Goal: Task Accomplishment & Management: Complete application form

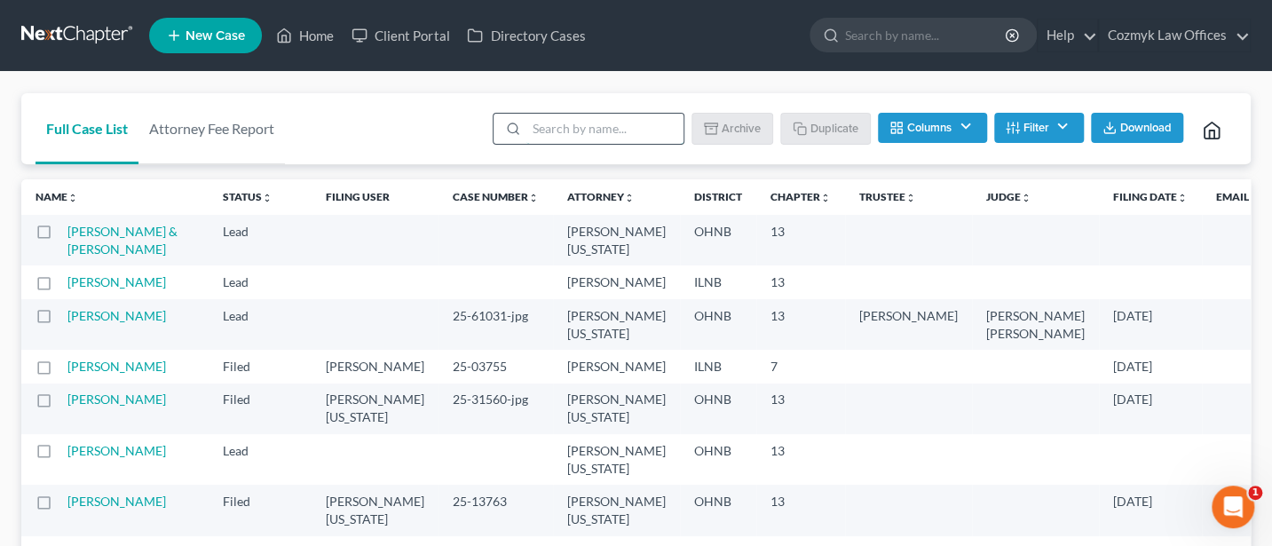
click at [567, 135] on input "search" at bounding box center [604, 129] width 157 height 30
type input "Brown"
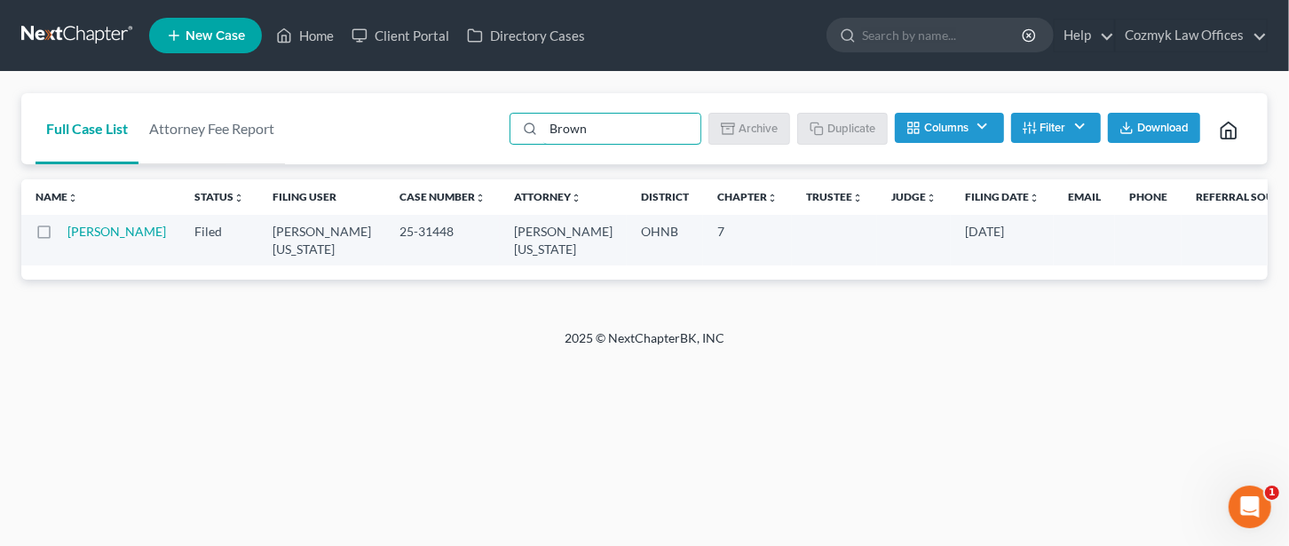
click at [83, 239] on td "[PERSON_NAME]" at bounding box center [123, 240] width 113 height 51
click at [79, 229] on link "[PERSON_NAME]" at bounding box center [116, 231] width 99 height 15
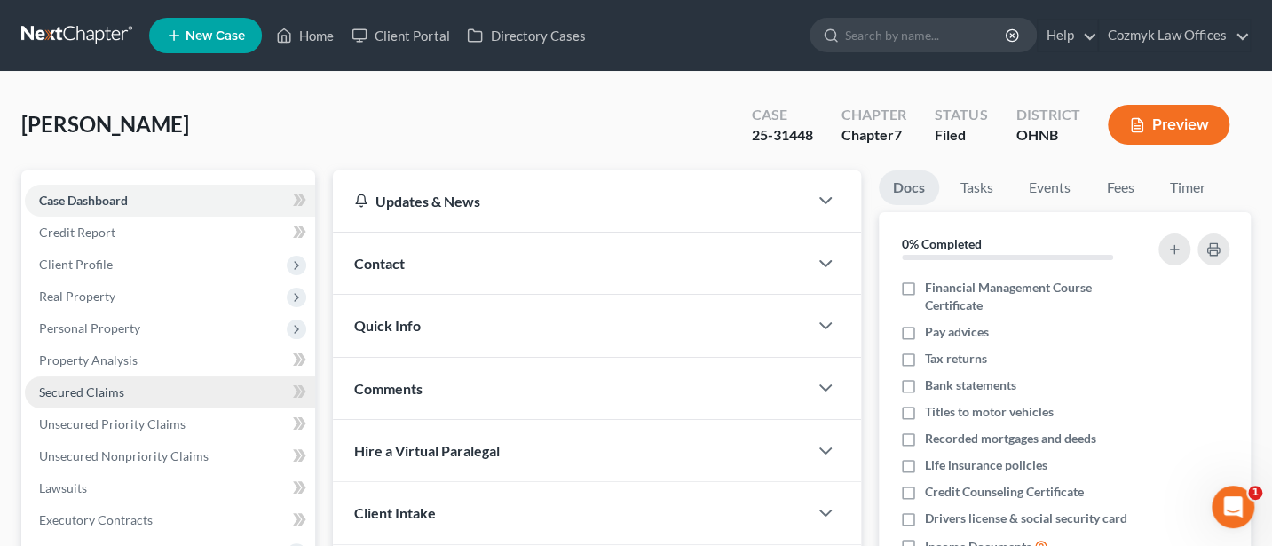
click at [81, 387] on span "Secured Claims" at bounding box center [81, 391] width 85 height 15
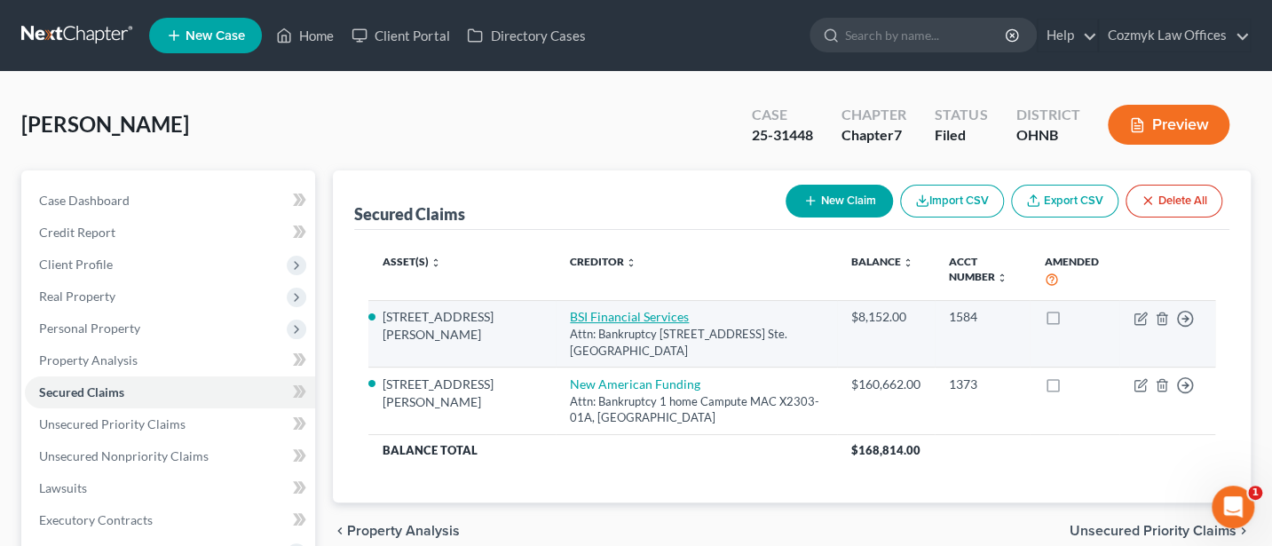
click at [570, 312] on link "BSI Financial Services" at bounding box center [629, 316] width 119 height 15
select select "45"
select select "3"
select select "2"
select select "0"
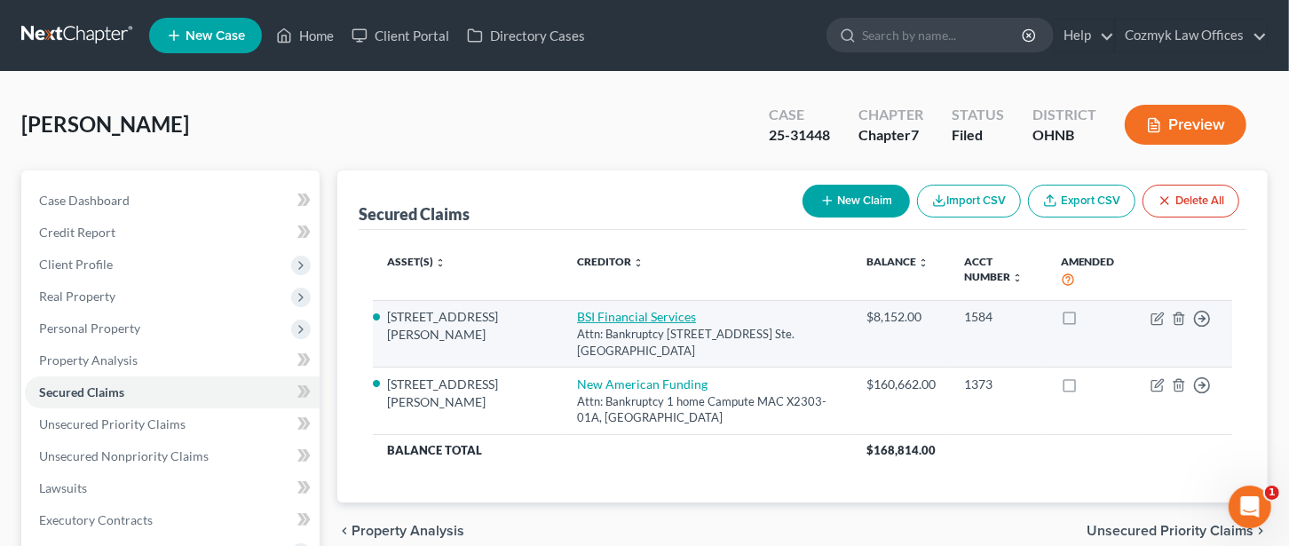
select select "0"
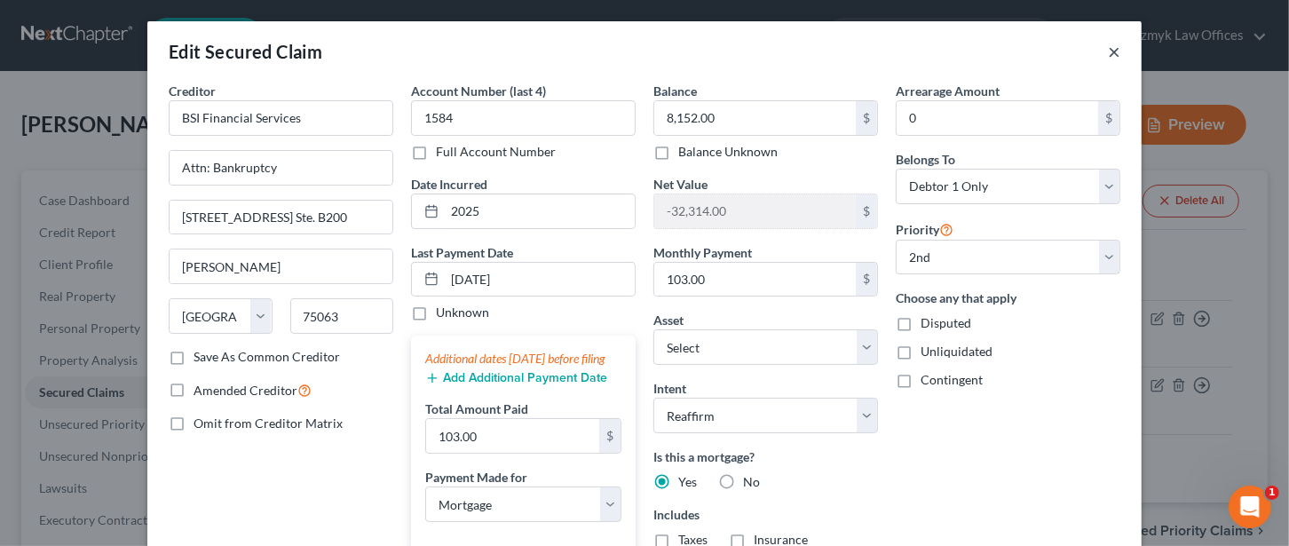
click at [1108, 53] on button "×" at bounding box center [1114, 51] width 12 height 21
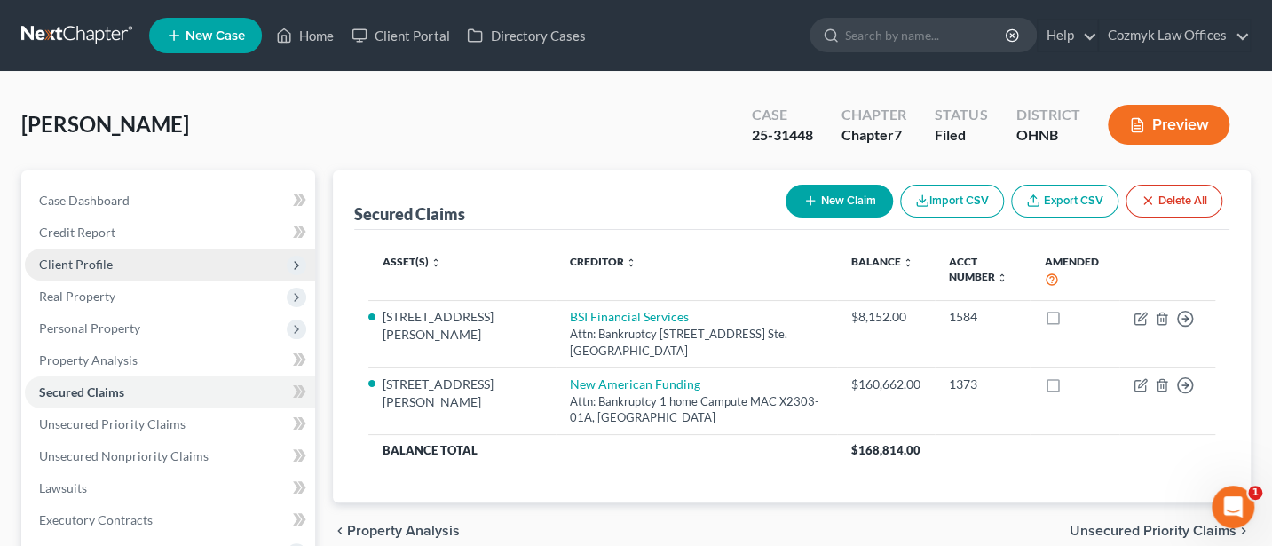
click at [80, 262] on span "Client Profile" at bounding box center [76, 264] width 74 height 15
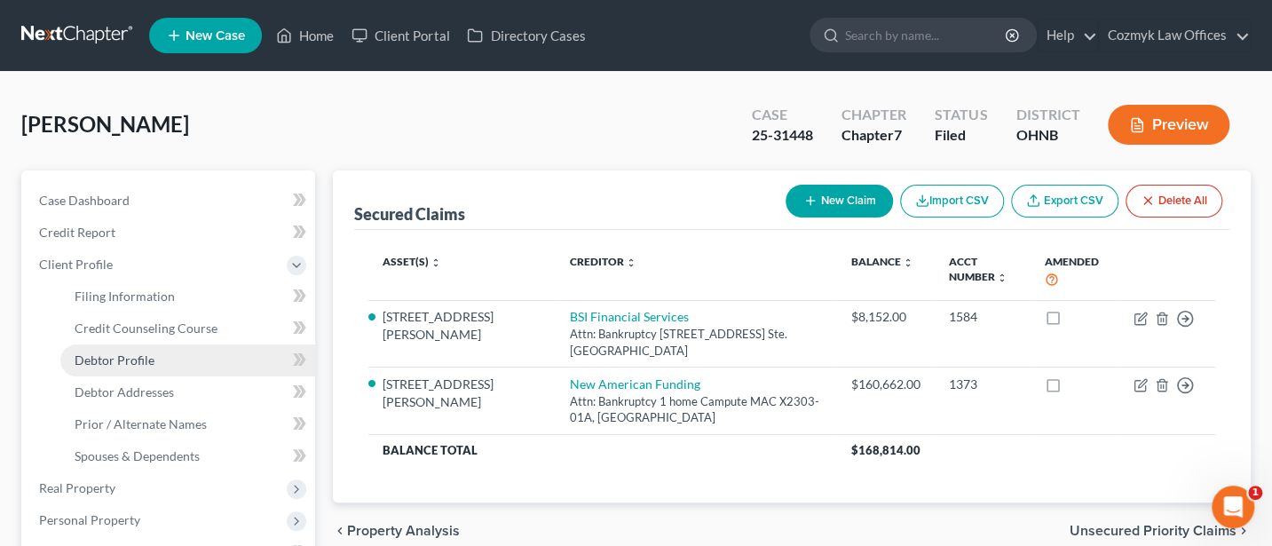
click at [115, 365] on span "Debtor Profile" at bounding box center [115, 359] width 80 height 15
select select "3"
select select "2"
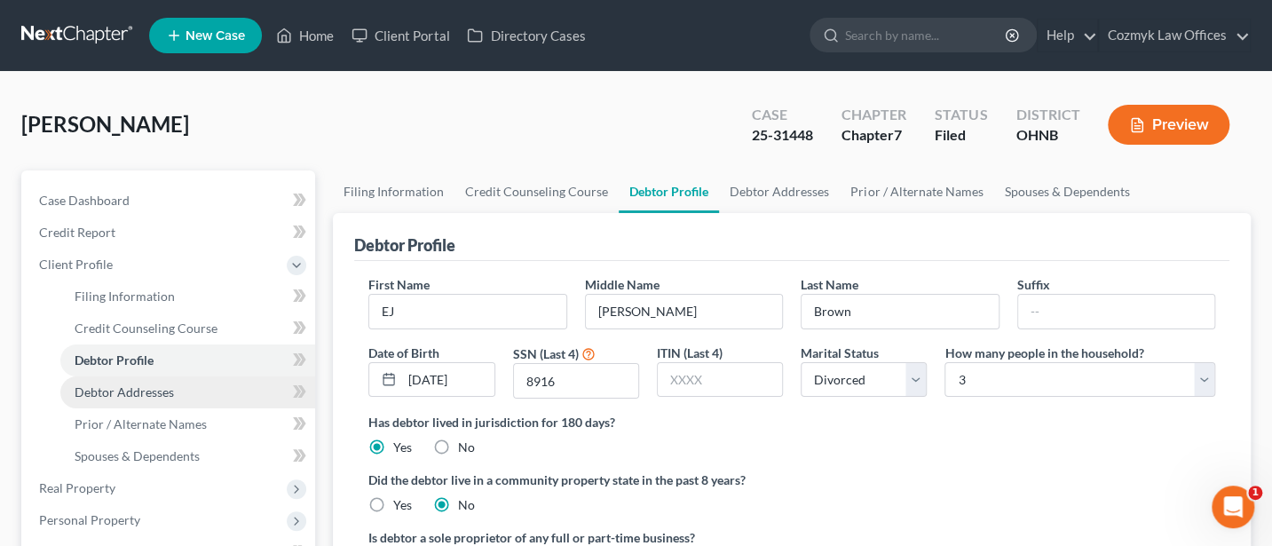
click at [115, 391] on span "Debtor Addresses" at bounding box center [124, 391] width 99 height 15
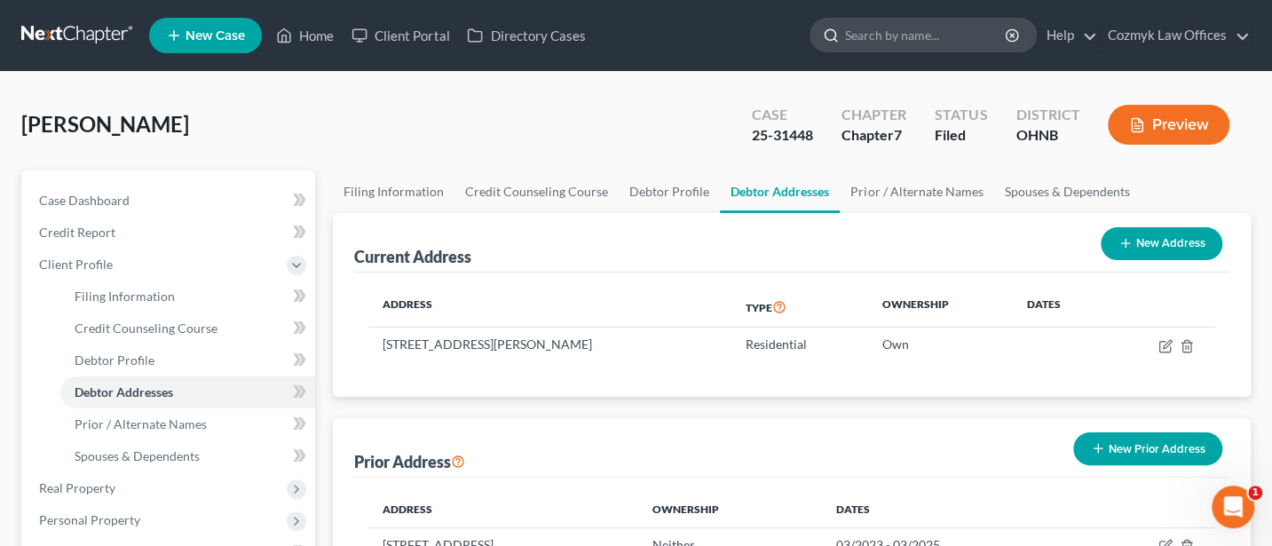
click at [902, 40] on input "search" at bounding box center [926, 35] width 162 height 33
type input "[PERSON_NAME]"
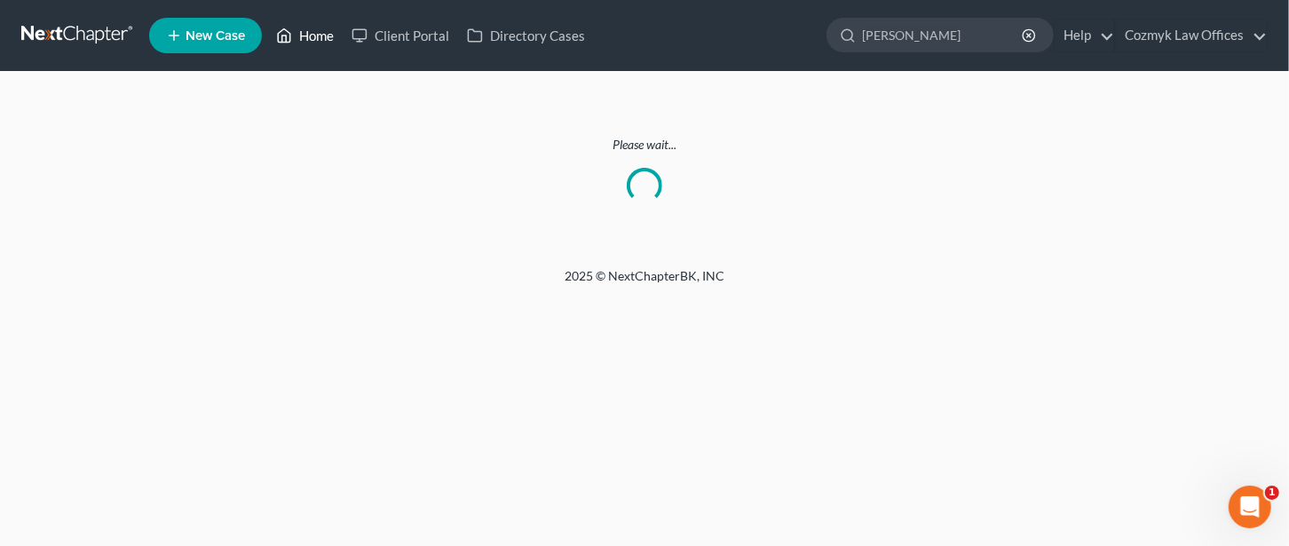
click at [315, 28] on link "Home" at bounding box center [304, 36] width 75 height 32
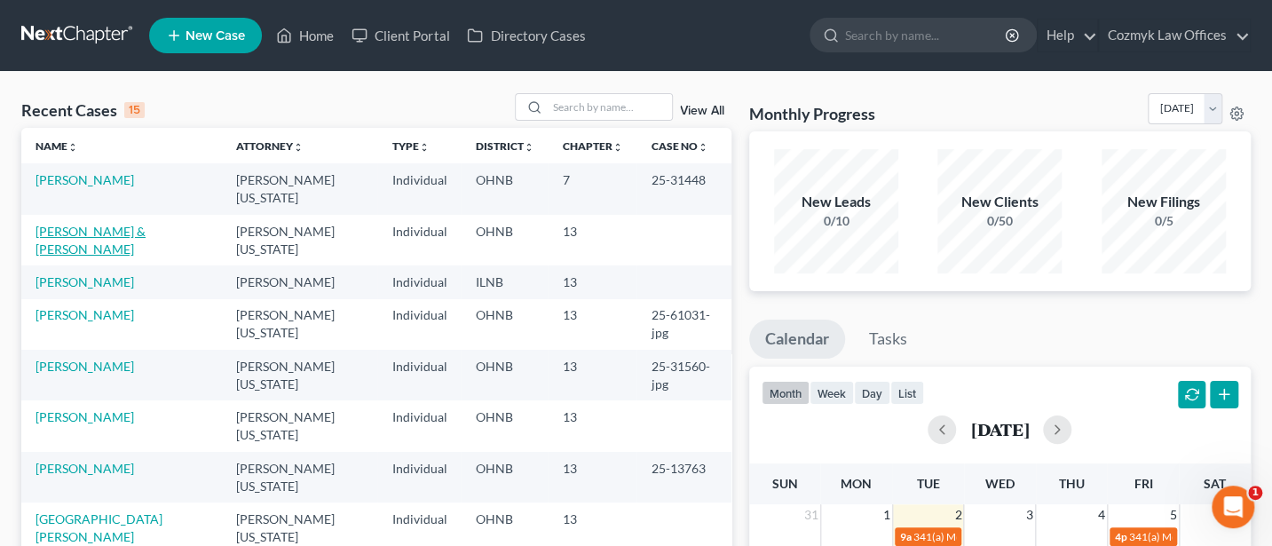
click at [69, 224] on link "[PERSON_NAME] & [PERSON_NAME]" at bounding box center [91, 240] width 110 height 33
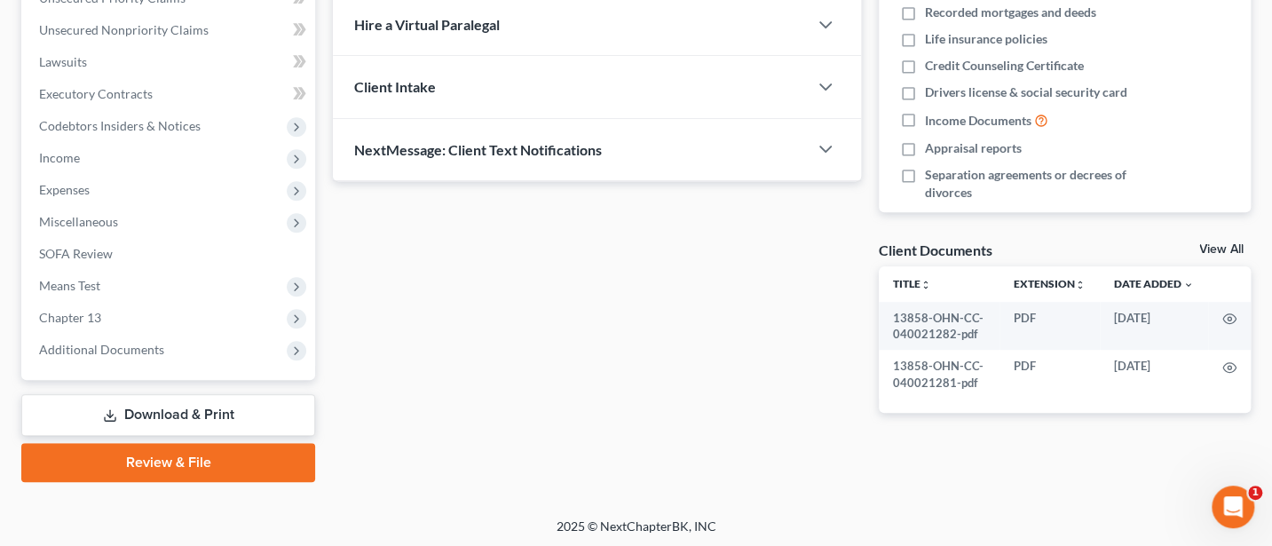
scroll to position [428, 0]
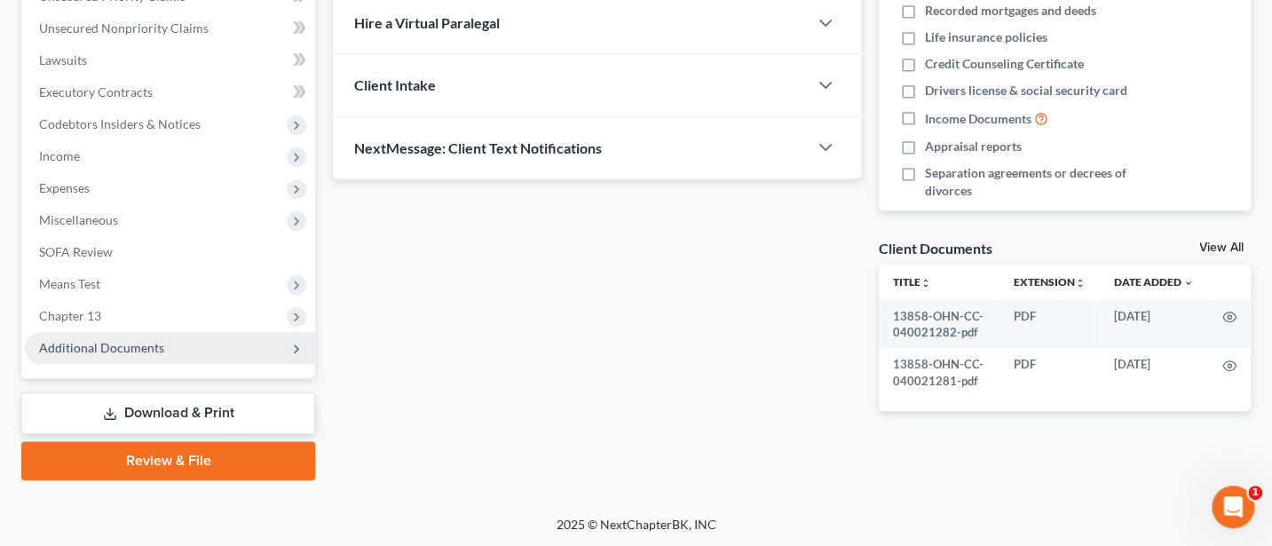
click at [99, 340] on span "Additional Documents" at bounding box center [101, 347] width 125 height 15
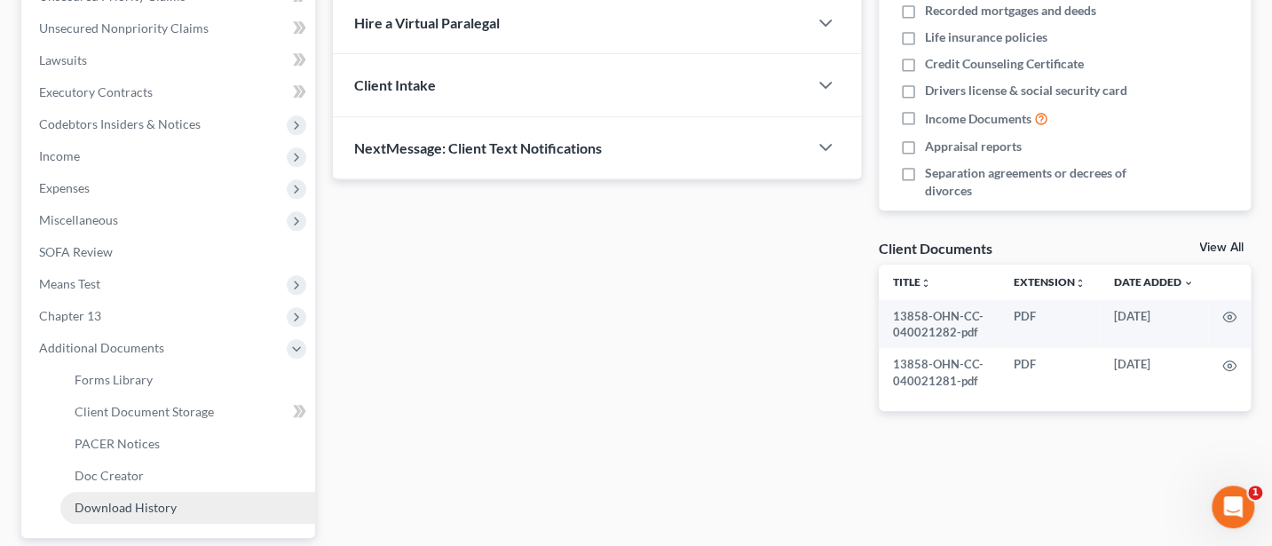
click at [156, 504] on span "Download History" at bounding box center [126, 507] width 102 height 15
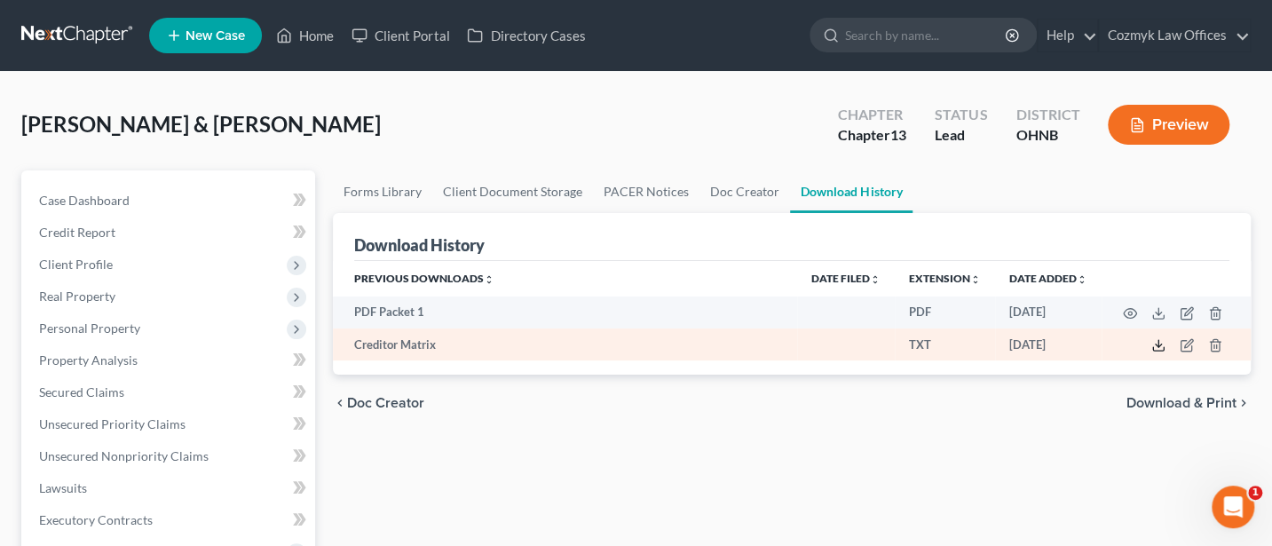
click at [1158, 344] on icon at bounding box center [1158, 345] width 14 height 14
click at [1156, 344] on icon at bounding box center [1158, 345] width 14 height 14
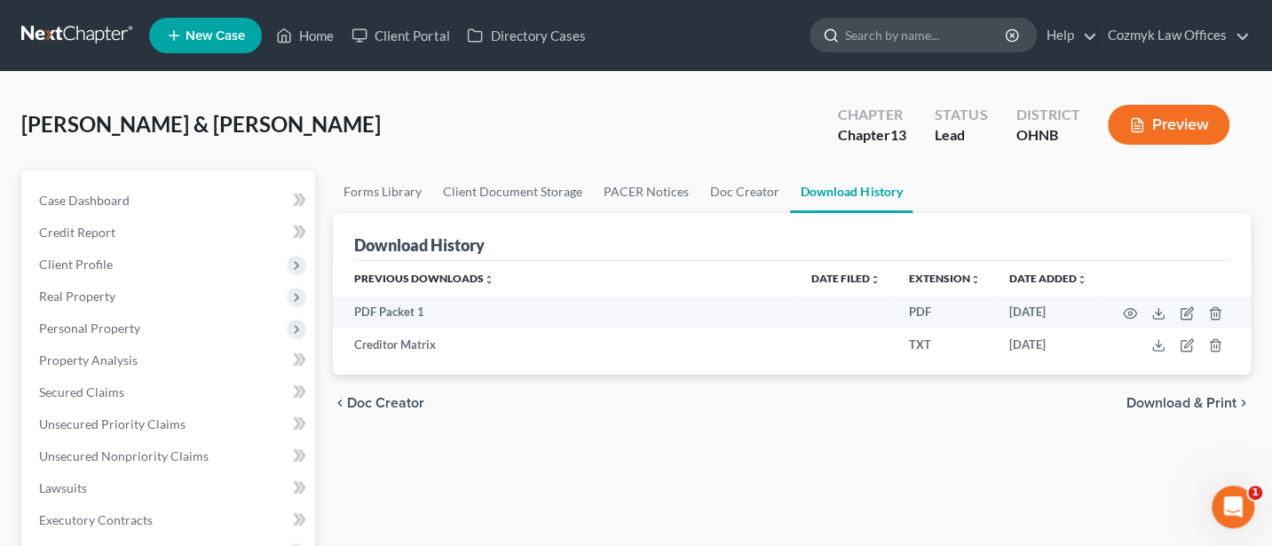
click at [934, 40] on input "search" at bounding box center [926, 35] width 162 height 33
type input "S"
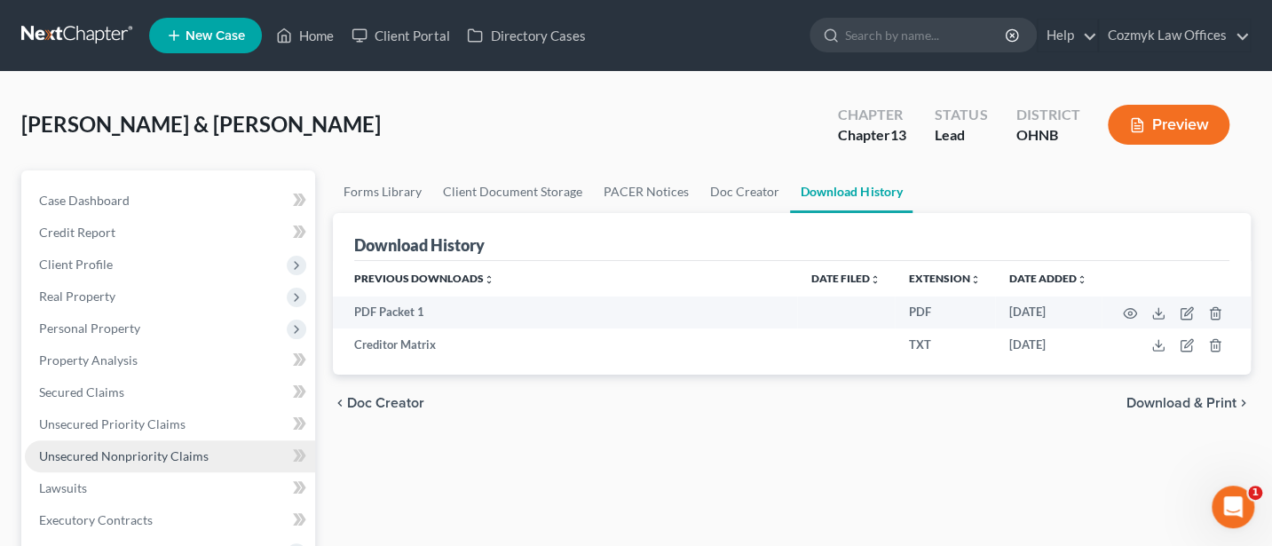
click at [109, 453] on span "Unsecured Nonpriority Claims" at bounding box center [124, 455] width 170 height 15
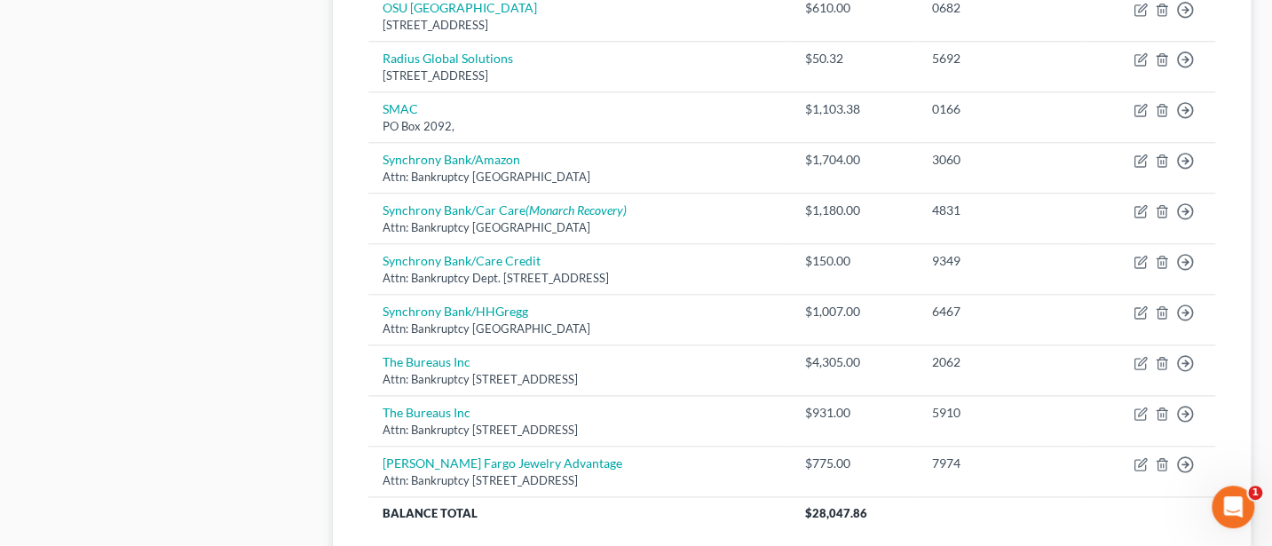
scroll to position [710, 0]
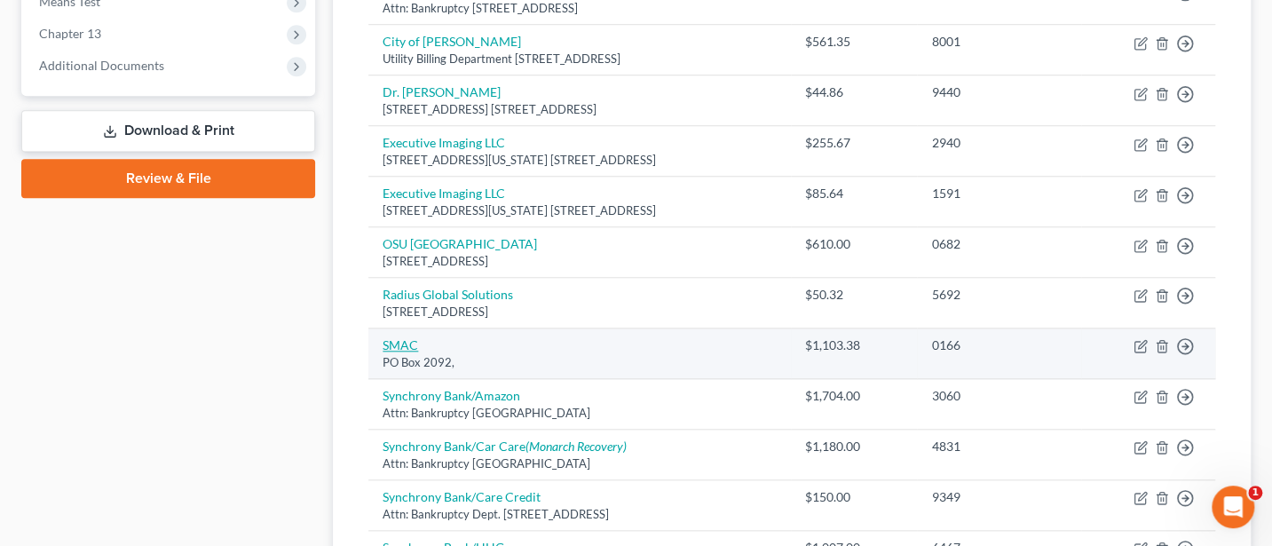
click at [408, 338] on link "SMAC" at bounding box center [401, 344] width 36 height 15
select select "10"
select select "2"
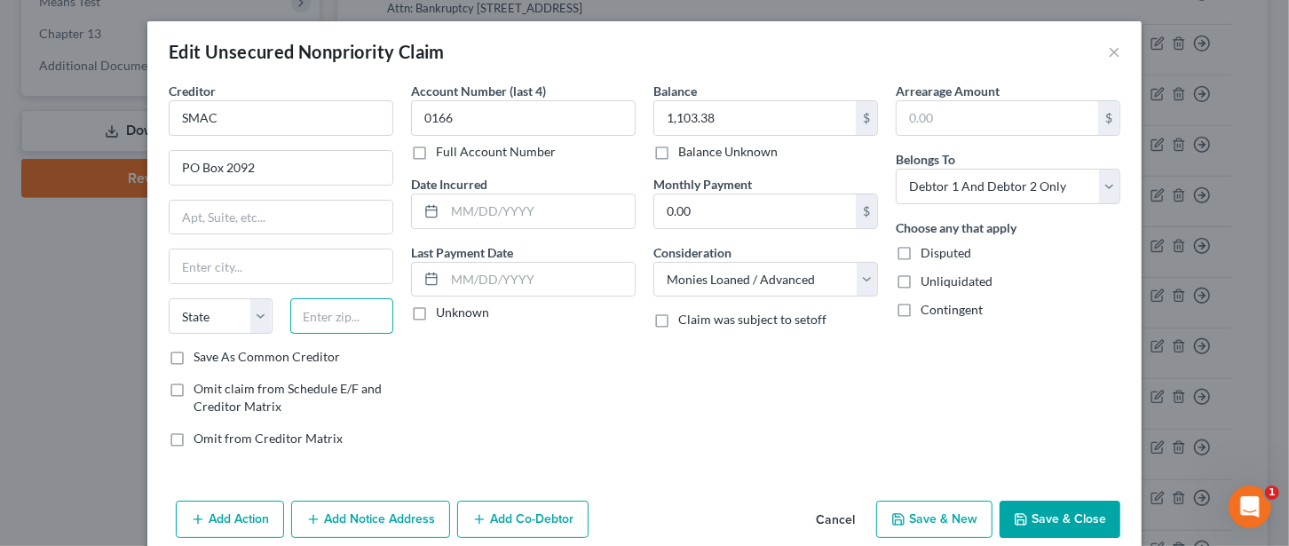
click at [335, 320] on input "text" at bounding box center [342, 316] width 104 height 36
type input "38101"
type input "[GEOGRAPHIC_DATA]"
select select "44"
click at [1056, 508] on button "Save & Close" at bounding box center [1060, 519] width 121 height 37
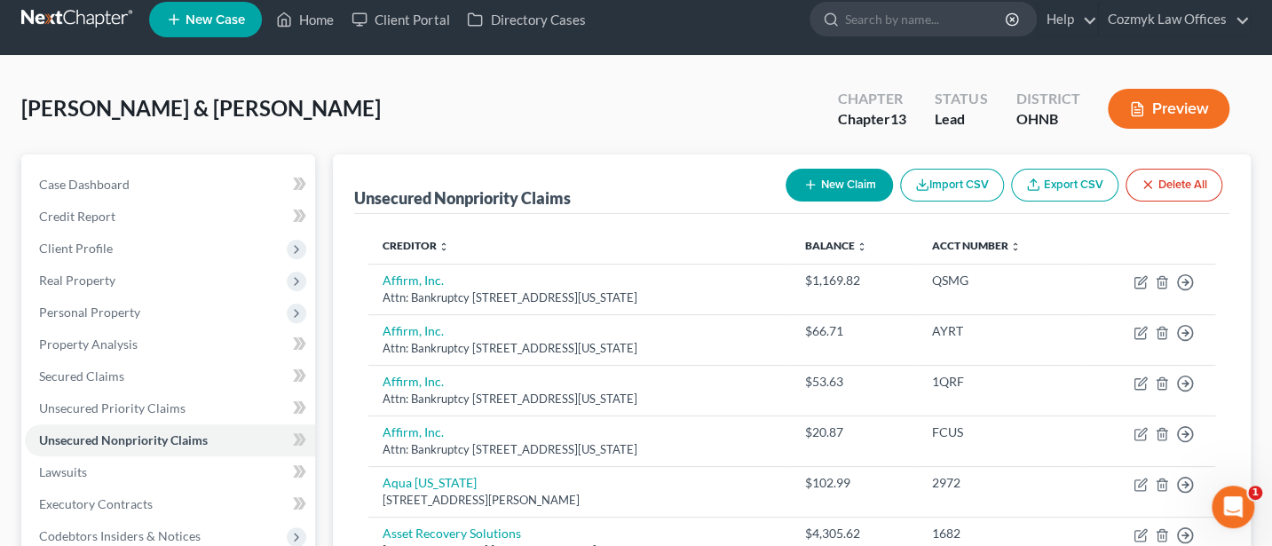
scroll to position [0, 0]
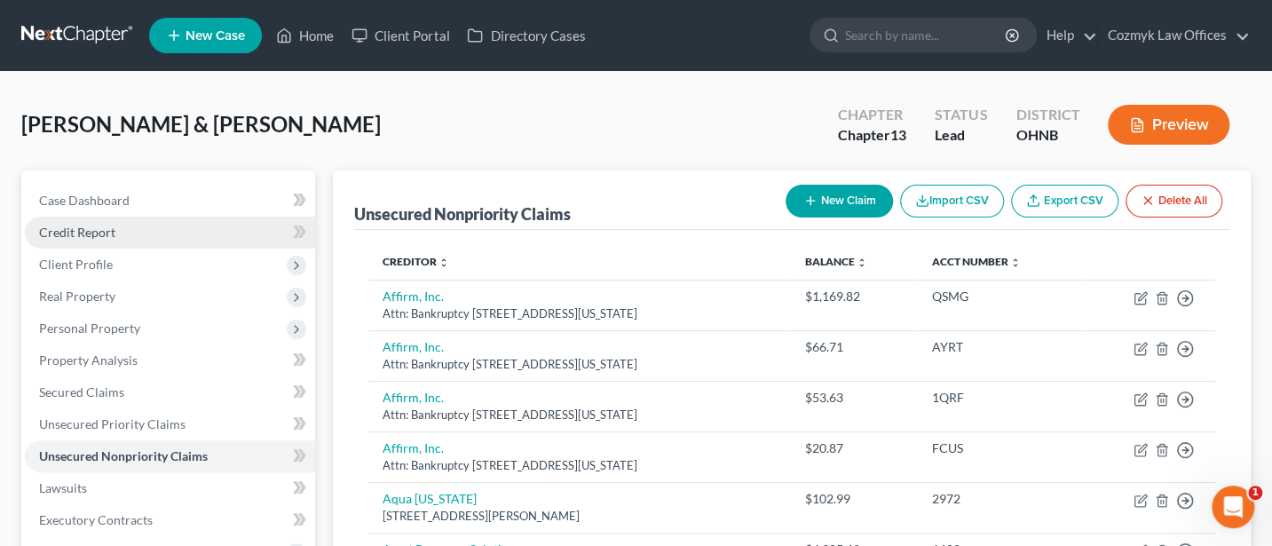
click at [87, 226] on span "Credit Report" at bounding box center [77, 232] width 76 height 15
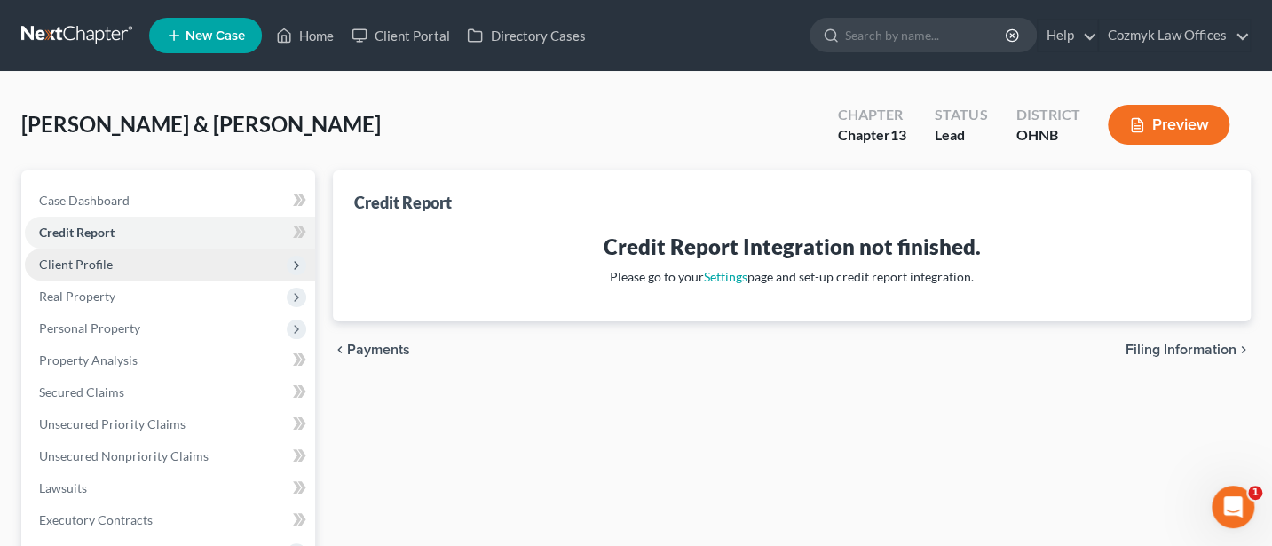
click at [84, 258] on span "Client Profile" at bounding box center [76, 264] width 74 height 15
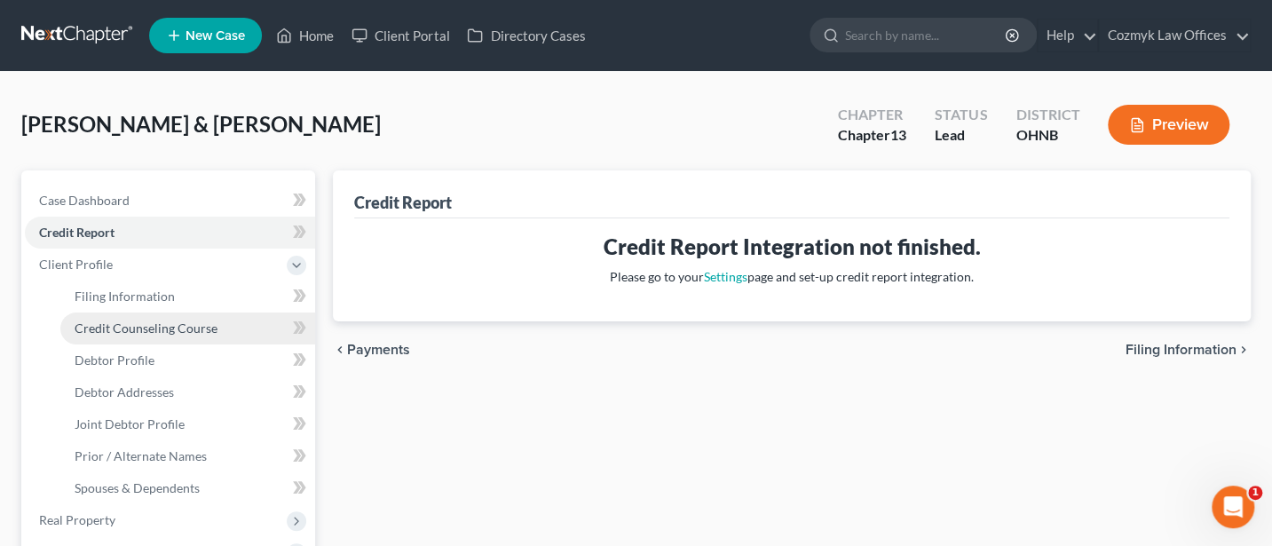
click at [130, 338] on link "Credit Counseling Course" at bounding box center [187, 328] width 255 height 32
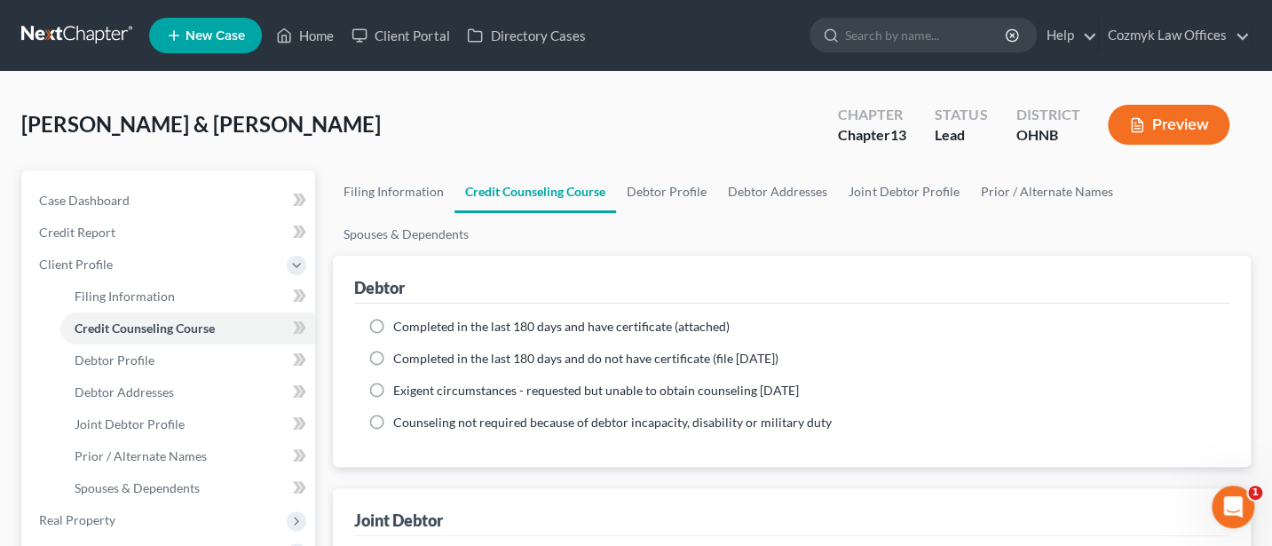
click at [393, 356] on label "Completed in the last 180 days and do not have certificate (file [DATE])" at bounding box center [585, 359] width 385 height 18
click at [400, 356] on input "Completed in the last 180 days and do not have certificate (file [DATE])" at bounding box center [406, 356] width 12 height 12
radio input "true"
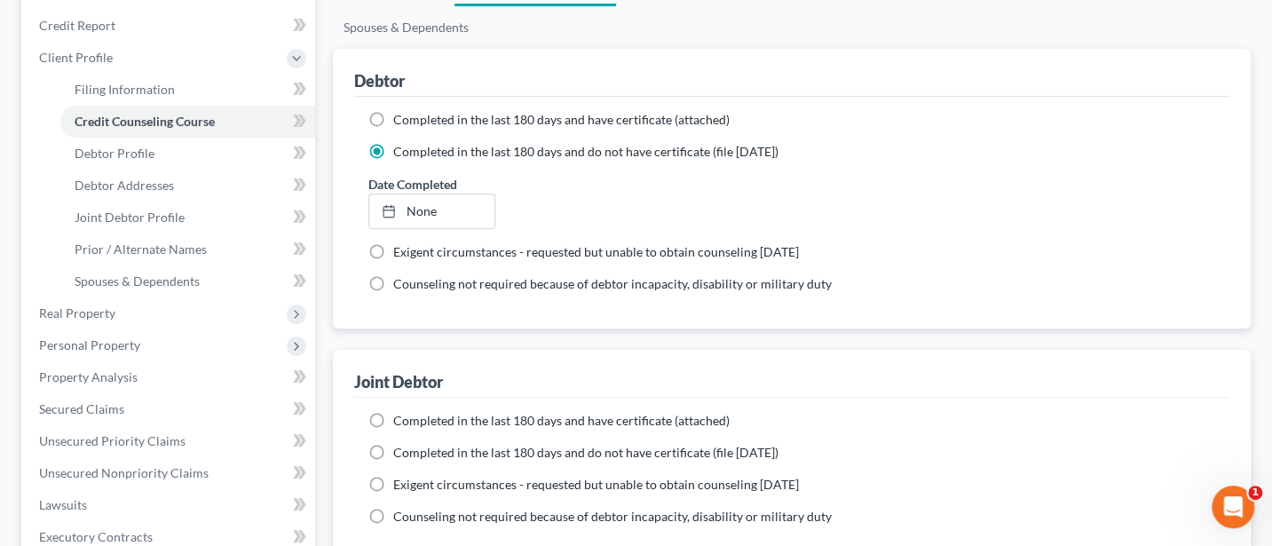
scroll to position [236, 0]
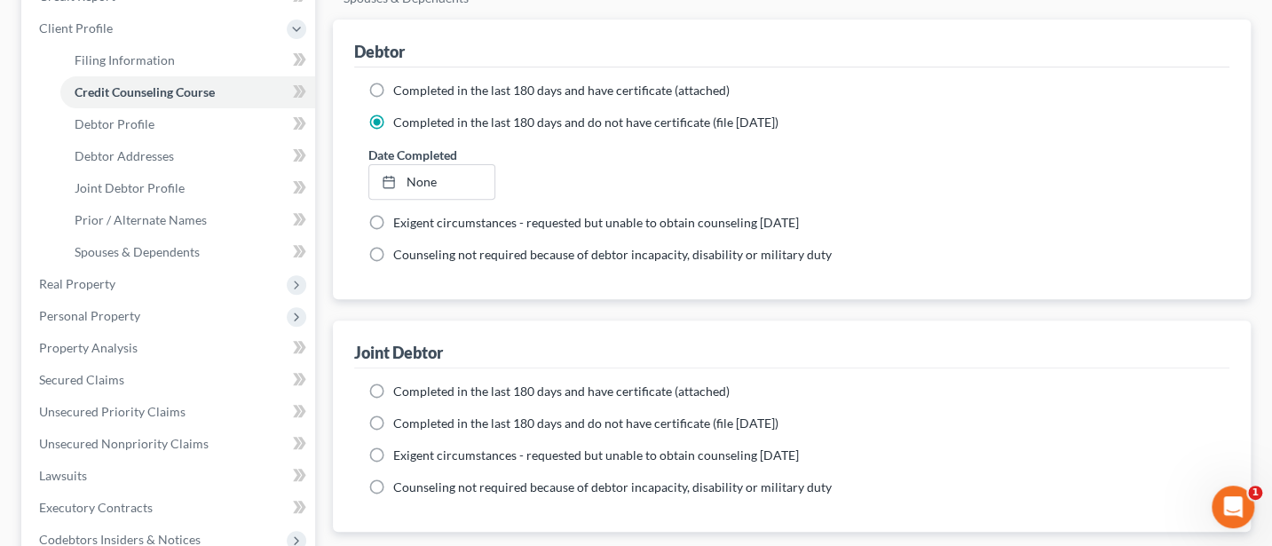
click at [393, 418] on label "Completed in the last 180 days and do not have certificate (file [DATE])" at bounding box center [585, 424] width 385 height 18
click at [400, 418] on input "Completed in the last 180 days and do not have certificate (file [DATE])" at bounding box center [406, 421] width 12 height 12
radio input "true"
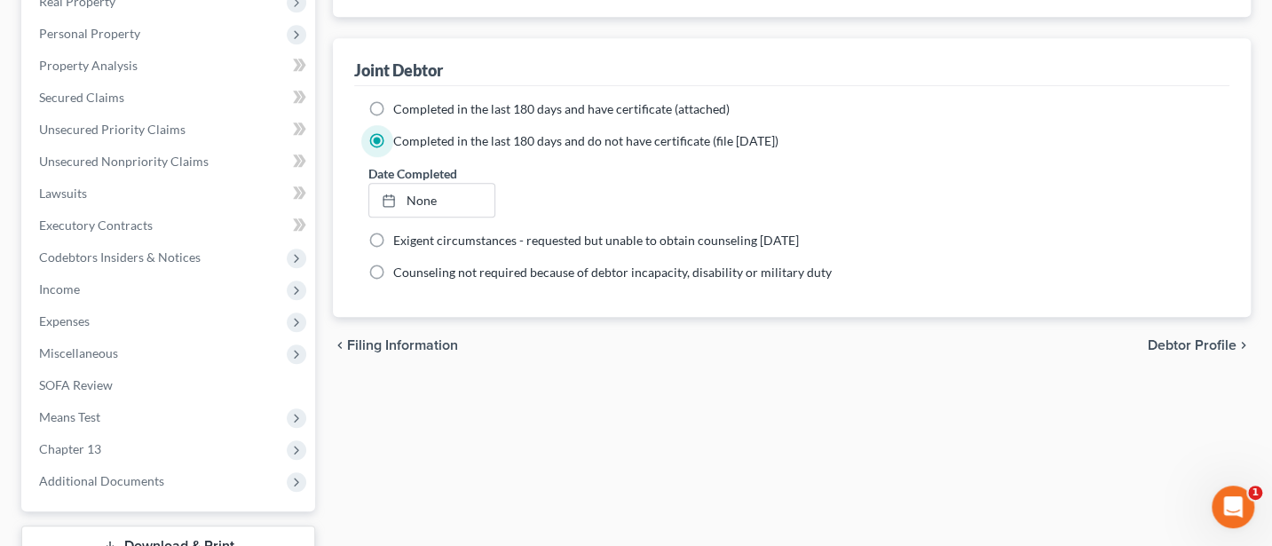
scroll to position [414, 0]
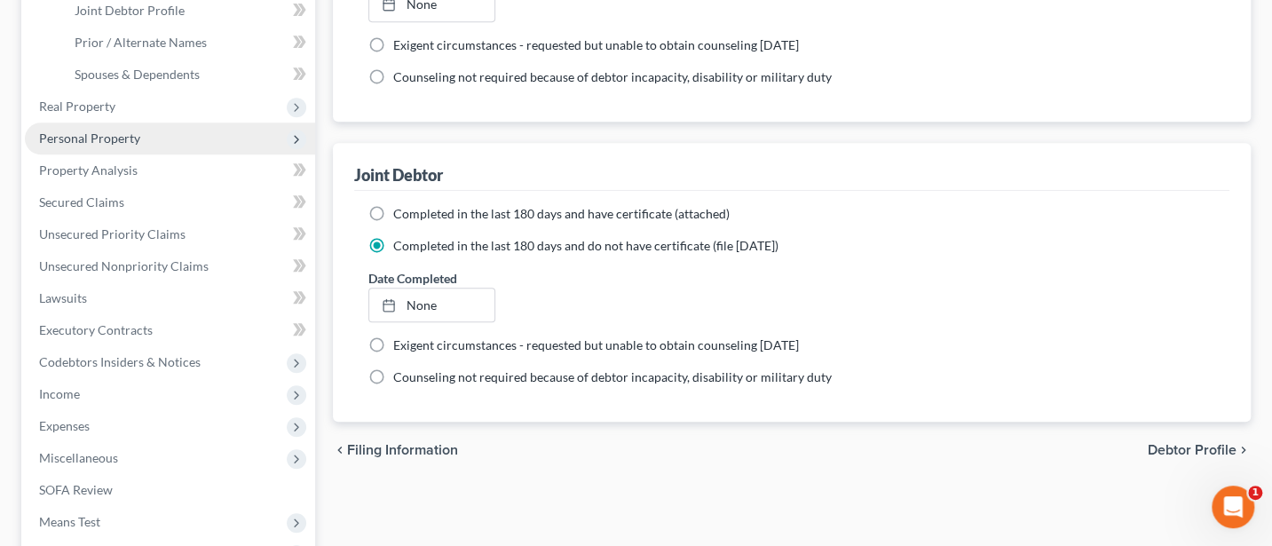
click at [80, 138] on span "Personal Property" at bounding box center [89, 137] width 101 height 15
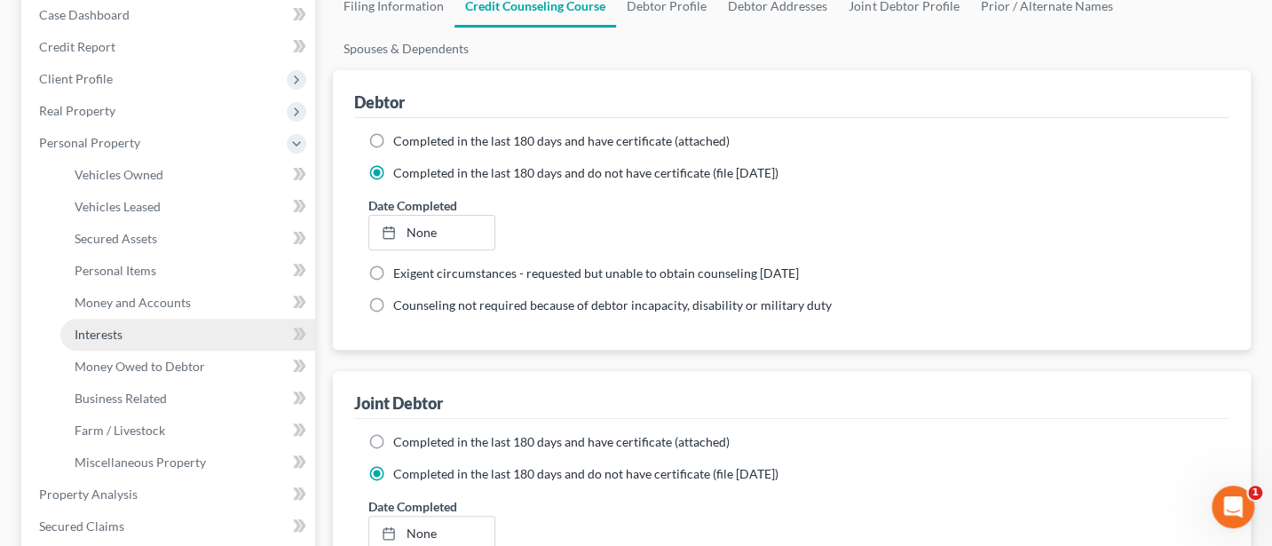
scroll to position [178, 0]
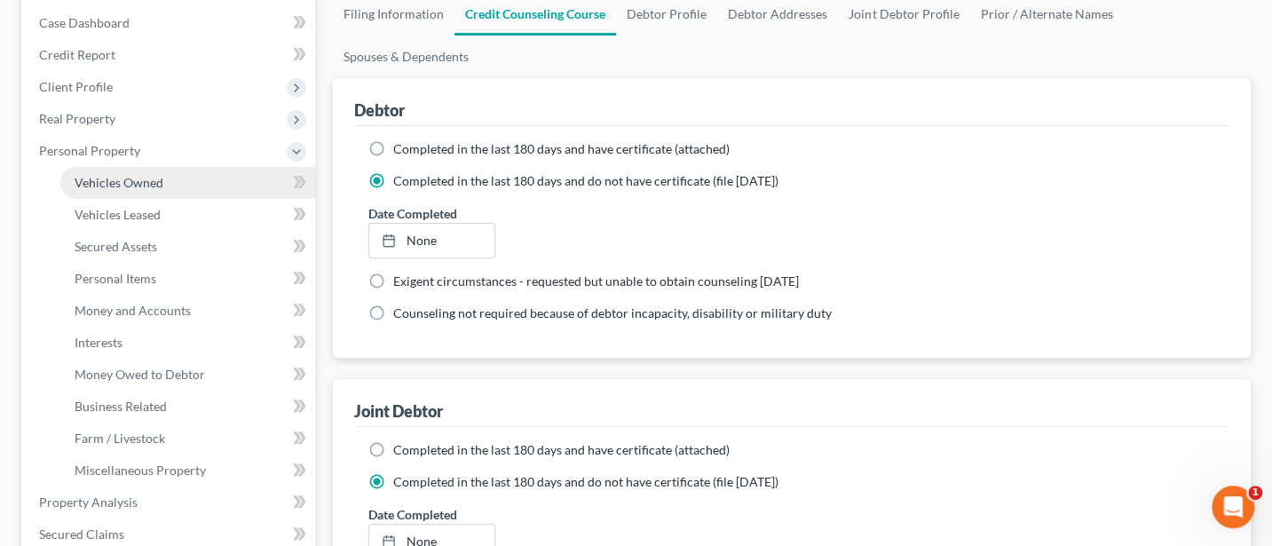
click at [126, 177] on span "Vehicles Owned" at bounding box center [119, 182] width 89 height 15
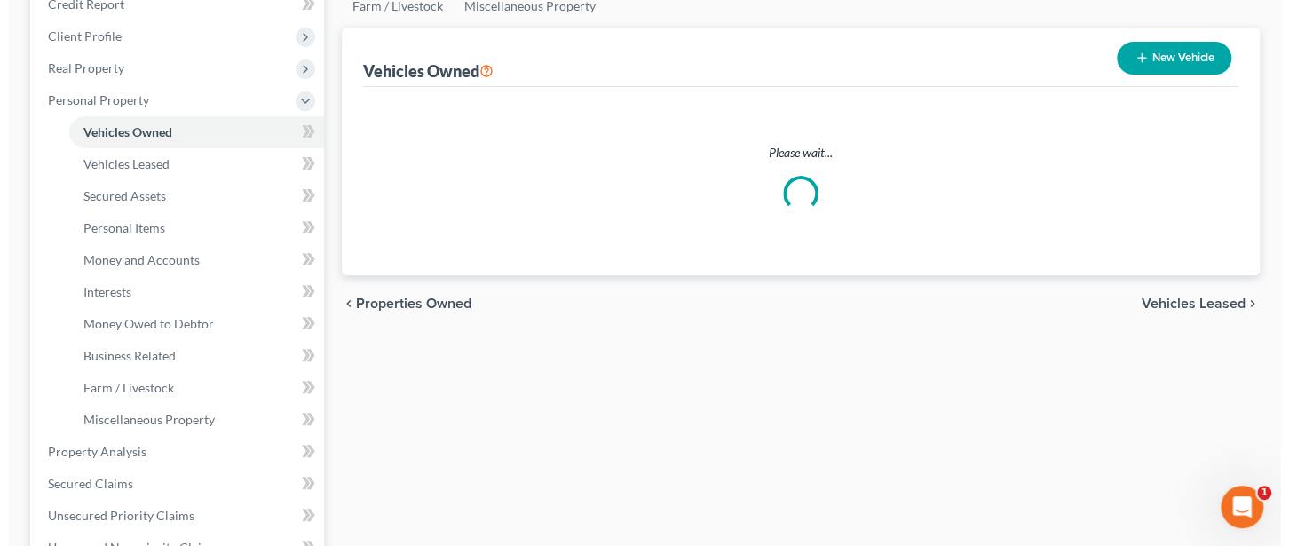
scroll to position [236, 0]
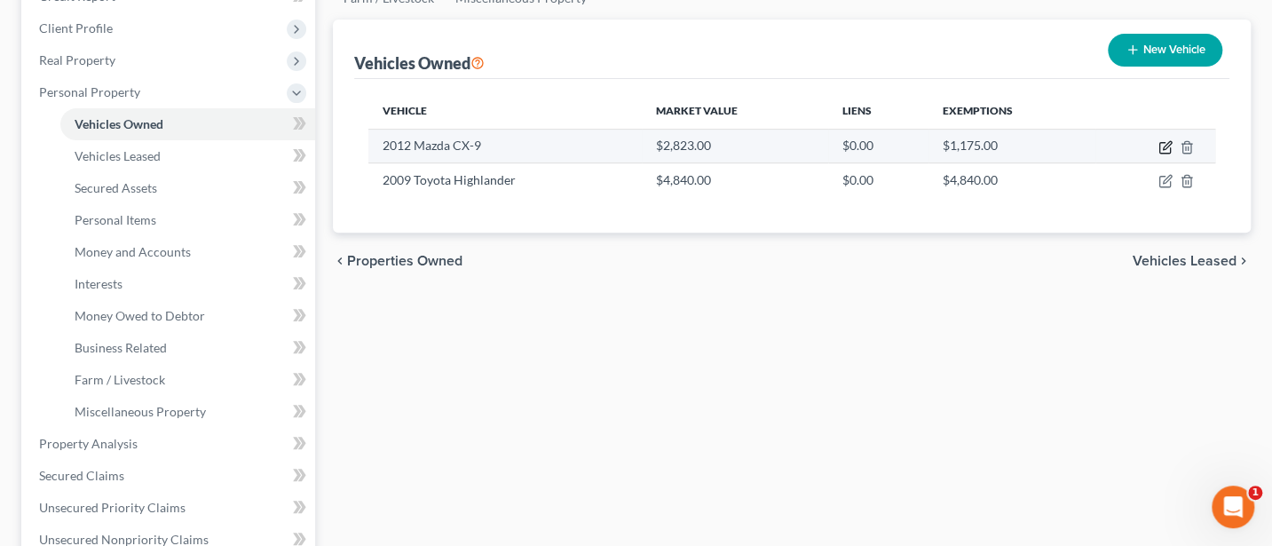
click at [1167, 141] on icon "button" at bounding box center [1167, 145] width 8 height 8
click at [1164, 145] on icon "button" at bounding box center [1167, 145] width 8 height 8
select select "0"
select select "14"
select select "2"
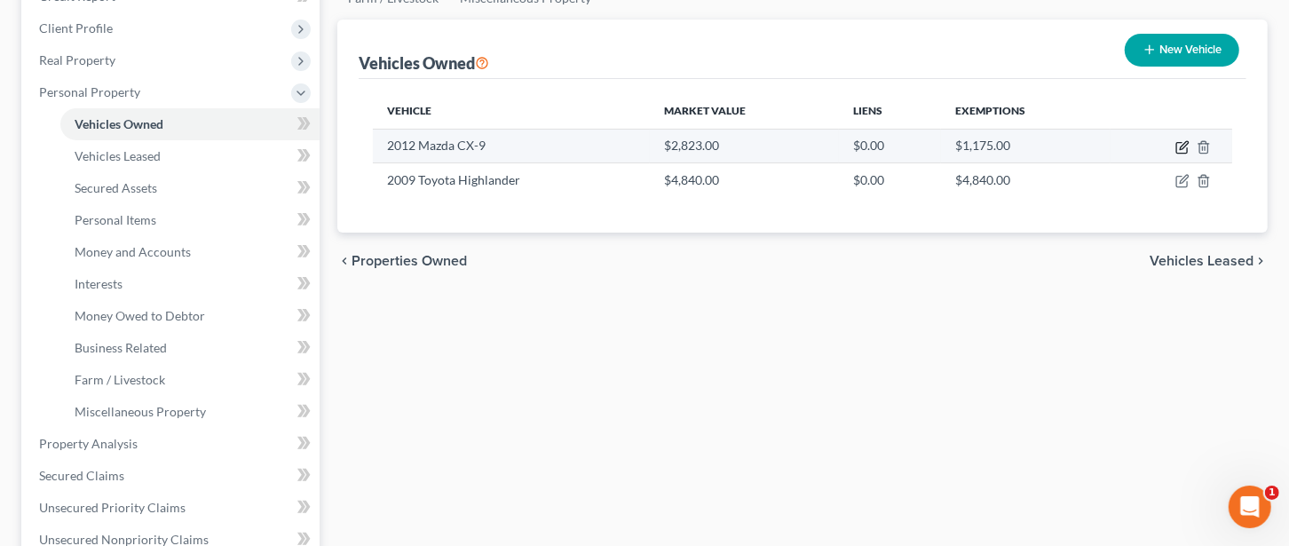
select select "0"
select select "14"
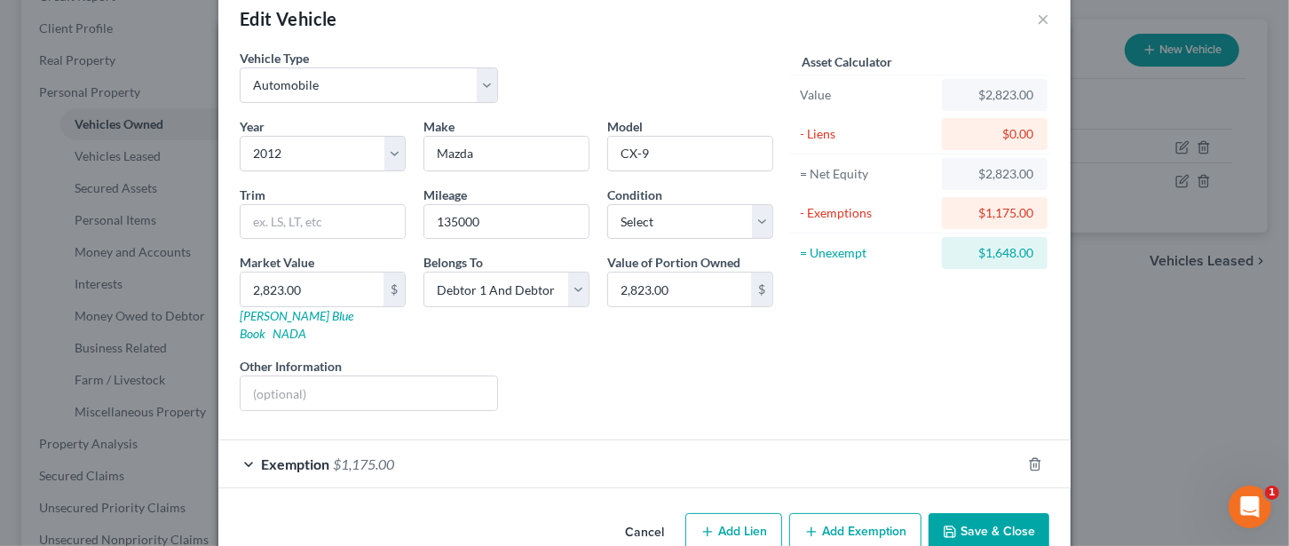
scroll to position [51, 0]
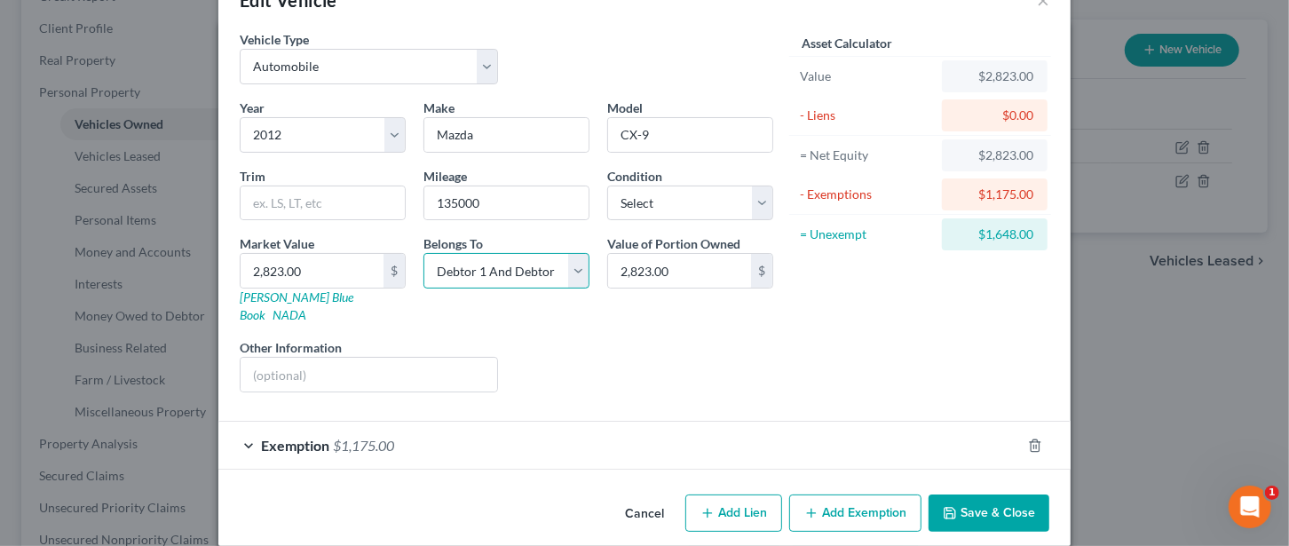
click at [573, 270] on select "Select Debtor 1 Only Debtor 2 Only Debtor 1 And Debtor 2 Only At Least One Of T…" at bounding box center [506, 271] width 166 height 36
select select "1"
click at [423, 253] on select "Select Debtor 1 Only Debtor 2 Only Debtor 1 And Debtor 2 Only At Least One Of T…" at bounding box center [506, 271] width 166 height 36
click at [295, 437] on span "Exemption" at bounding box center [295, 445] width 68 height 17
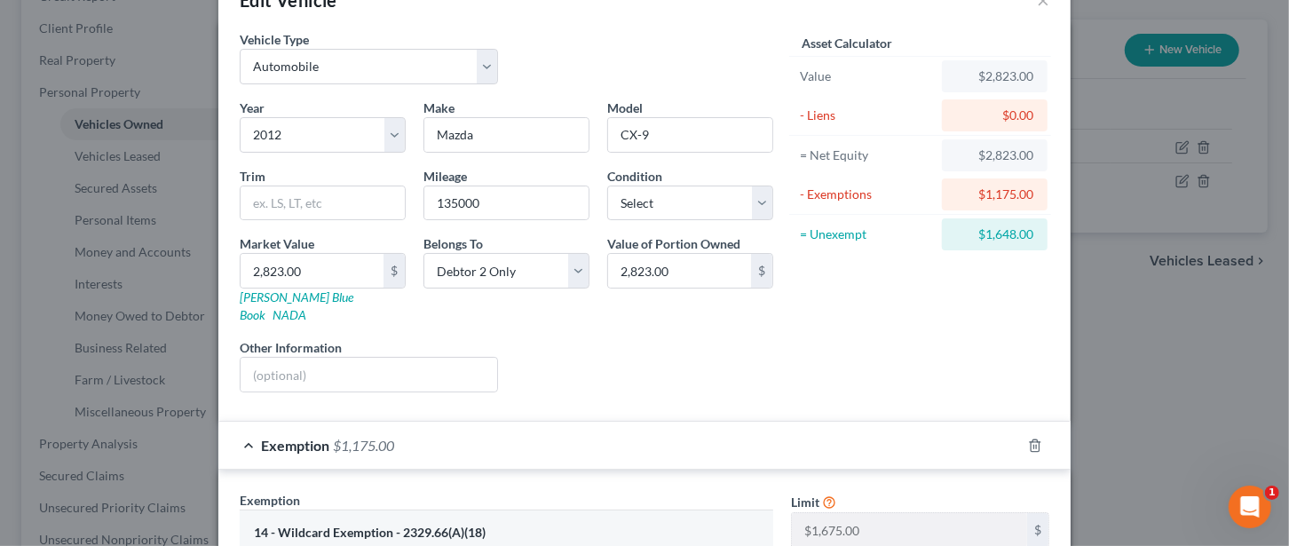
scroll to position [289, 0]
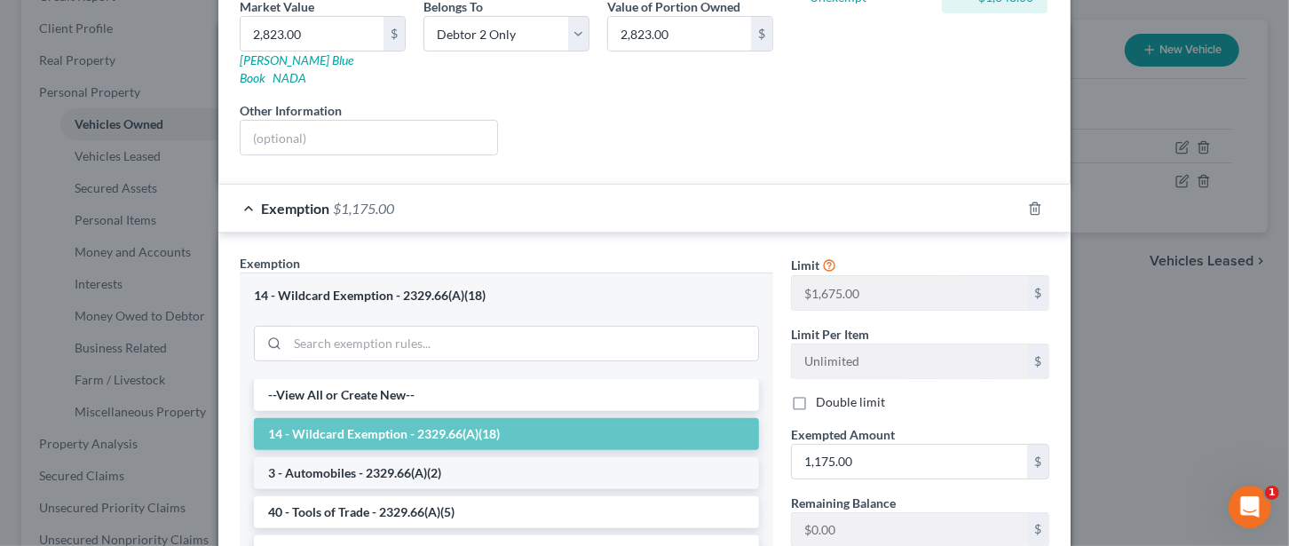
click at [359, 457] on li "3 - Automobiles - 2329.66(A)(2)" at bounding box center [506, 473] width 505 height 32
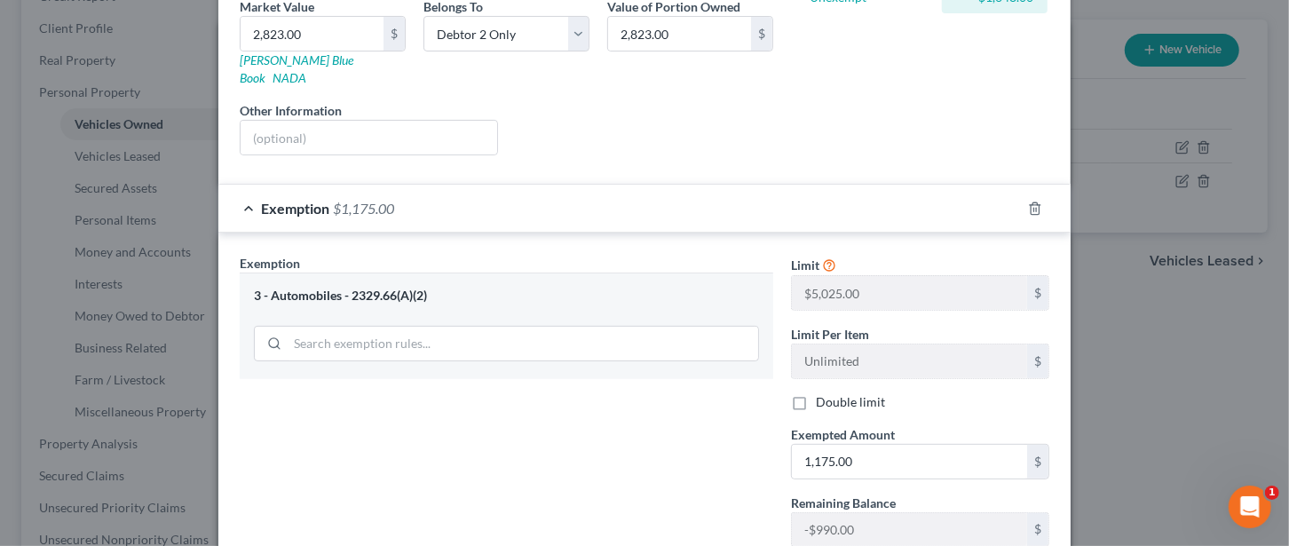
click at [816, 393] on label "Double limit" at bounding box center [850, 402] width 69 height 18
click at [823, 393] on input "Double limit" at bounding box center [829, 399] width 12 height 12
checkbox input "true"
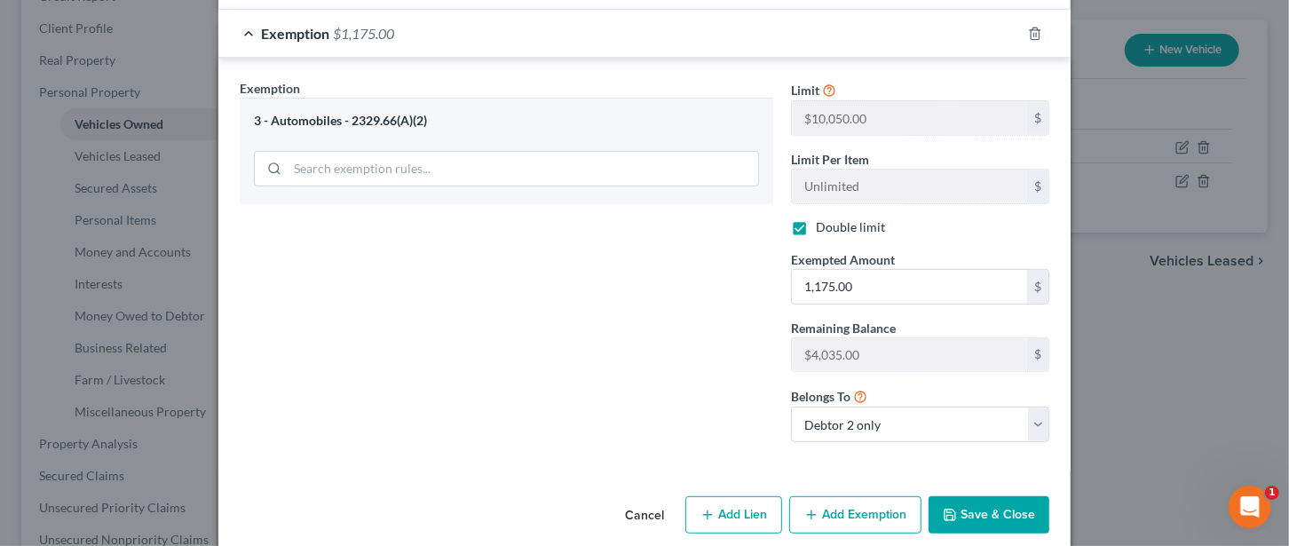
click at [1007, 496] on button "Save & Close" at bounding box center [989, 514] width 121 height 37
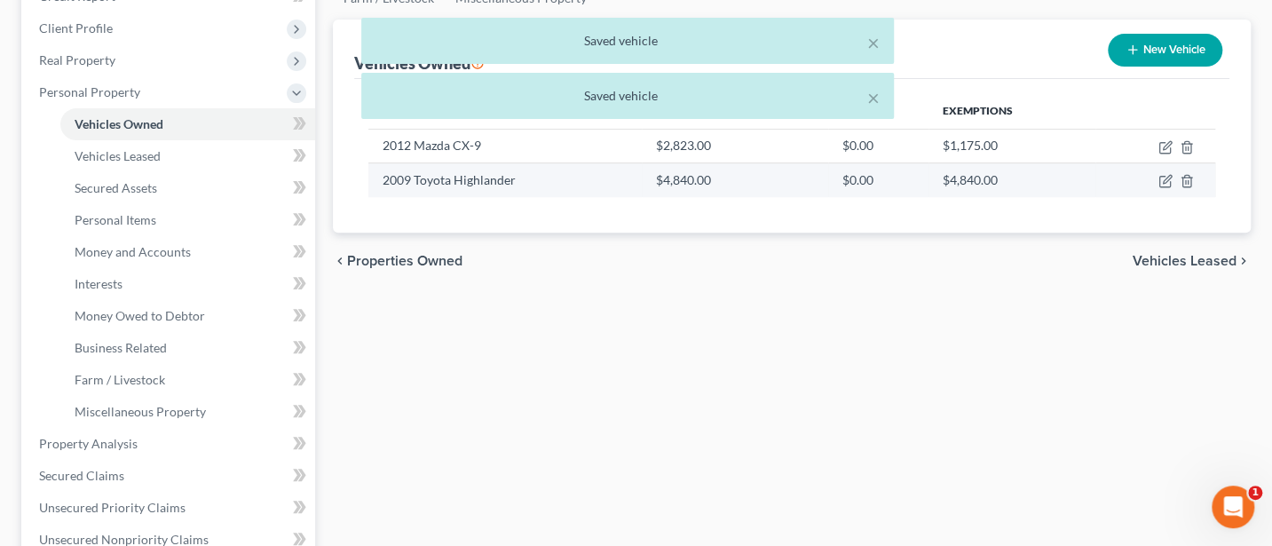
click at [1152, 185] on td at bounding box center [1155, 180] width 120 height 34
click at [1159, 179] on icon "button" at bounding box center [1164, 182] width 11 height 11
select select "0"
select select "17"
select select "0"
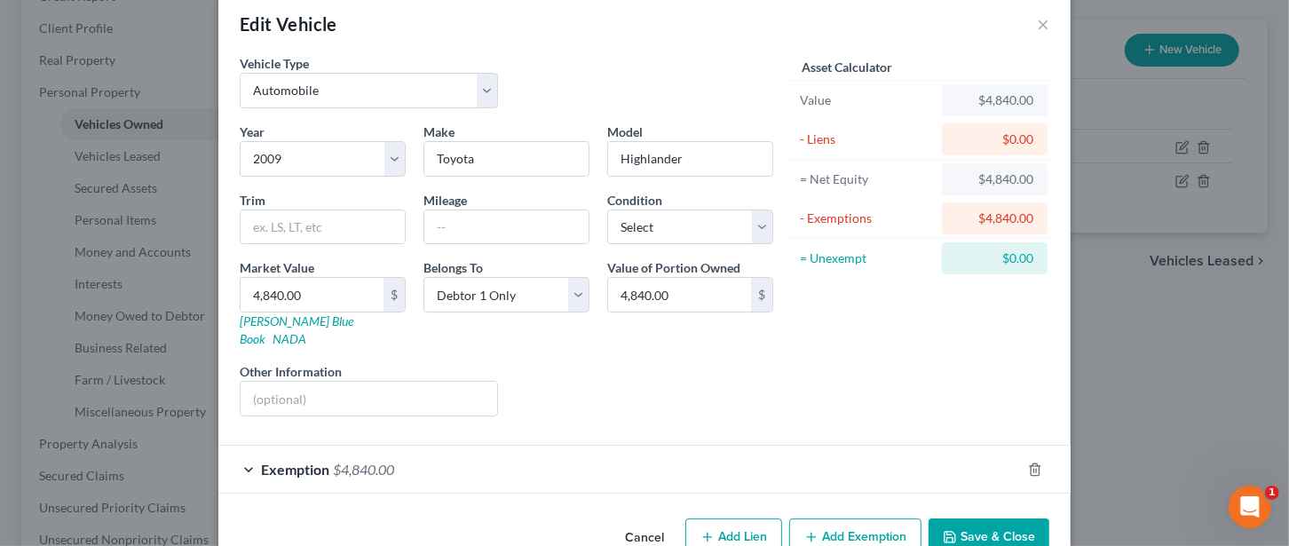
scroll to position [51, 0]
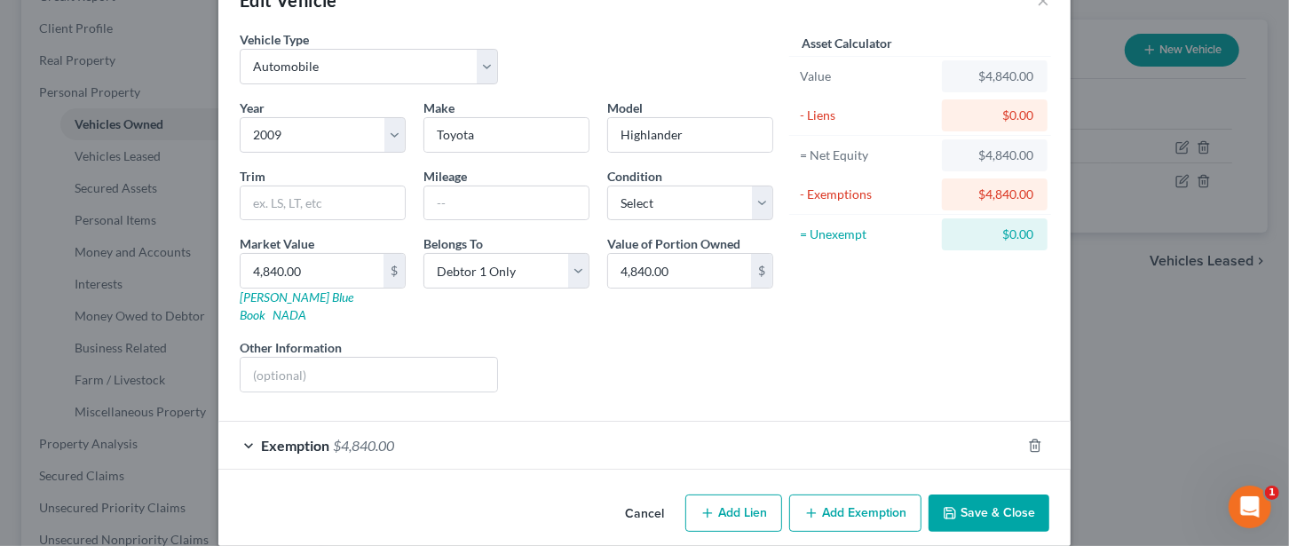
click at [293, 437] on span "Exemption" at bounding box center [295, 445] width 68 height 17
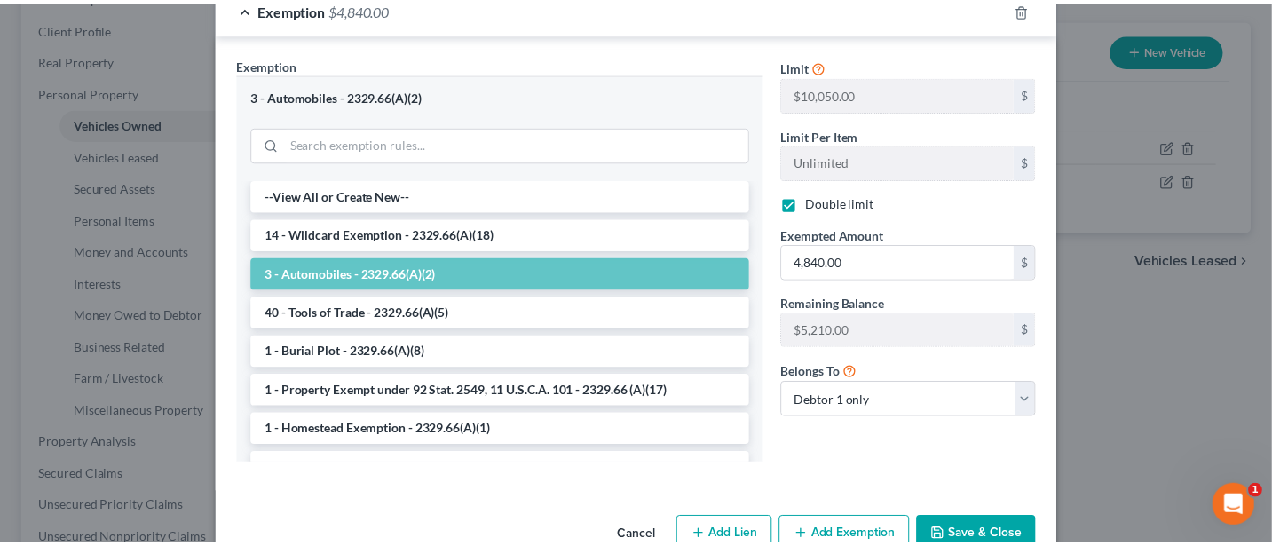
scroll to position [510, 0]
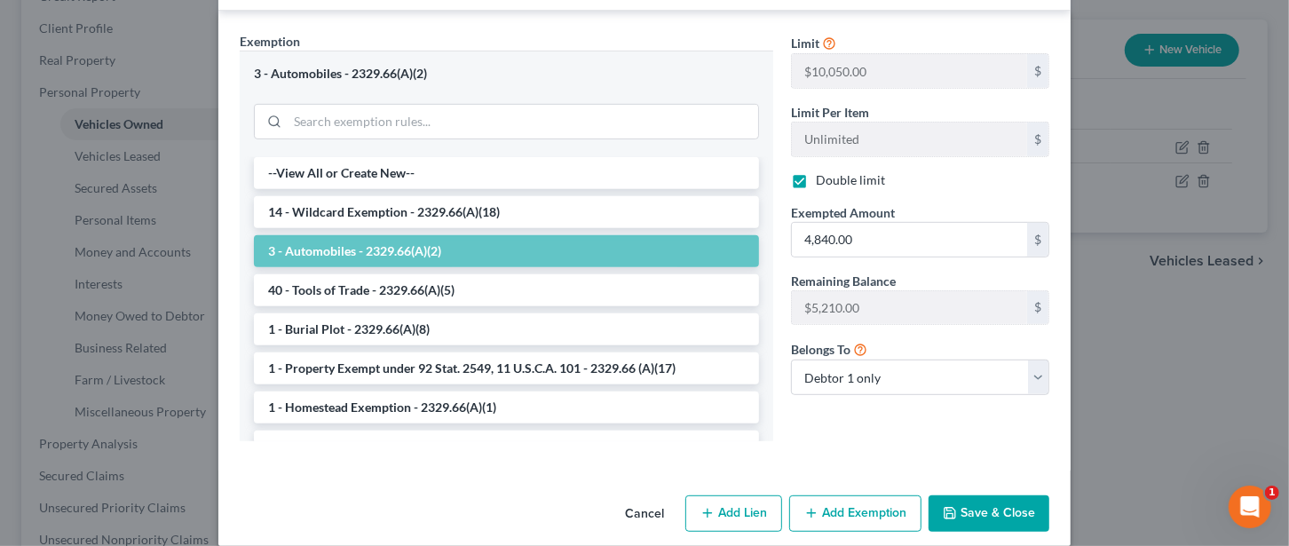
click at [974, 495] on button "Save & Close" at bounding box center [989, 513] width 121 height 37
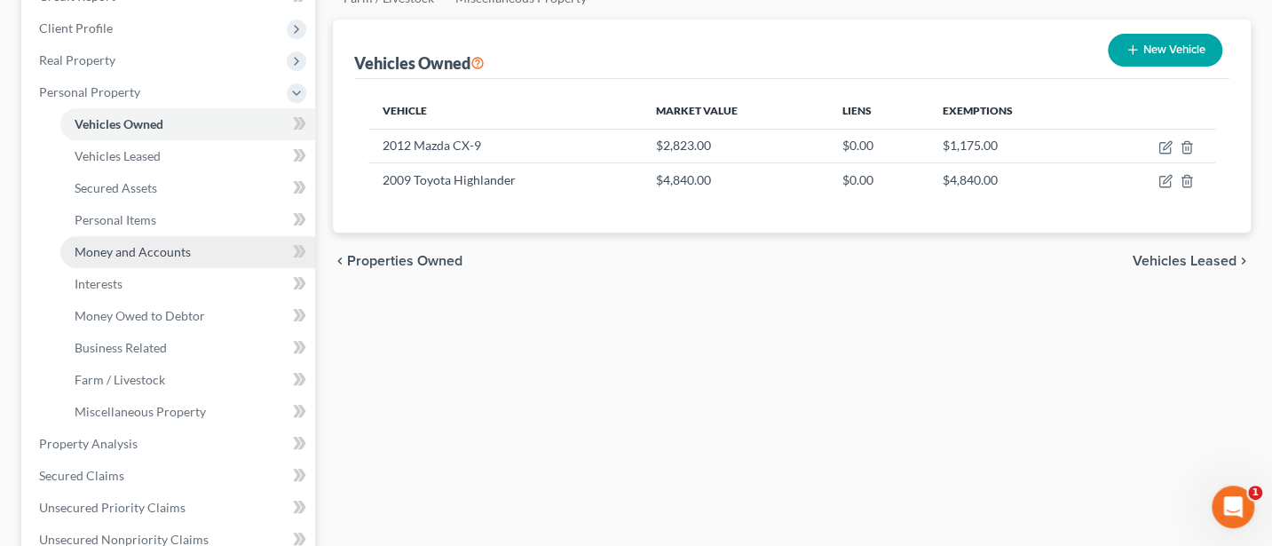
click at [126, 249] on span "Money and Accounts" at bounding box center [133, 251] width 116 height 15
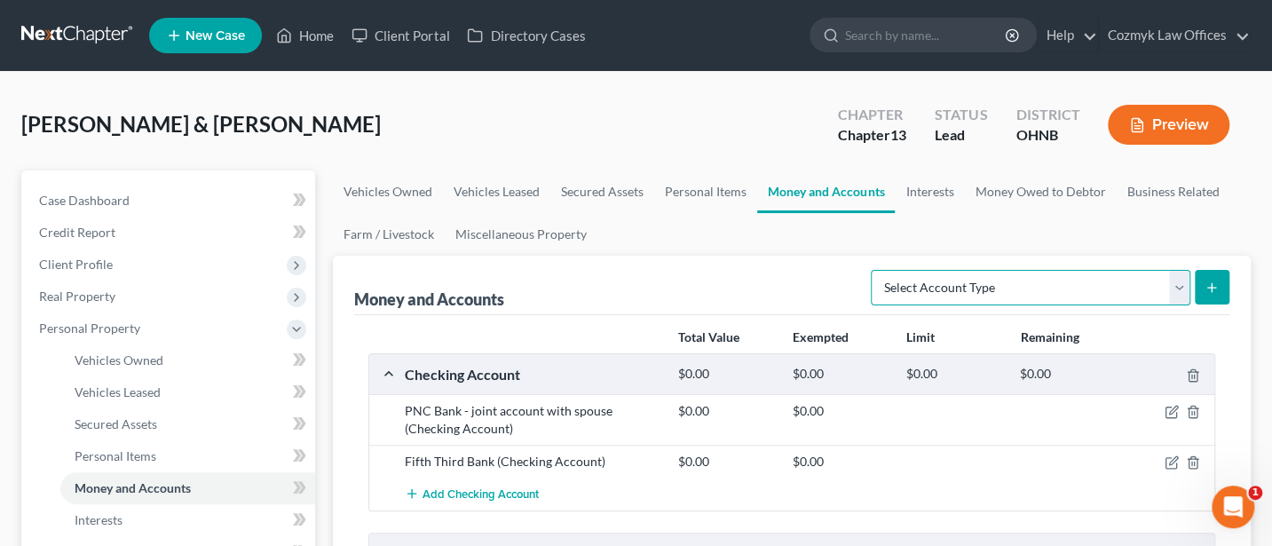
click at [1174, 281] on select "Select Account Type Brokerage Cash on Hand Certificates of Deposit Checking Acc…" at bounding box center [1031, 288] width 320 height 36
select select "cash_on_hand"
click at [874, 270] on select "Select Account Type Brokerage Cash on Hand Certificates of Deposit Checking Acc…" at bounding box center [1031, 288] width 320 height 36
click at [1210, 282] on icon "submit" at bounding box center [1212, 288] width 14 height 14
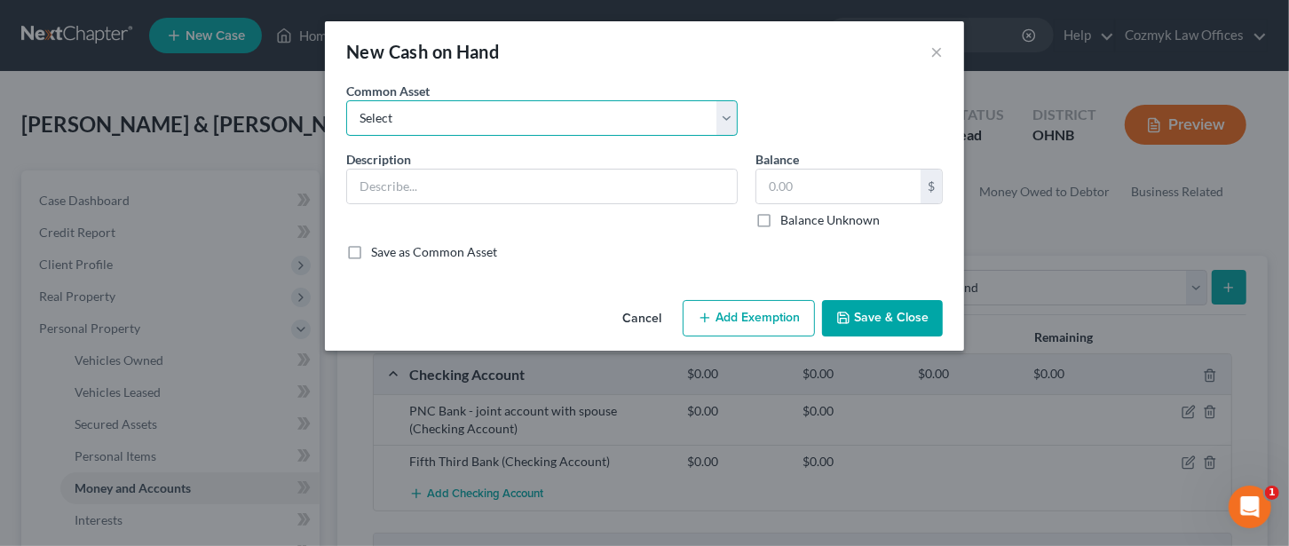
click at [471, 119] on select "Select Cash on Hand" at bounding box center [541, 118] width 391 height 36
select select "0"
click at [346, 100] on select "Select Cash on Hand" at bounding box center [541, 118] width 391 height 36
type input "Cash on Hand"
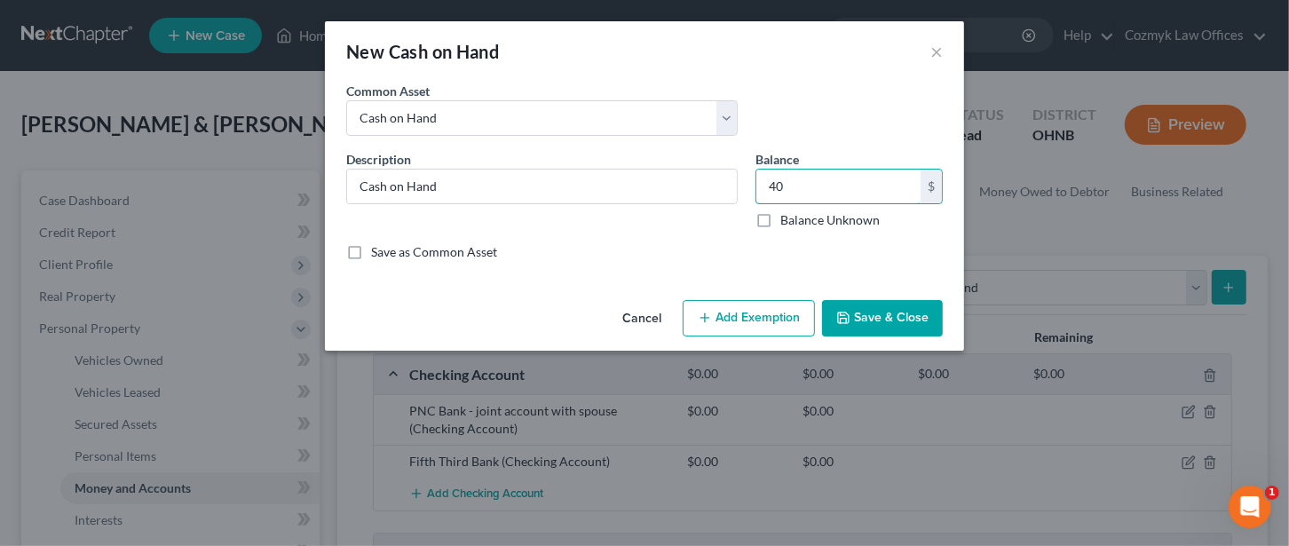
type input "40"
click at [751, 319] on button "Add Exemption" at bounding box center [749, 318] width 132 height 37
select select "2"
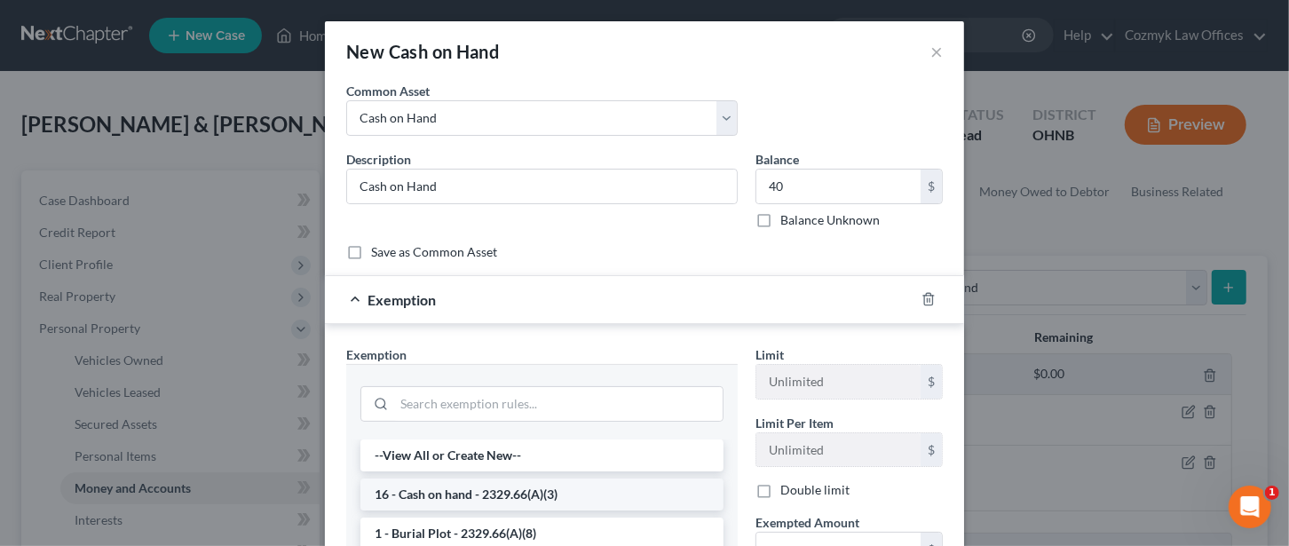
click at [449, 486] on li "16 - Cash on hand - 2329.66(A)(3)" at bounding box center [541, 494] width 363 height 32
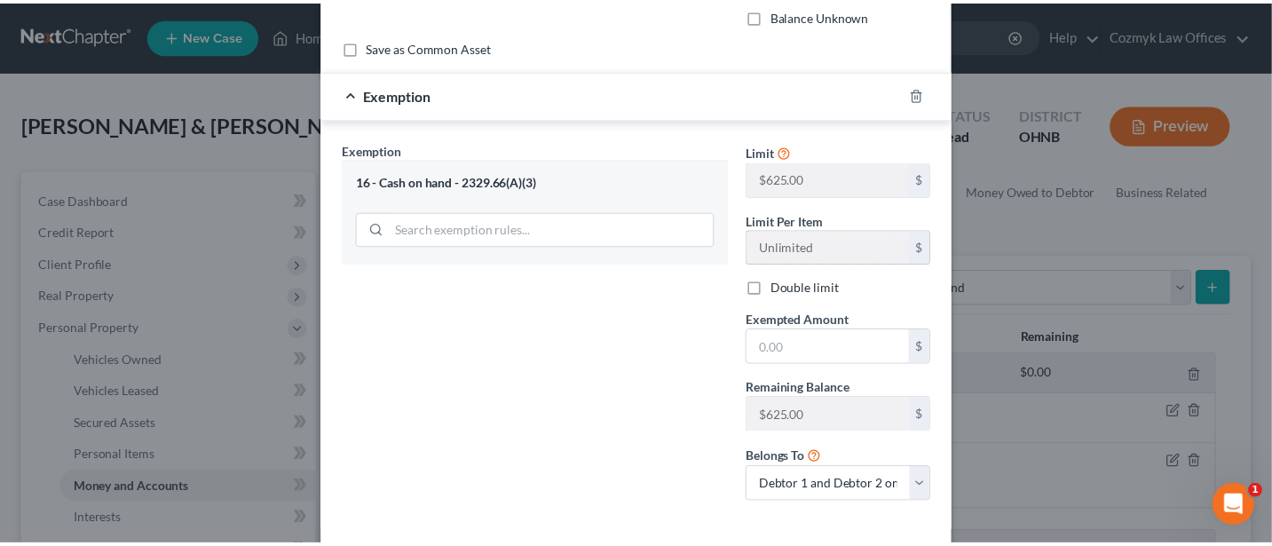
scroll to position [236, 0]
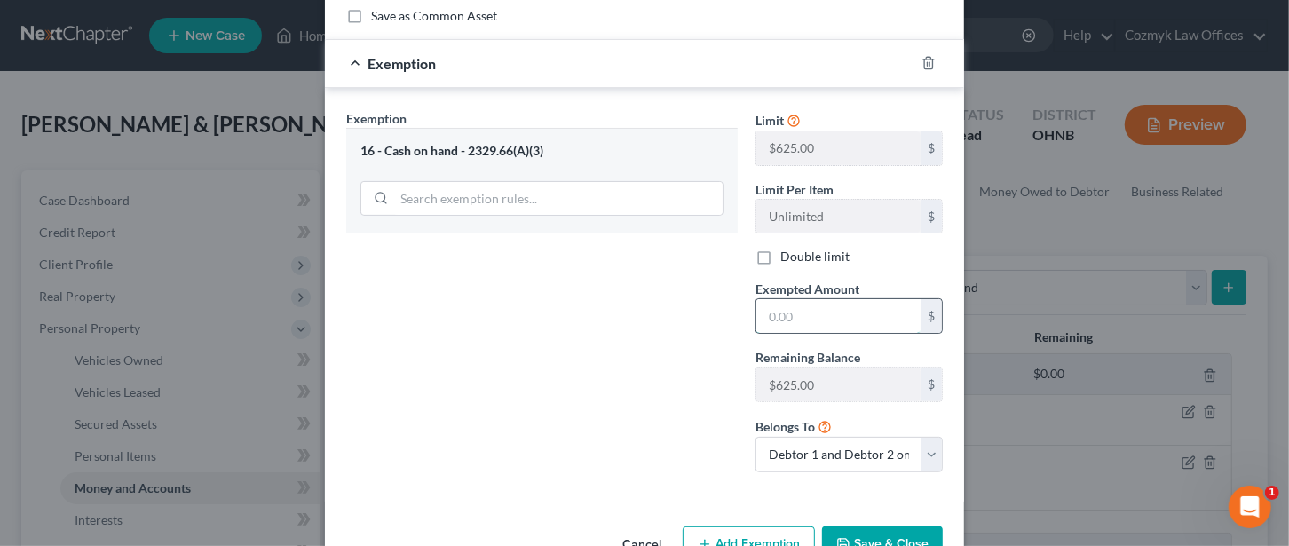
click at [801, 306] on input "text" at bounding box center [838, 316] width 164 height 34
type input "40"
drag, startPoint x: 642, startPoint y: 442, endPoint x: 741, endPoint y: 457, distance: 100.6
click at [644, 443] on div "Exemption Set must be selected for CA. Exemption * 16 - Cash on hand - 2329.66(…" at bounding box center [541, 297] width 409 height 377
click at [868, 531] on button "Save & Close" at bounding box center [882, 544] width 121 height 37
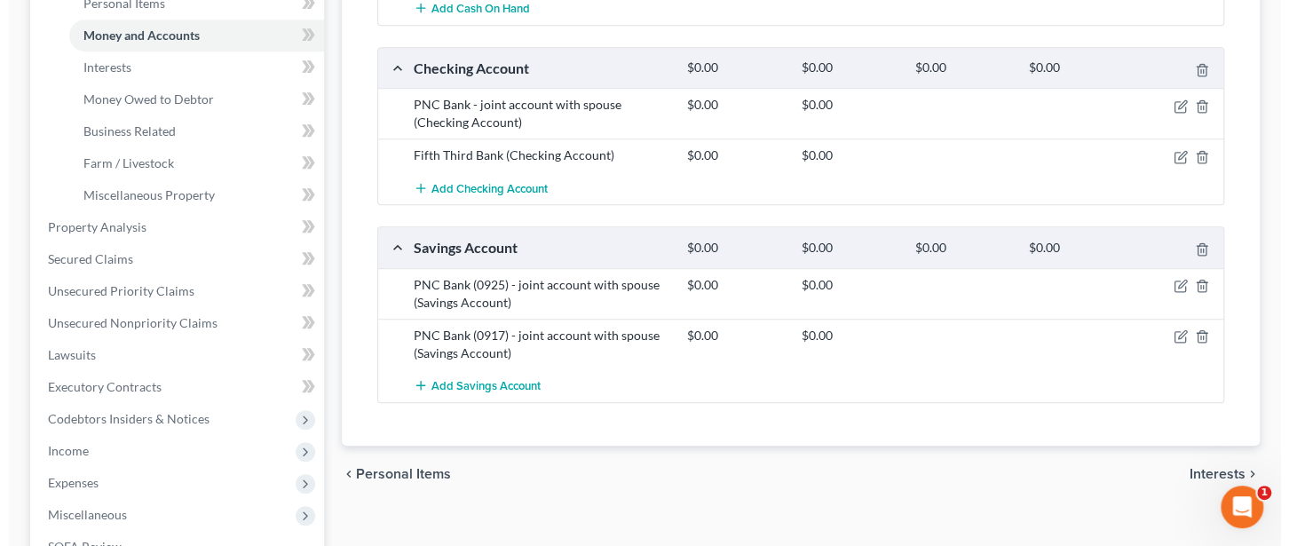
scroll to position [473, 0]
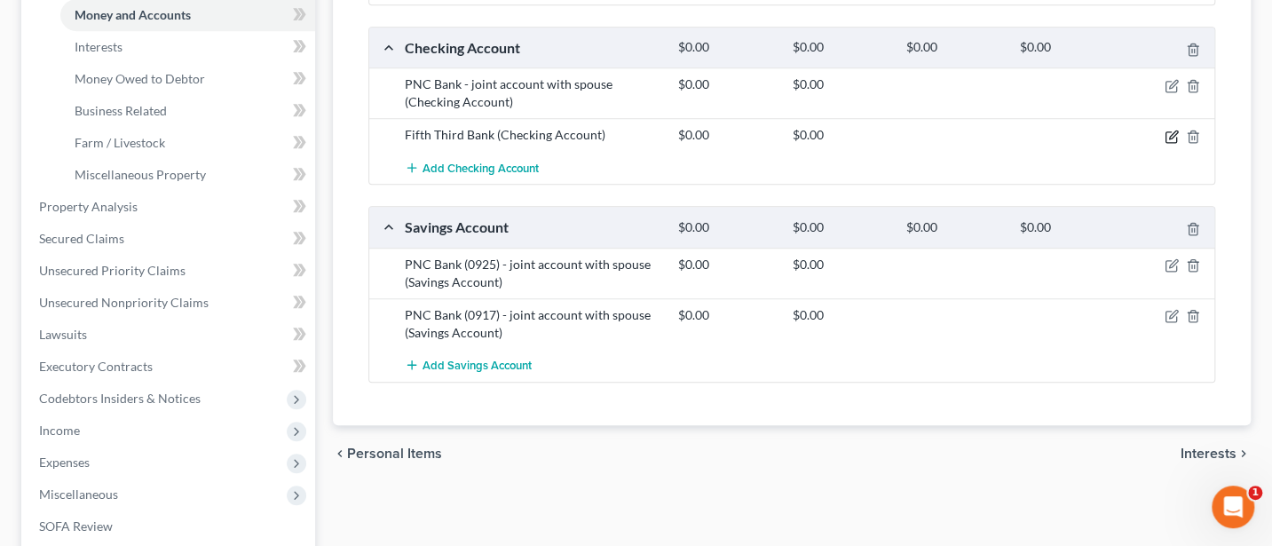
click at [1172, 131] on icon "button" at bounding box center [1173, 134] width 8 height 8
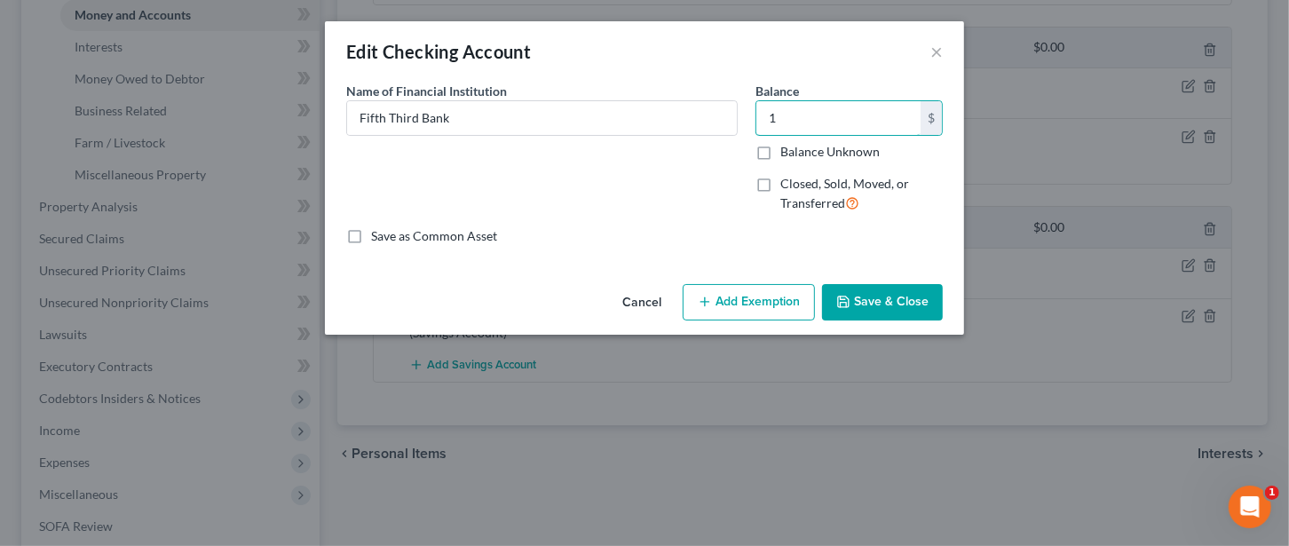
type input "1"
click at [739, 304] on button "Add Exemption" at bounding box center [749, 302] width 132 height 37
select select "2"
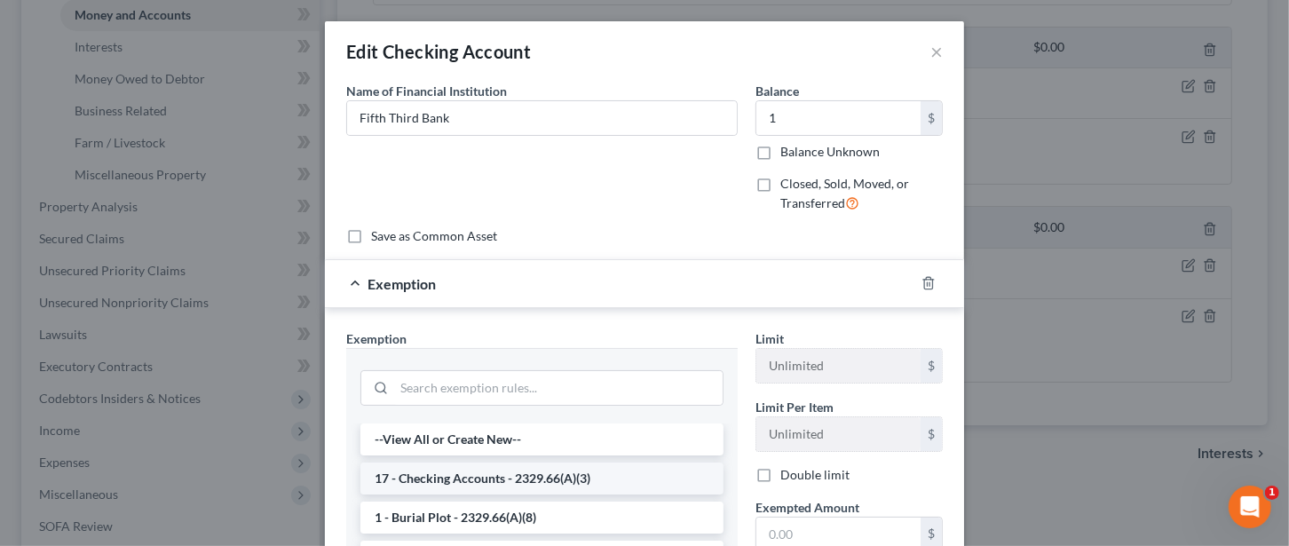
click at [474, 478] on li "17 - Checking Accounts - 2329.66(A)(3)" at bounding box center [541, 478] width 363 height 32
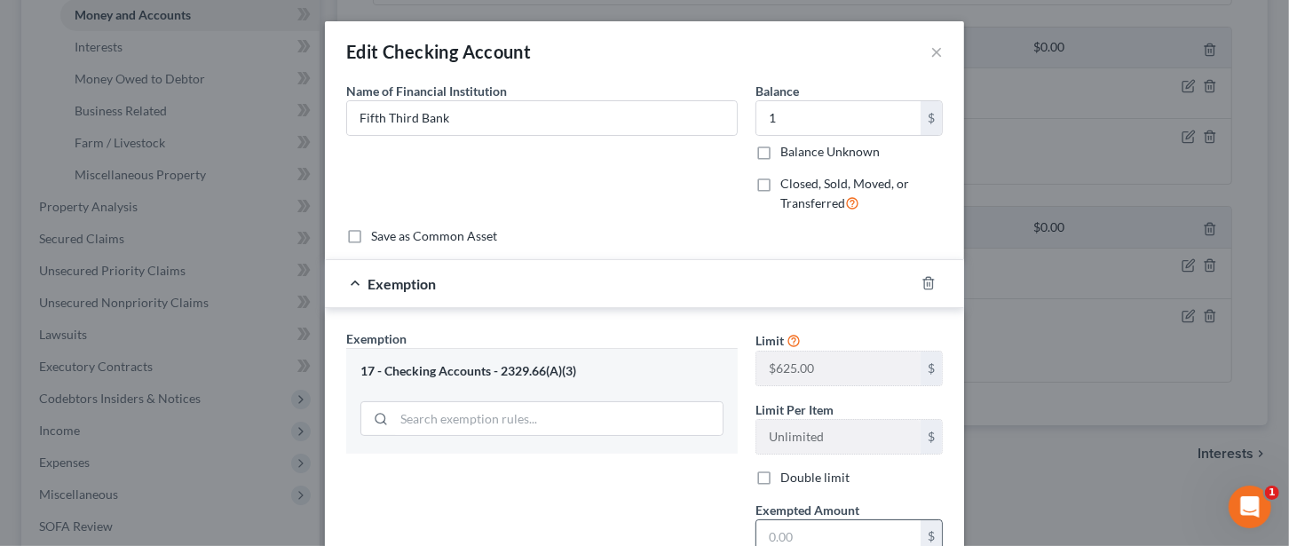
click at [797, 522] on input "text" at bounding box center [838, 537] width 164 height 34
type input "1"
click at [645, 423] on input "search" at bounding box center [558, 419] width 328 height 34
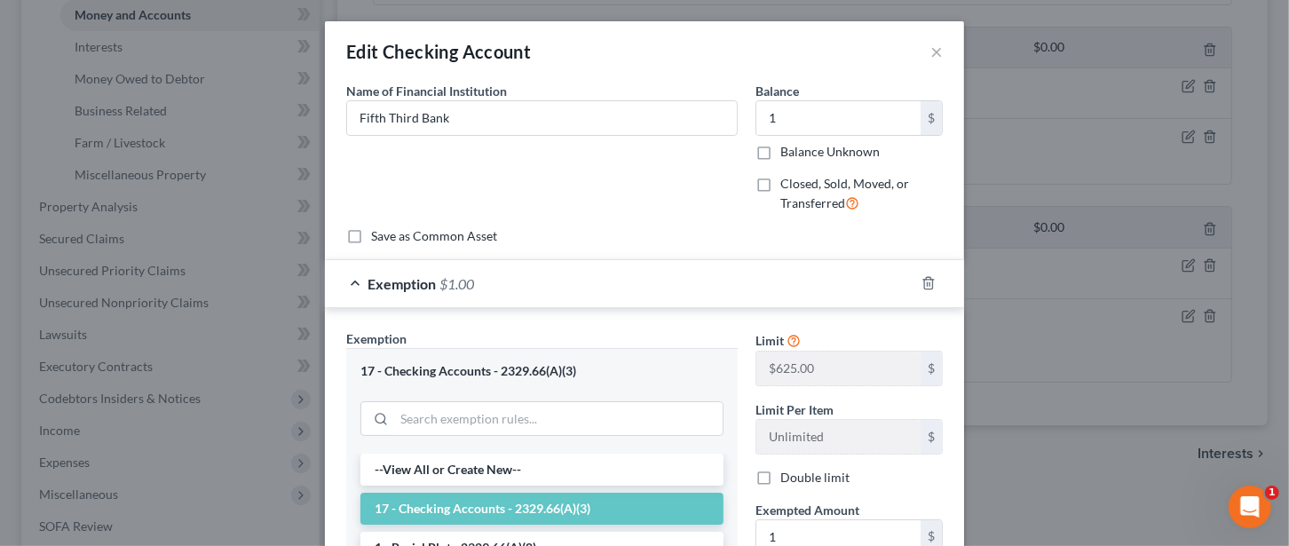
click at [706, 363] on div "17 - Checking Accounts - 2329.66(A)(3)" at bounding box center [541, 371] width 363 height 17
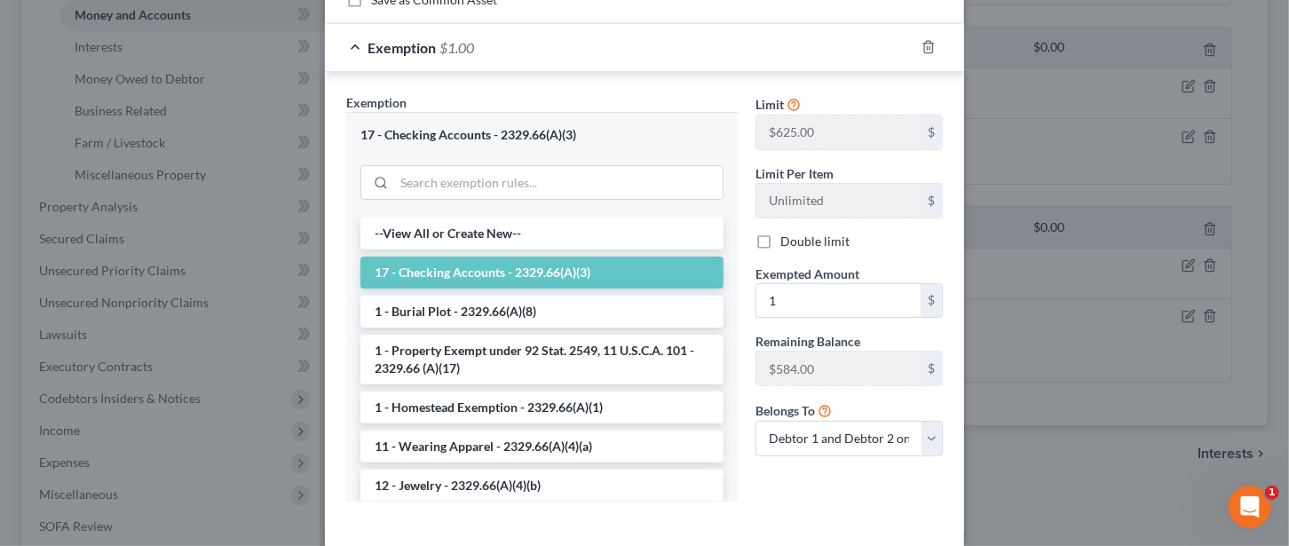
scroll to position [317, 0]
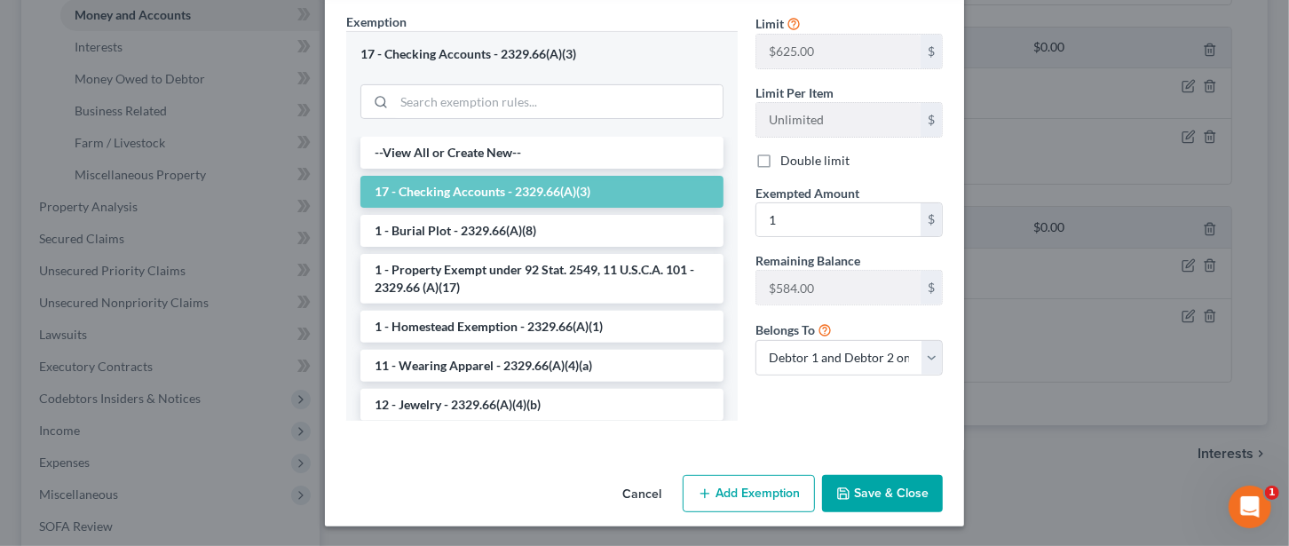
click at [881, 487] on button "Save & Close" at bounding box center [882, 493] width 121 height 37
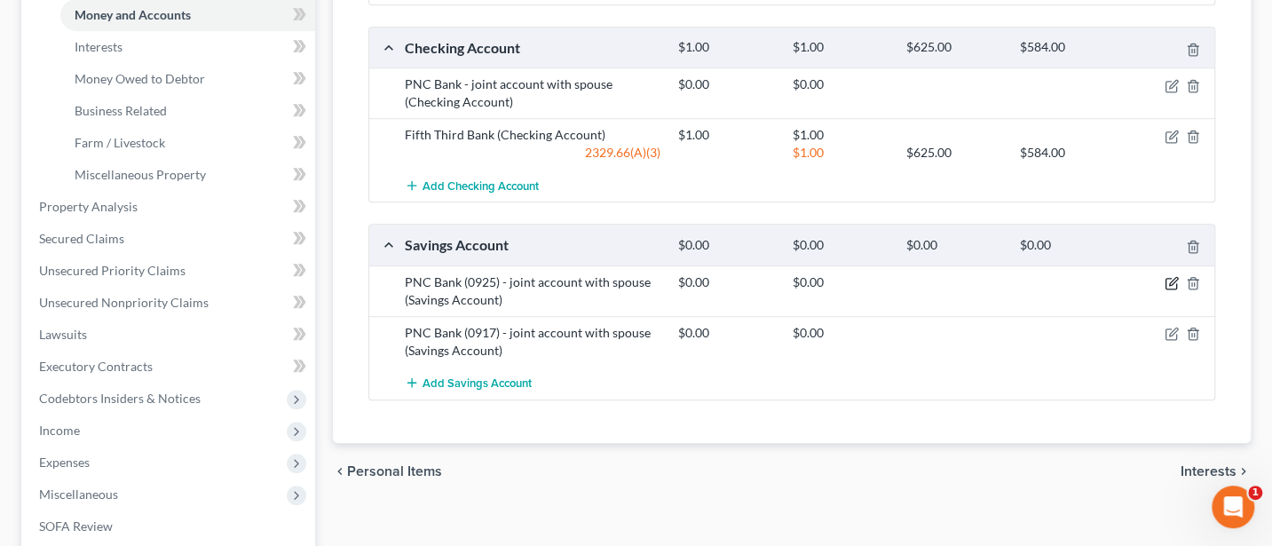
click at [1169, 280] on icon "button" at bounding box center [1173, 281] width 8 height 8
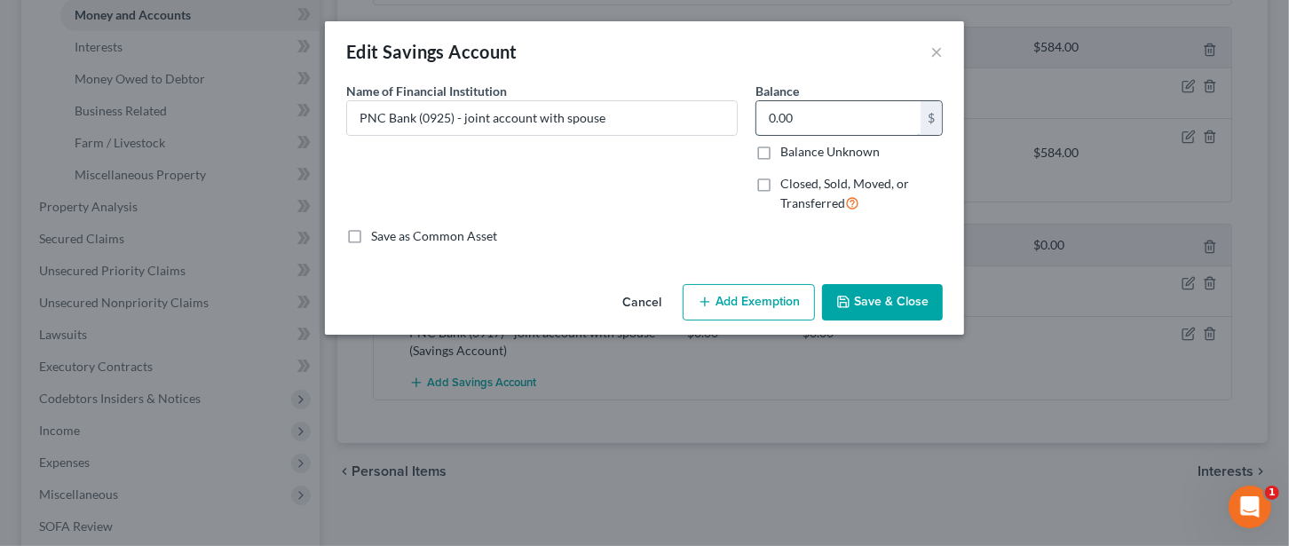
click at [805, 113] on input "0.00" at bounding box center [838, 118] width 164 height 34
type input "217"
click at [762, 311] on button "Add Exemption" at bounding box center [749, 302] width 132 height 37
select select "2"
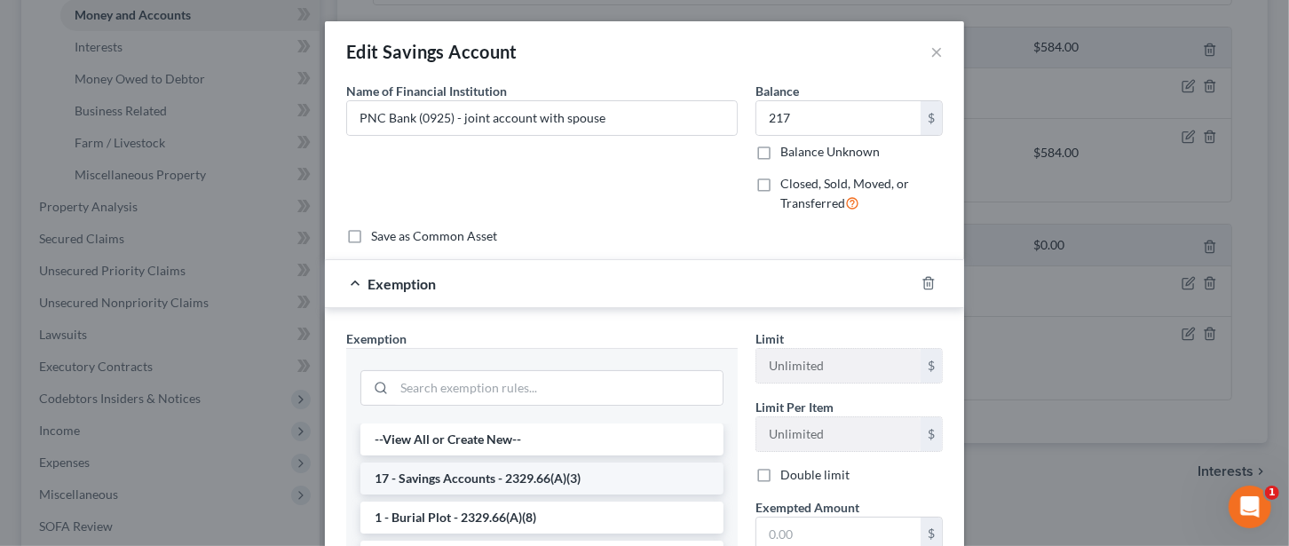
click at [477, 476] on li "17 - Savings Accounts - 2329.66(A)(3)" at bounding box center [541, 478] width 363 height 32
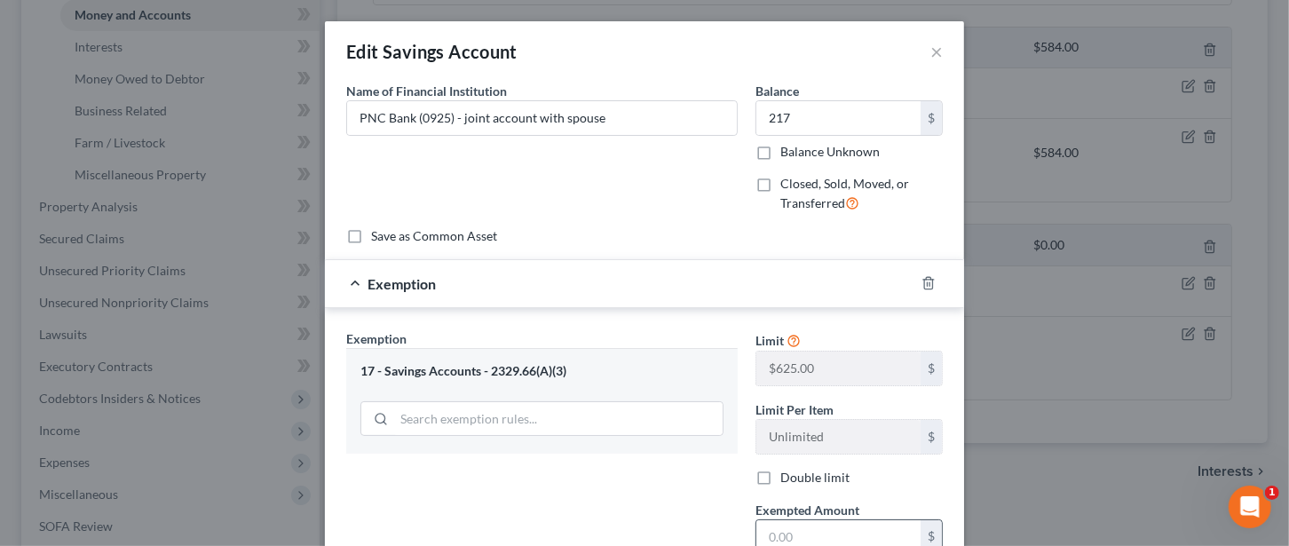
click at [778, 531] on input "text" at bounding box center [838, 537] width 164 height 34
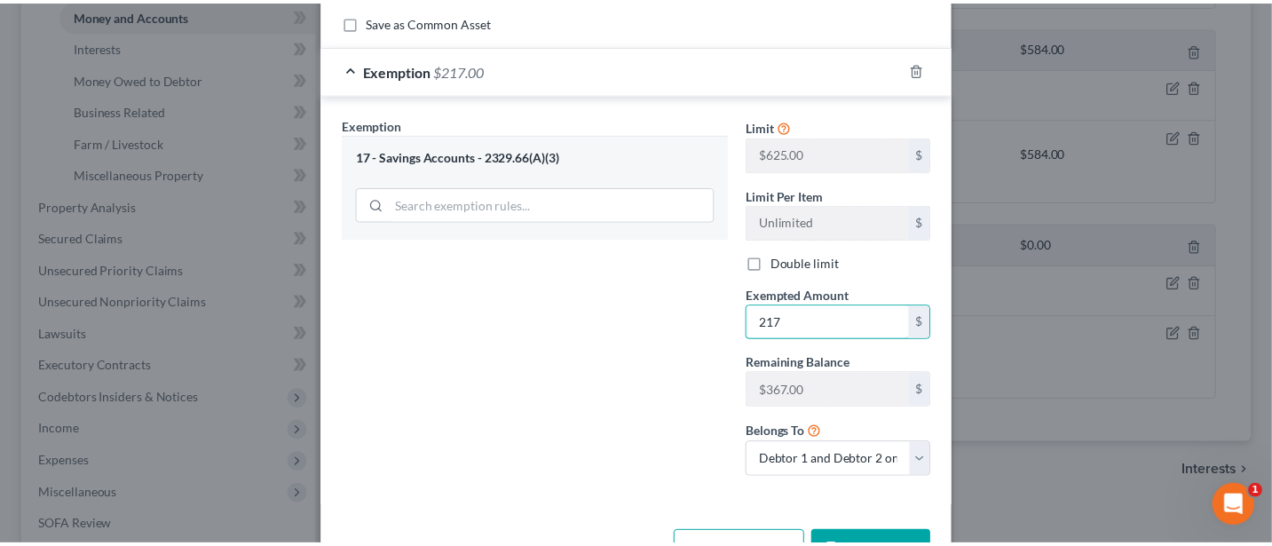
scroll to position [236, 0]
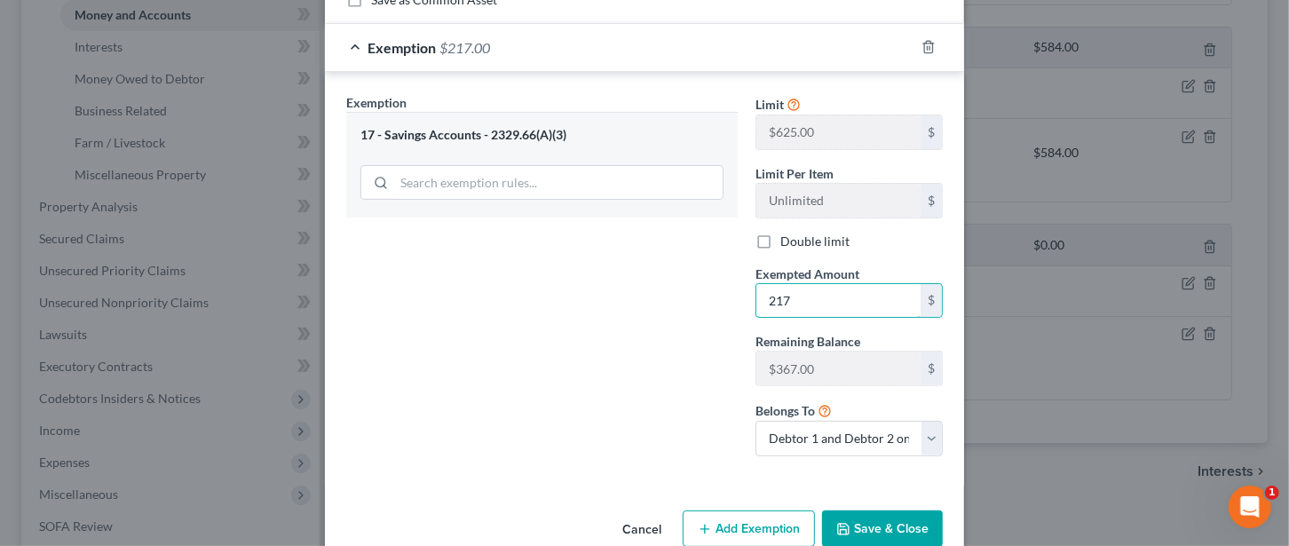
type input "217"
click at [893, 510] on button "Save & Close" at bounding box center [882, 528] width 121 height 37
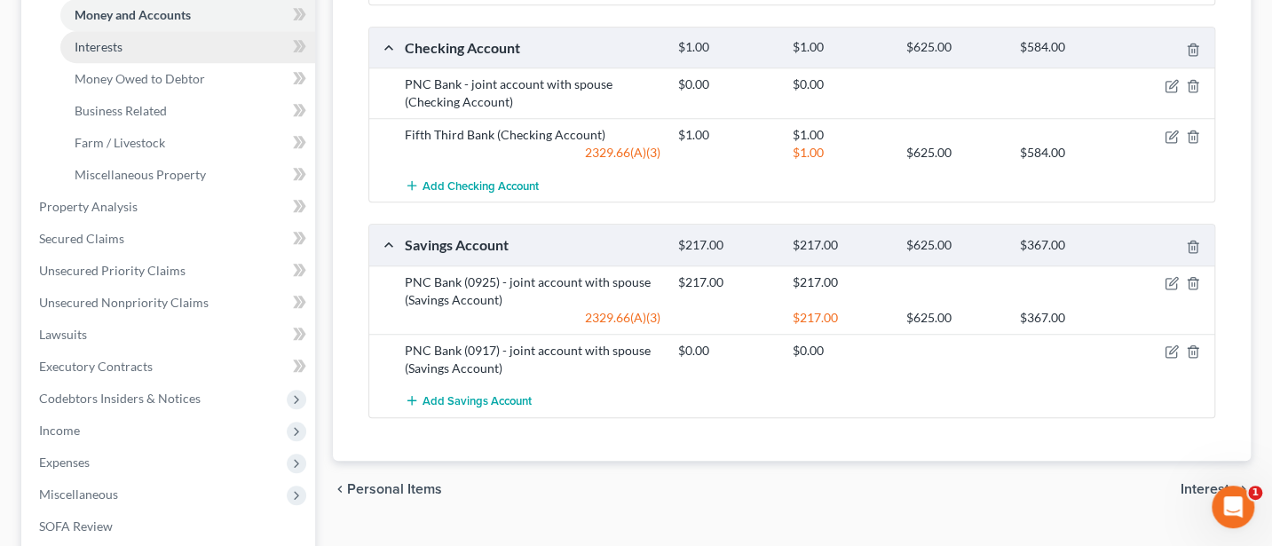
click at [110, 42] on span "Interests" at bounding box center [99, 46] width 48 height 15
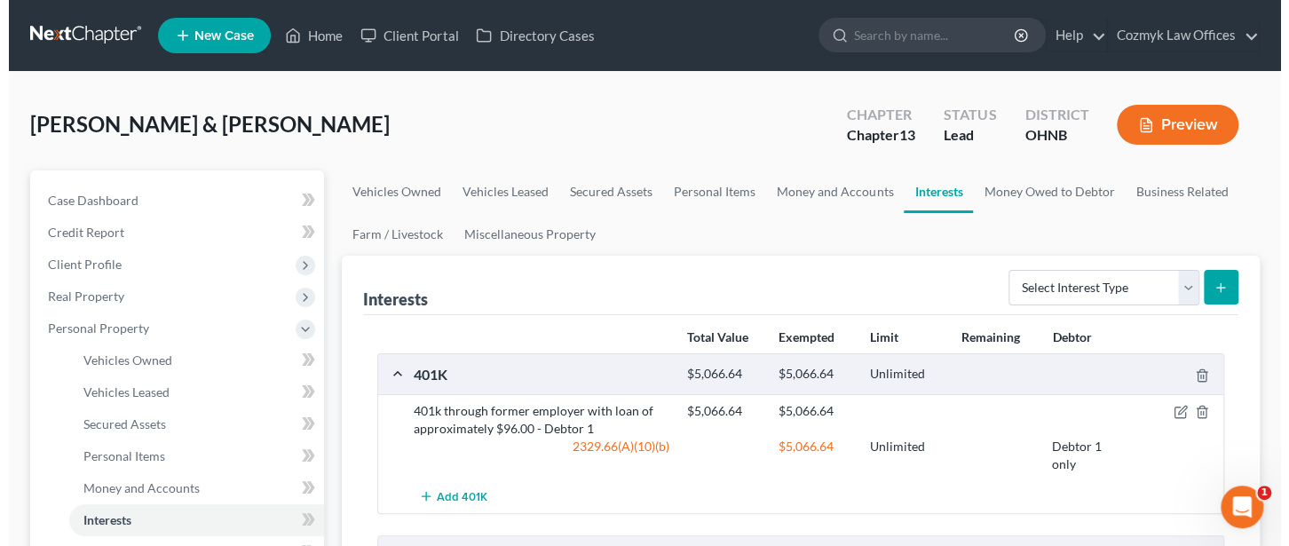
scroll to position [236, 0]
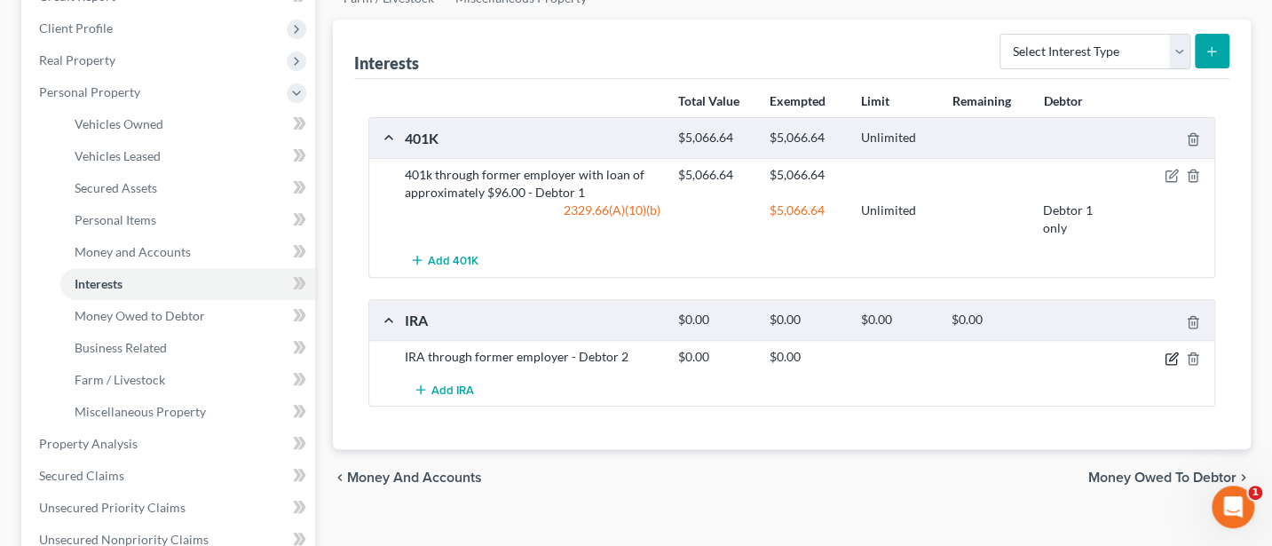
click at [1168, 356] on icon "button" at bounding box center [1172, 359] width 14 height 14
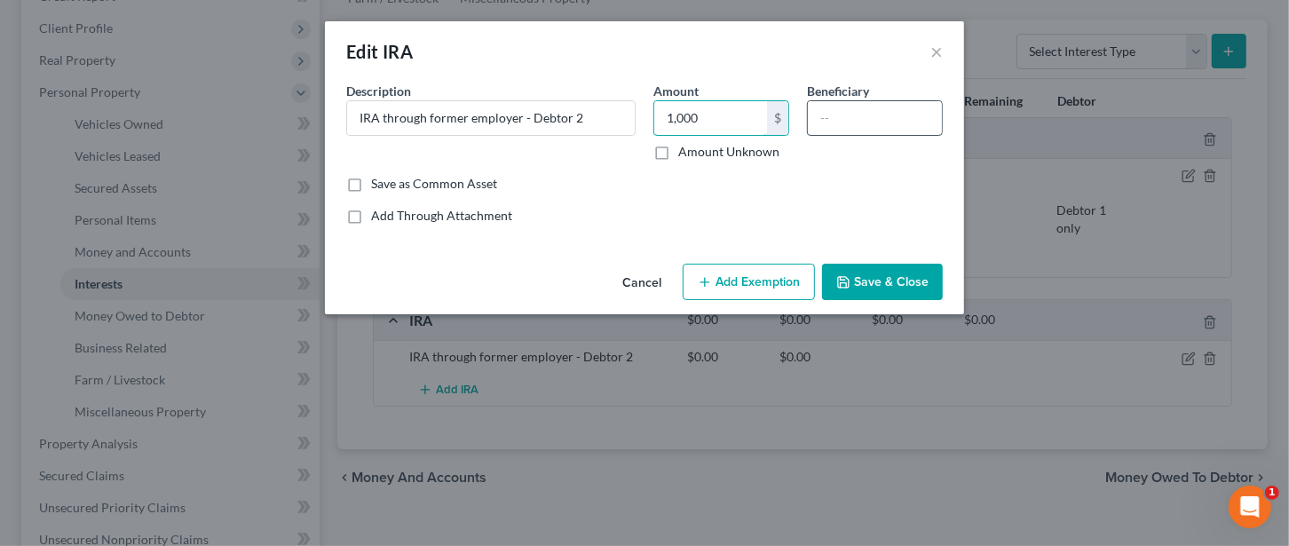
type input "1,000"
click at [833, 117] on input "text" at bounding box center [875, 118] width 134 height 34
type input "[PERSON_NAME]"
click at [750, 283] on button "Add Exemption" at bounding box center [749, 282] width 132 height 37
select select "2"
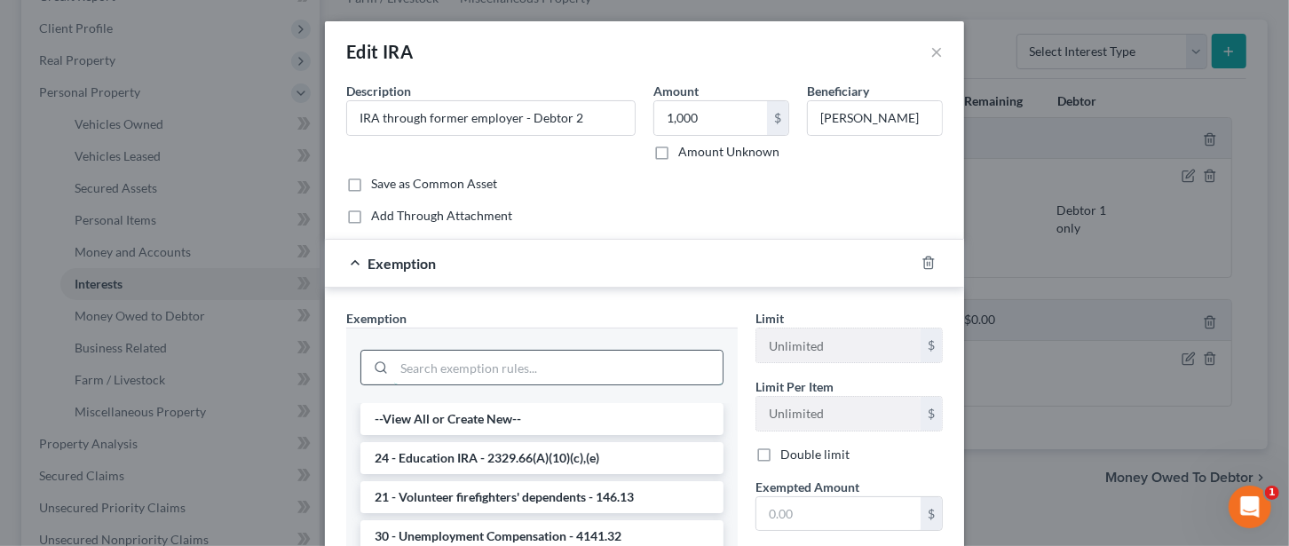
click at [483, 368] on input "search" at bounding box center [558, 368] width 328 height 34
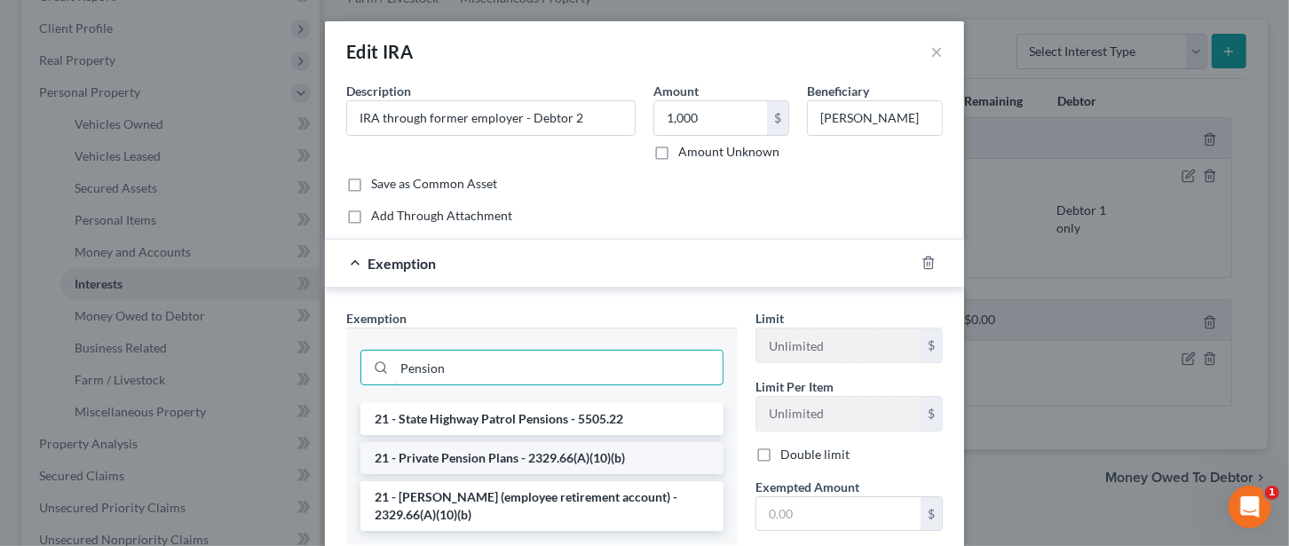
type input "Pension"
click at [494, 454] on li "21 - Private Pension Plans - 2329.66(A)(10)(b)" at bounding box center [541, 458] width 363 height 32
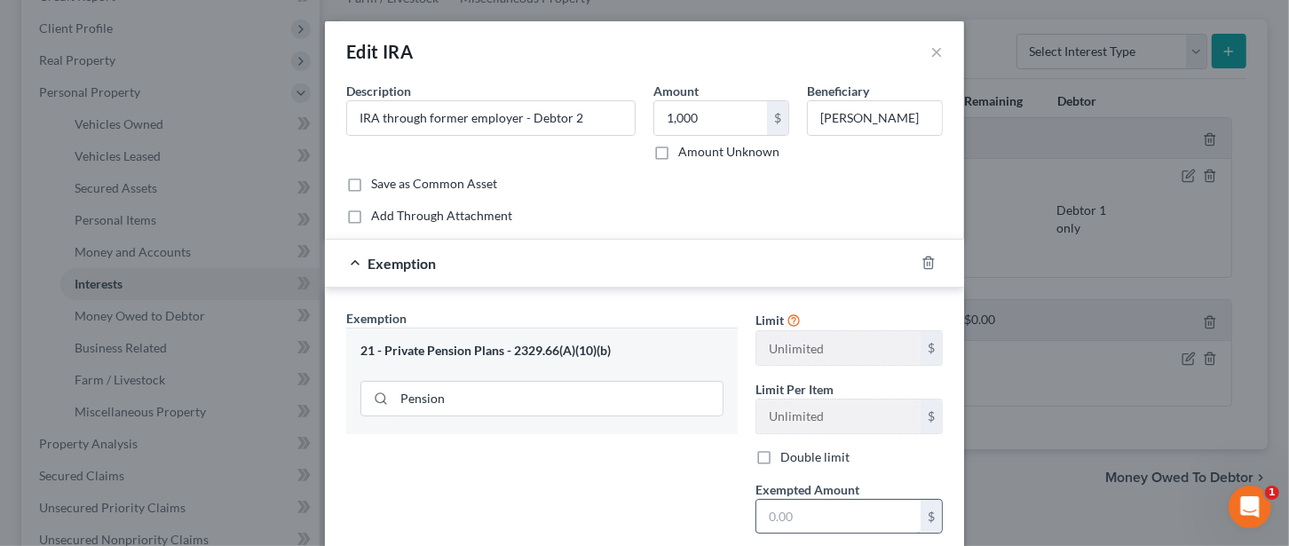
click at [781, 514] on input "text" at bounding box center [838, 517] width 164 height 34
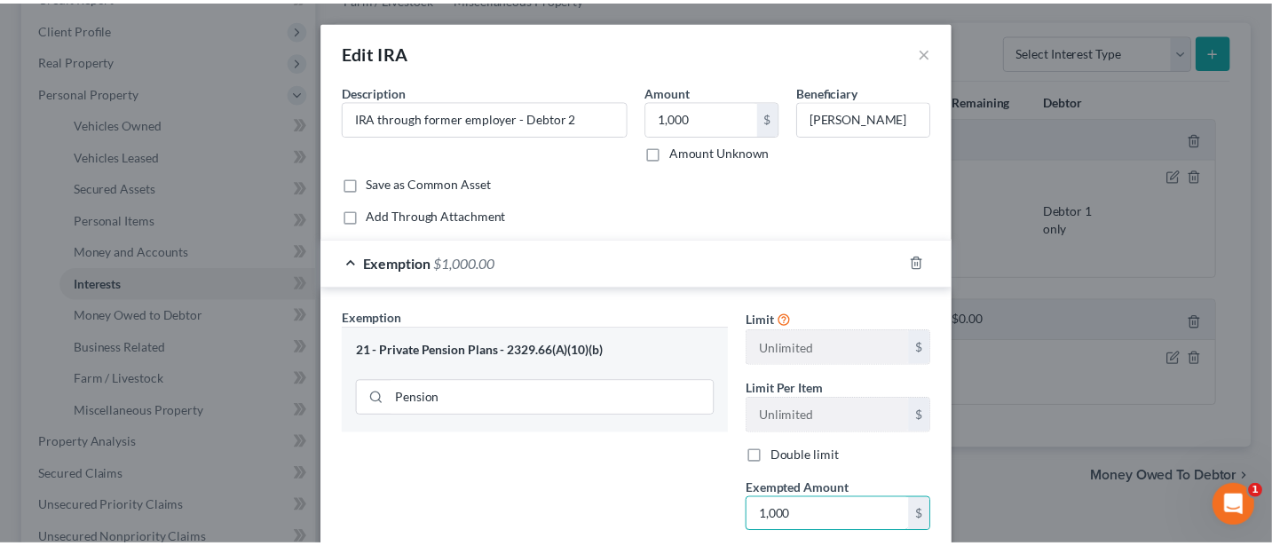
scroll to position [249, 0]
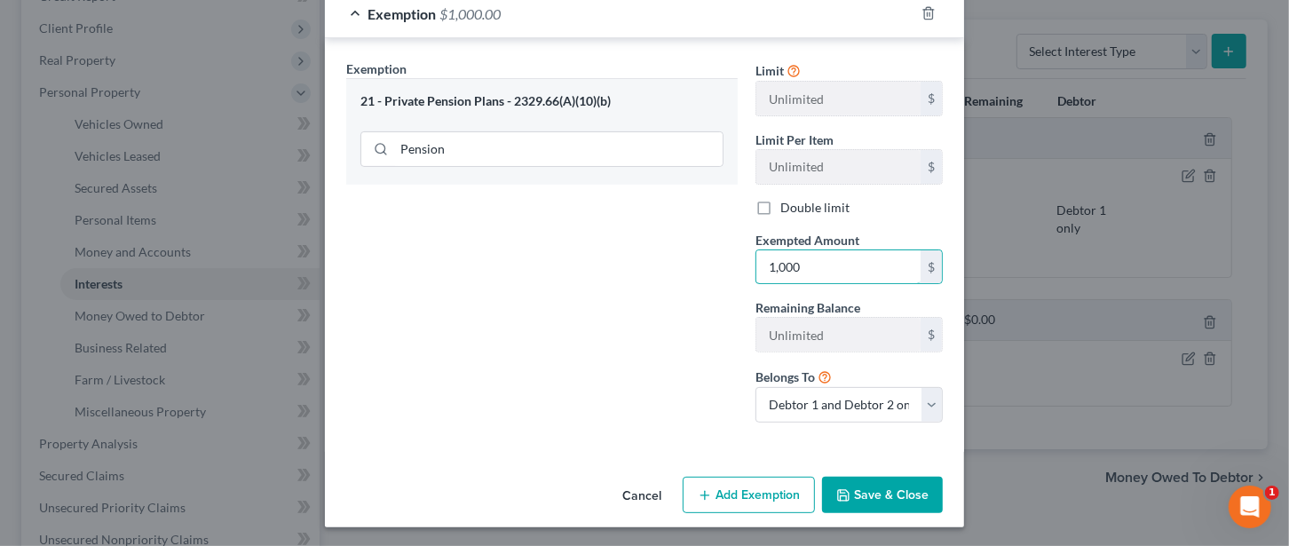
type input "1,000"
click at [897, 486] on button "Save & Close" at bounding box center [882, 495] width 121 height 37
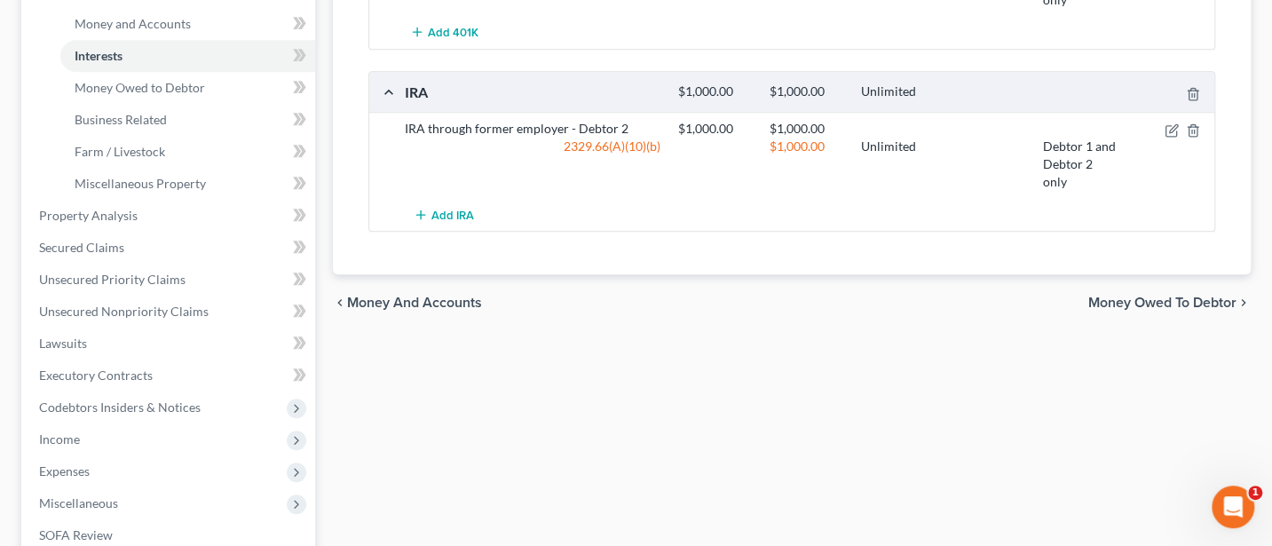
scroll to position [473, 0]
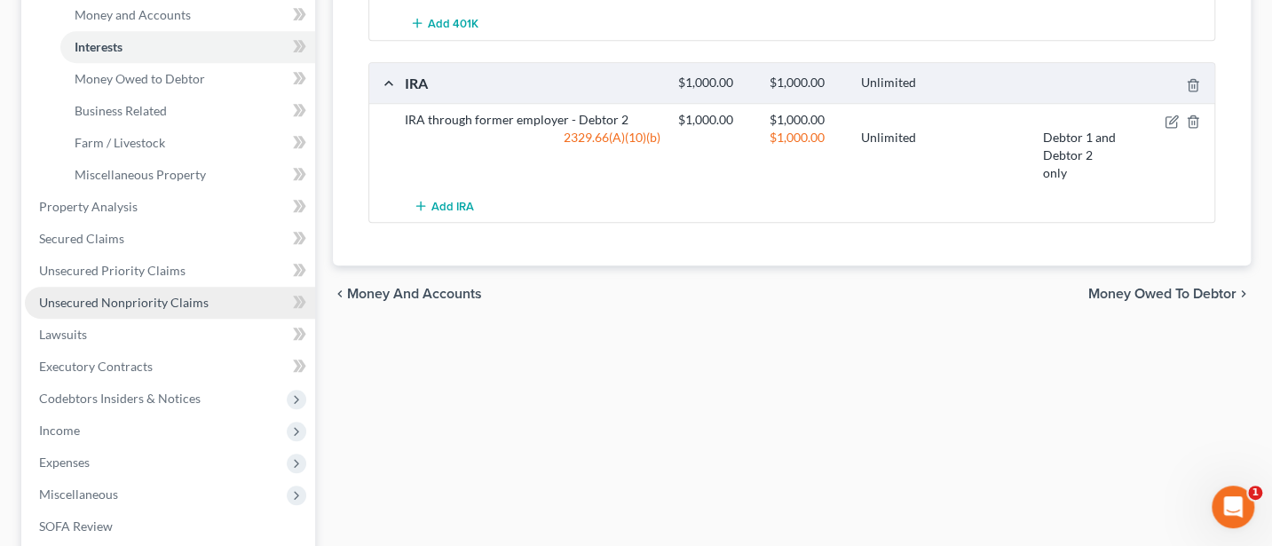
click at [178, 297] on span "Unsecured Nonpriority Claims" at bounding box center [124, 302] width 170 height 15
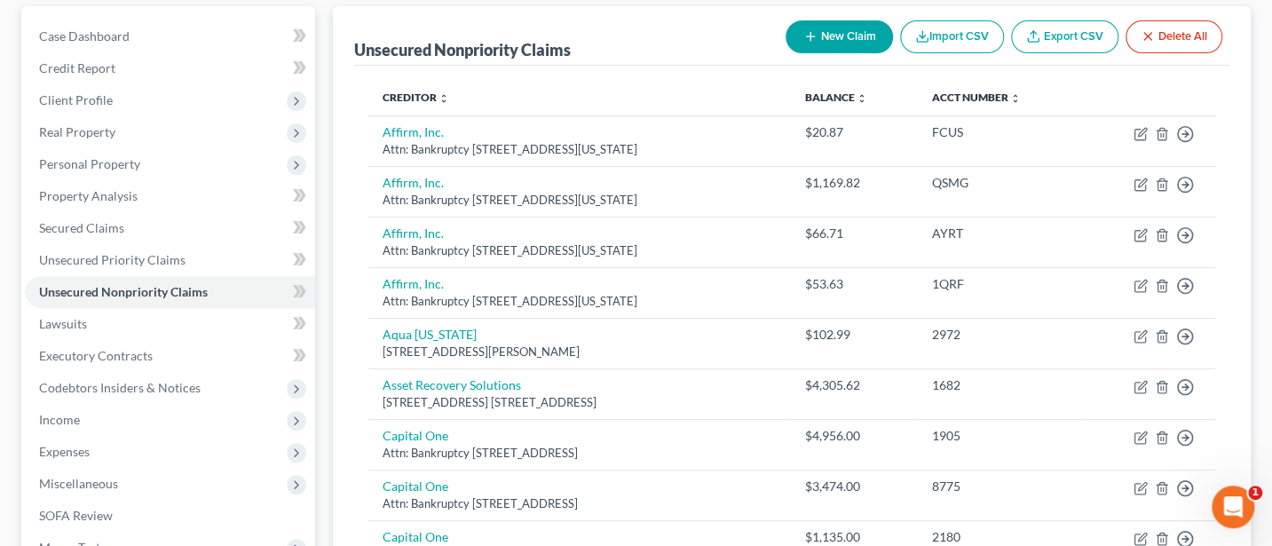
scroll to position [136, 0]
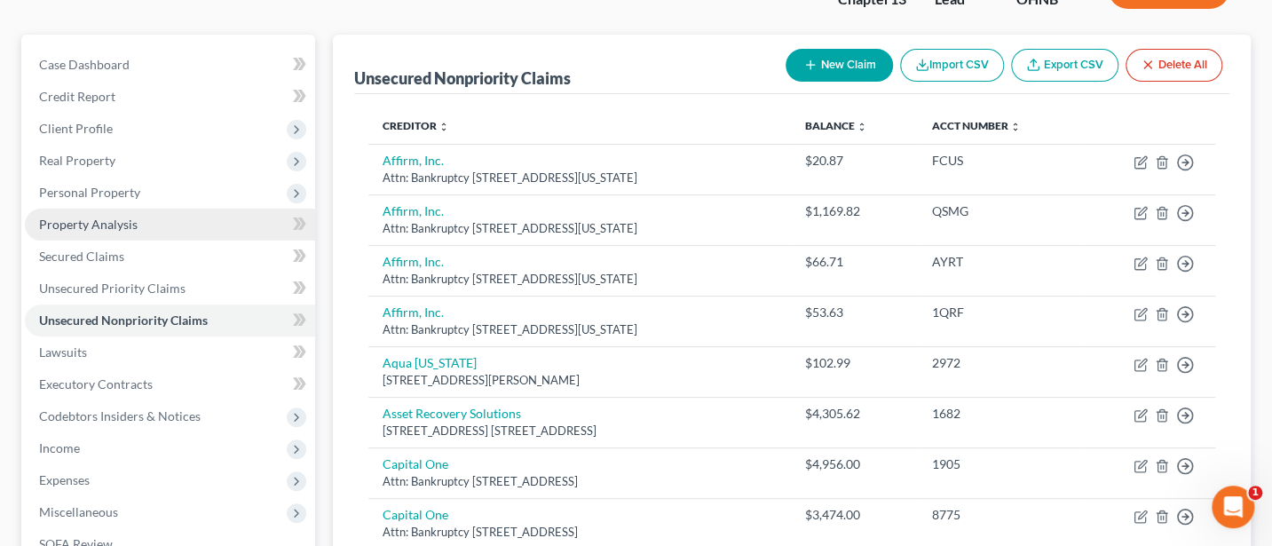
click at [96, 226] on span "Property Analysis" at bounding box center [88, 224] width 99 height 15
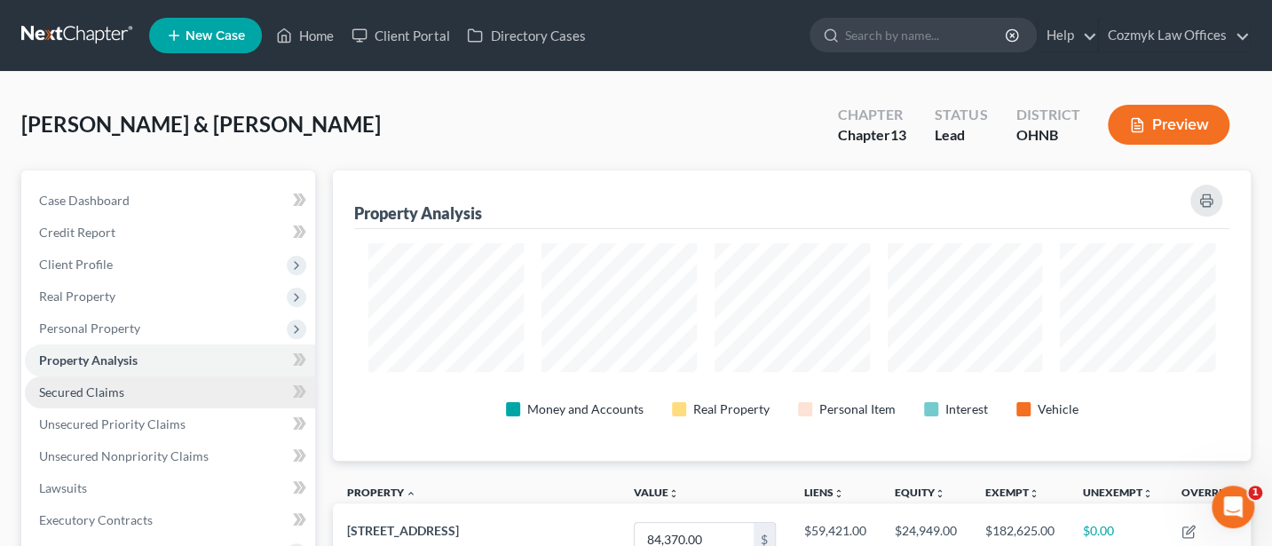
click at [91, 385] on span "Secured Claims" at bounding box center [81, 391] width 85 height 15
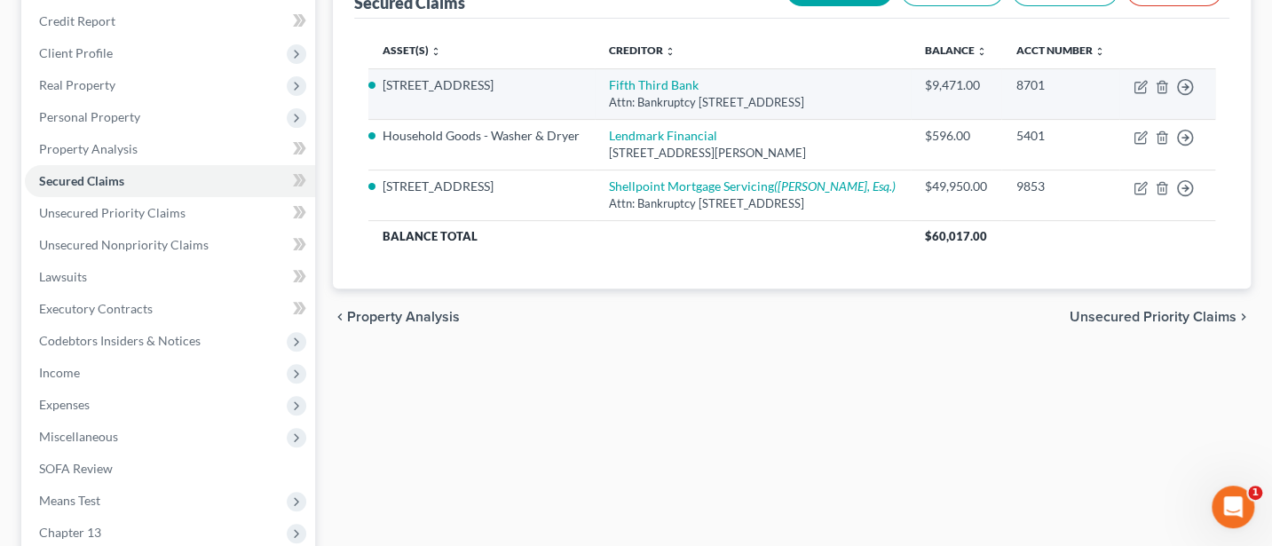
scroll to position [236, 0]
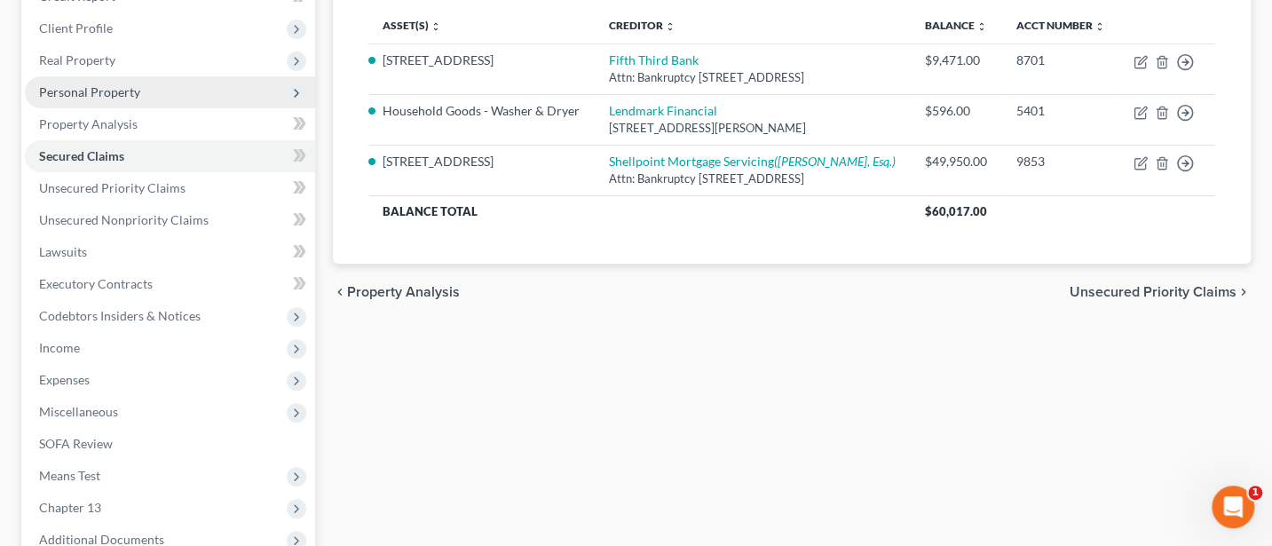
click at [102, 84] on span "Personal Property" at bounding box center [89, 91] width 101 height 15
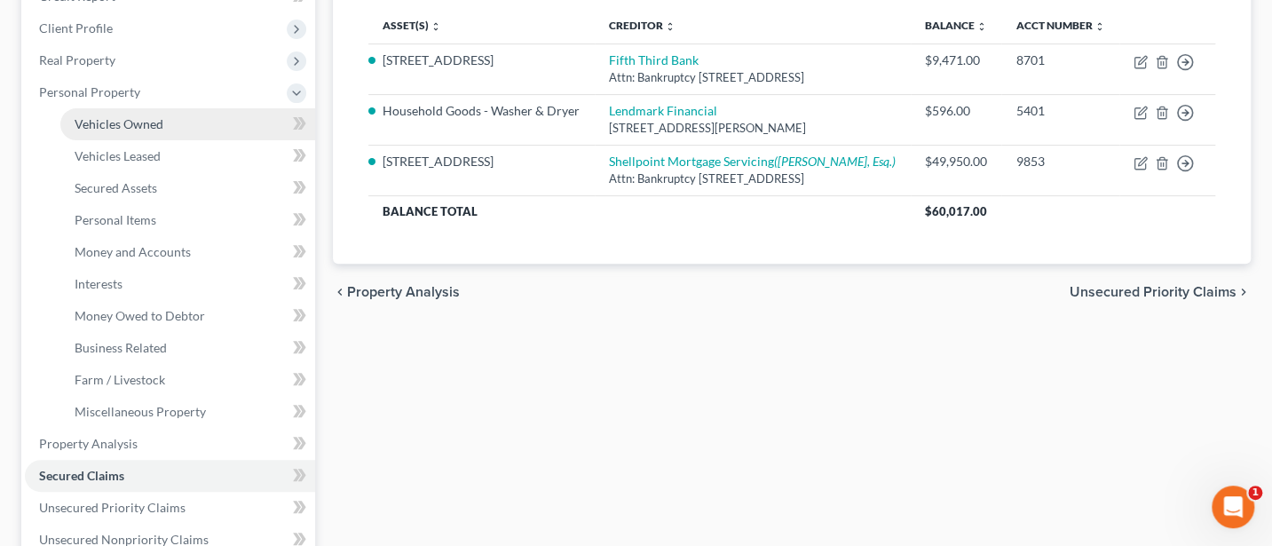
click at [120, 116] on span "Vehicles Owned" at bounding box center [119, 123] width 89 height 15
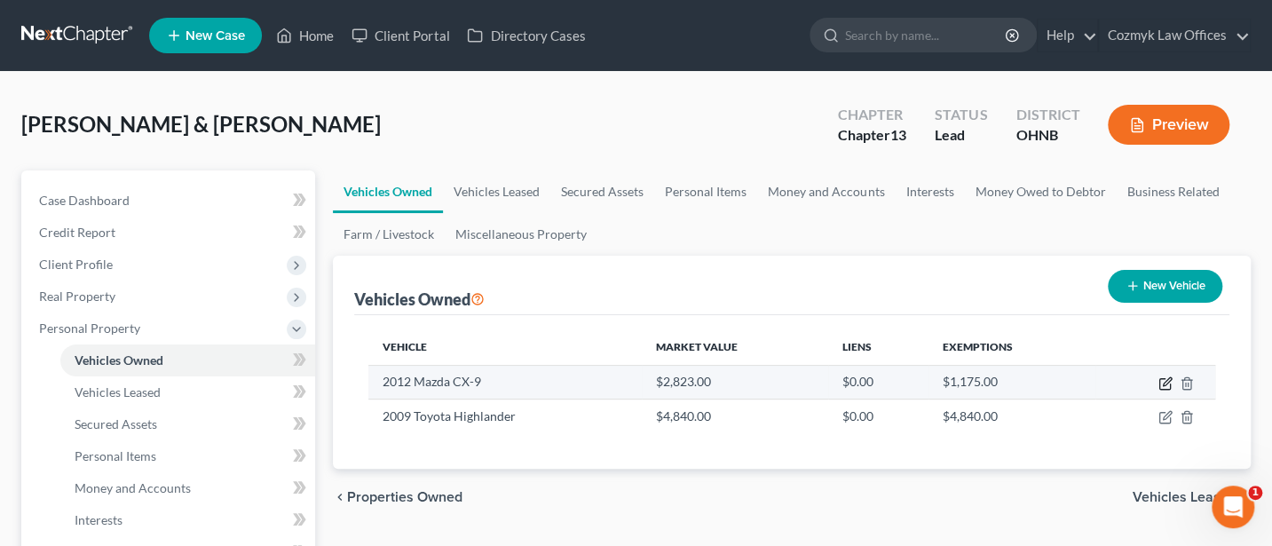
click at [1166, 379] on icon "button" at bounding box center [1167, 381] width 8 height 8
select select "0"
select select "14"
select select "2"
select select "1"
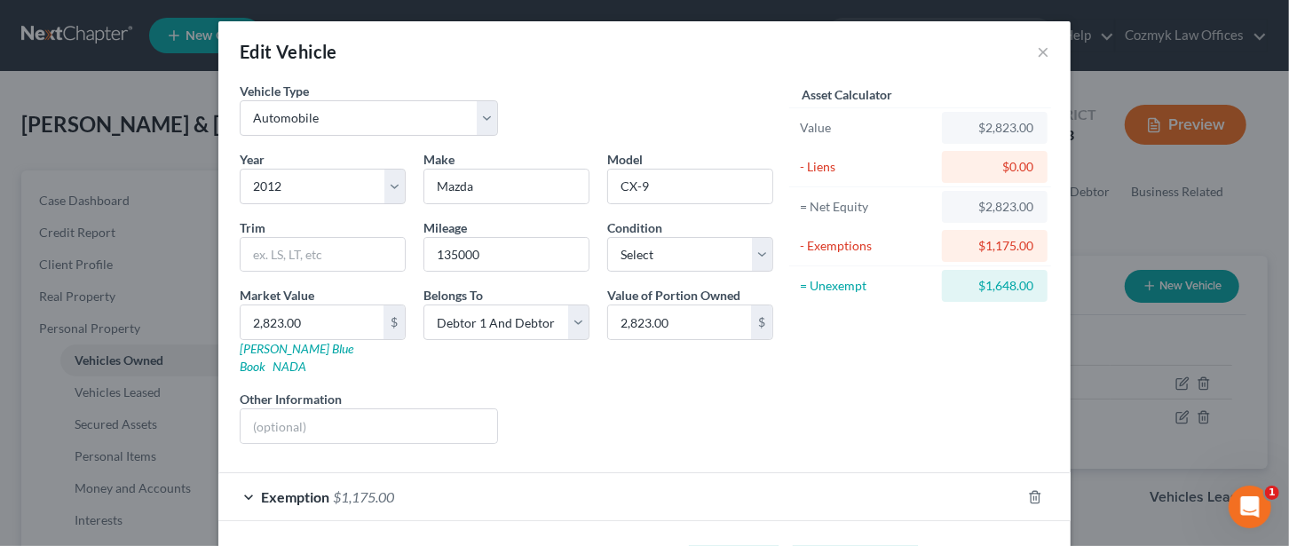
scroll to position [51, 0]
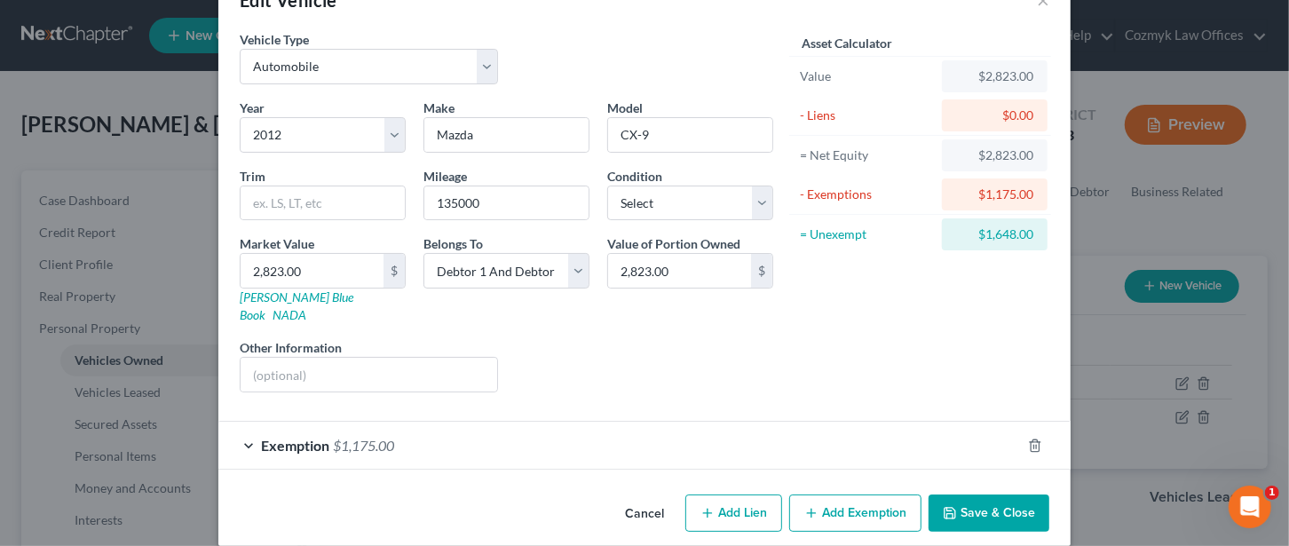
click at [286, 437] on span "Exemption" at bounding box center [295, 445] width 68 height 17
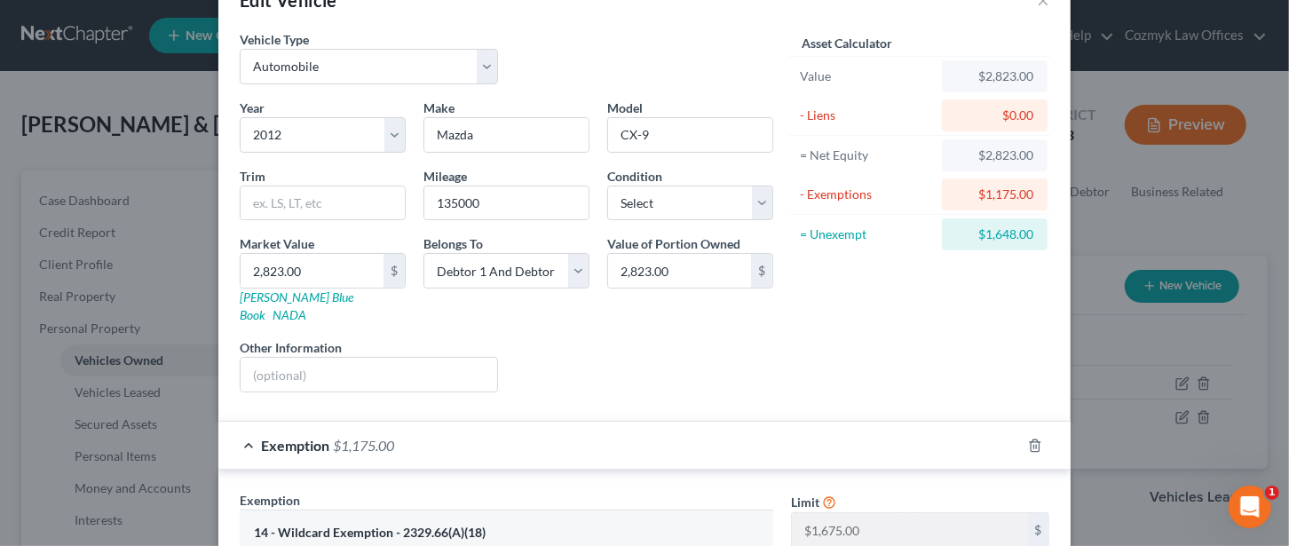
scroll to position [289, 0]
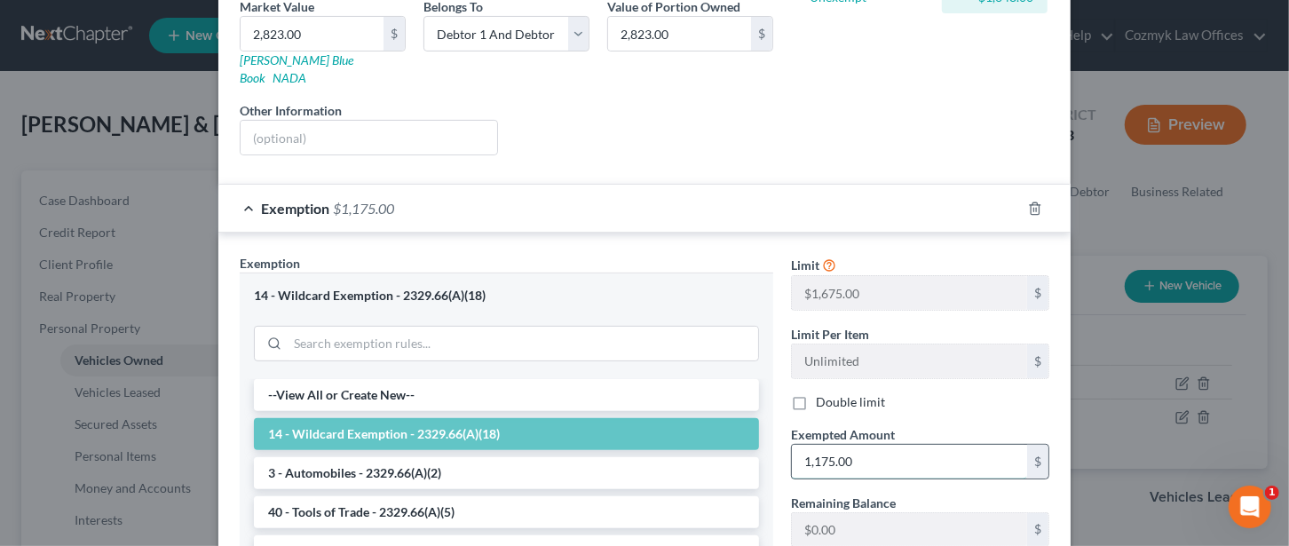
click at [873, 445] on input "1,175.00" at bounding box center [909, 462] width 235 height 34
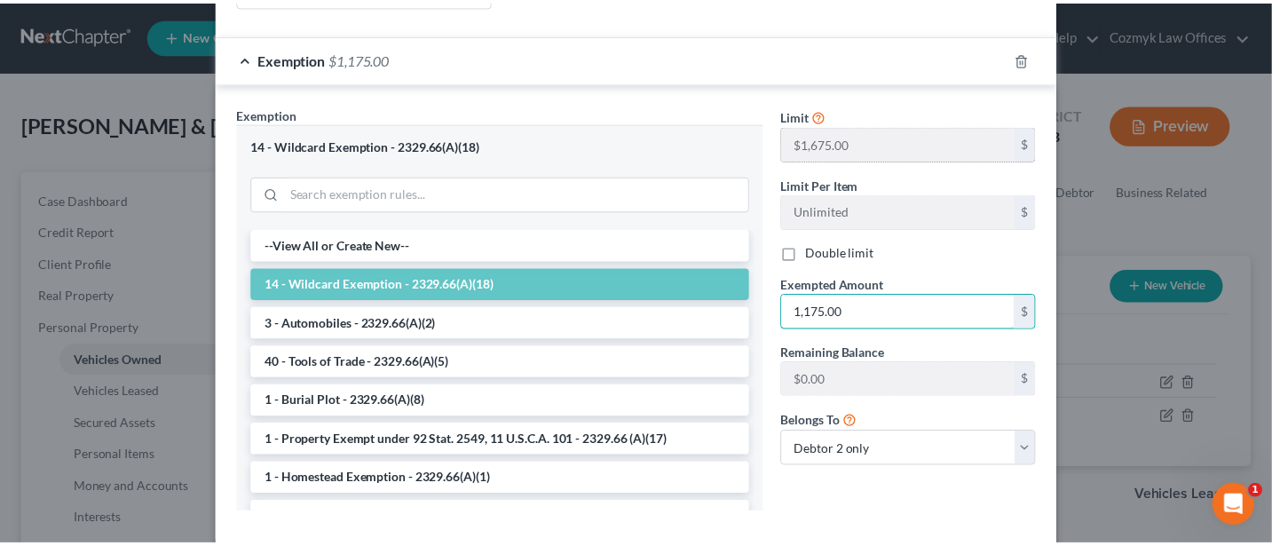
scroll to position [510, 0]
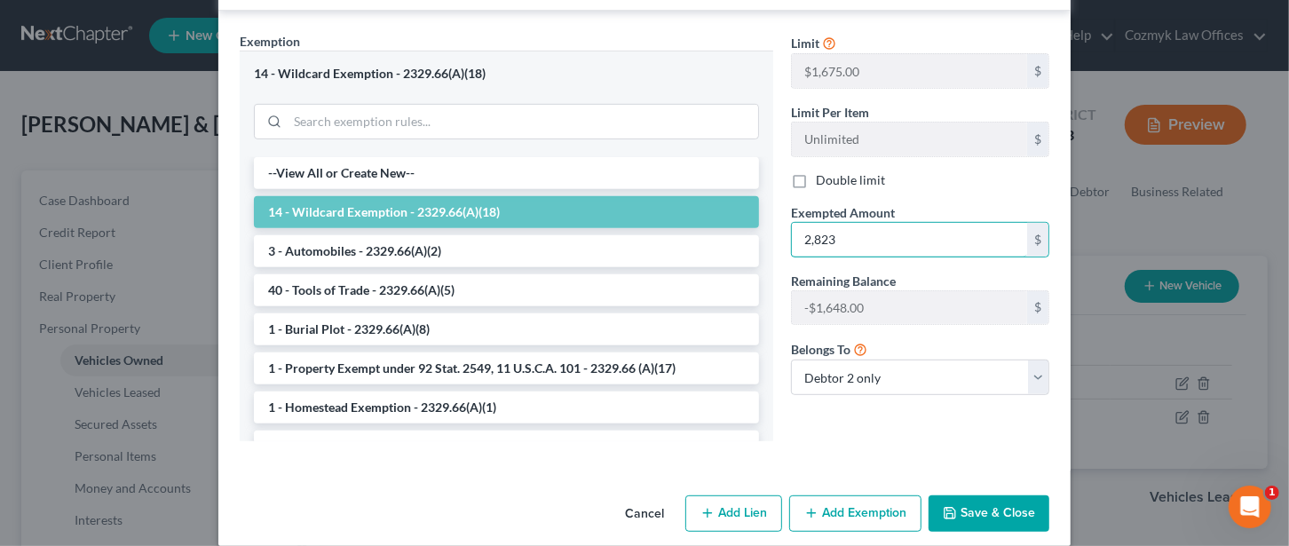
type input "2,823"
click at [816, 171] on label "Double limit" at bounding box center [850, 180] width 69 height 18
click at [823, 171] on input "Double limit" at bounding box center [829, 177] width 12 height 12
checkbox input "true"
click at [984, 495] on button "Save & Close" at bounding box center [989, 513] width 121 height 37
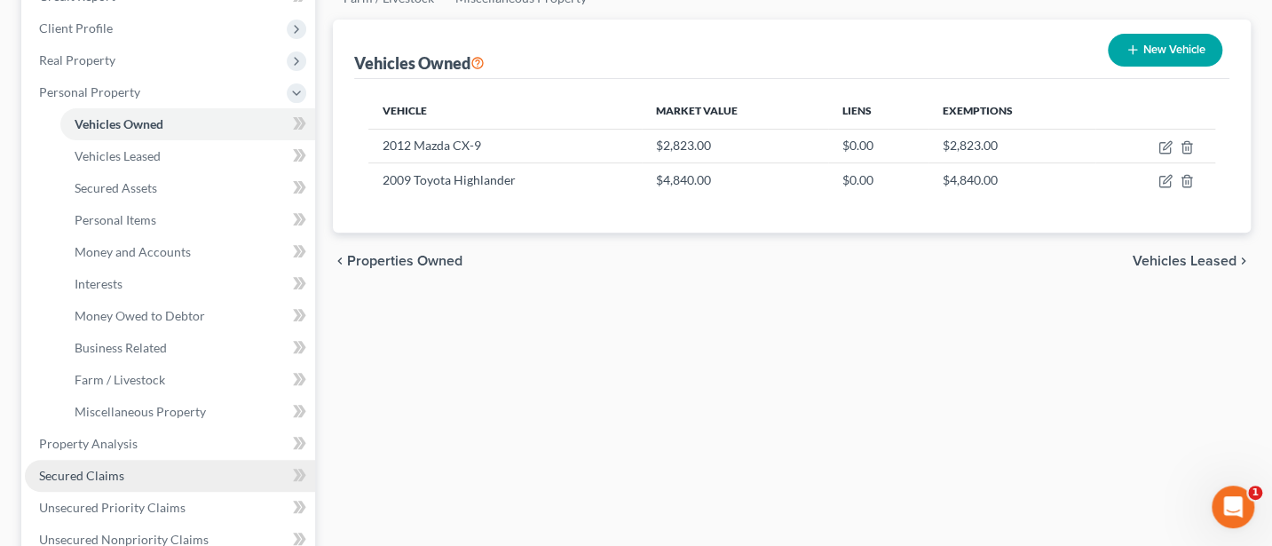
scroll to position [473, 0]
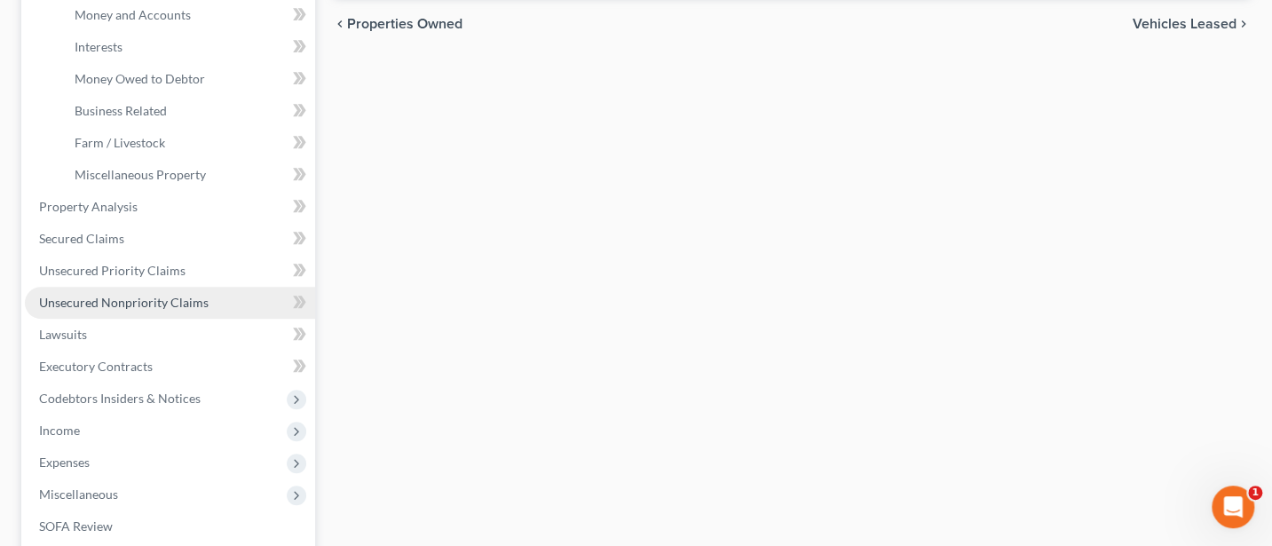
click at [132, 298] on span "Unsecured Nonpriority Claims" at bounding box center [124, 302] width 170 height 15
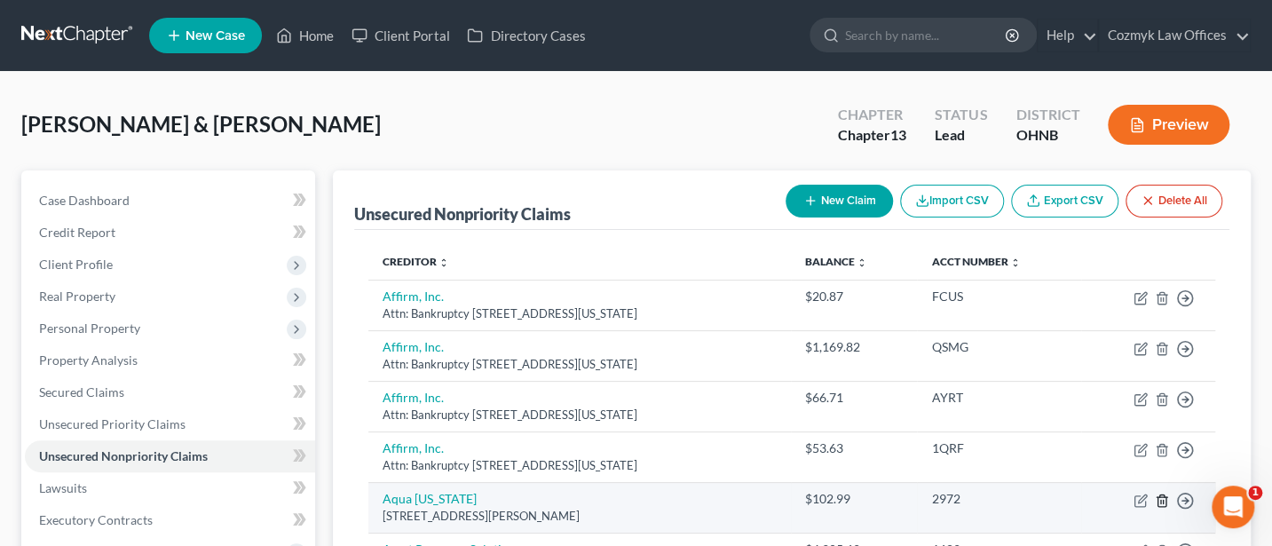
click at [1159, 494] on icon "button" at bounding box center [1162, 500] width 8 height 12
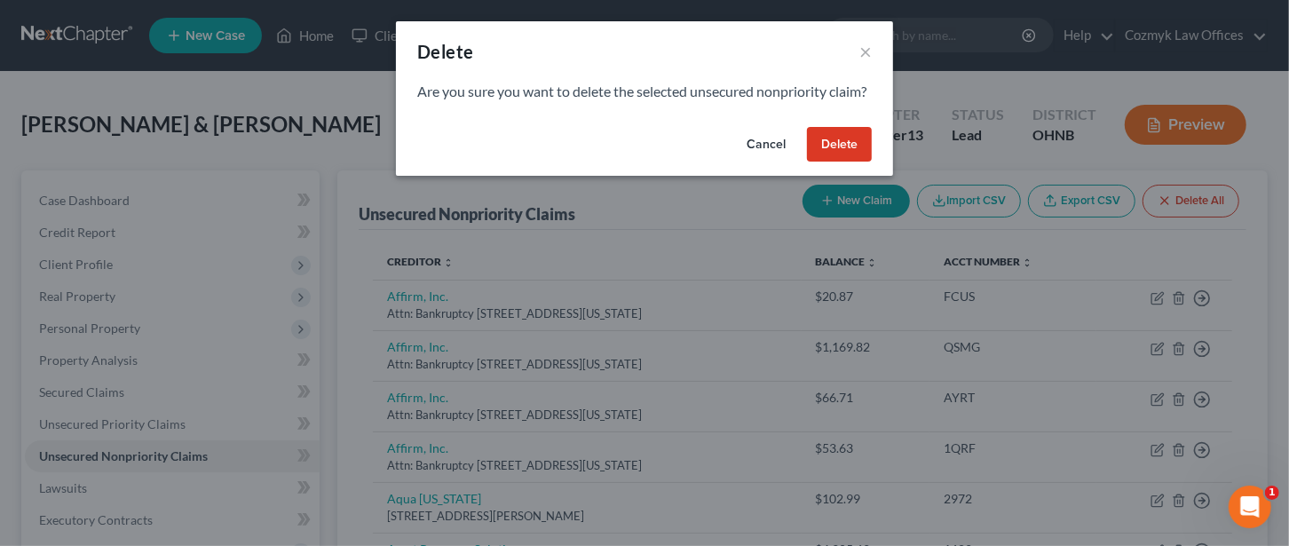
click at [850, 162] on button "Delete" at bounding box center [839, 145] width 65 height 36
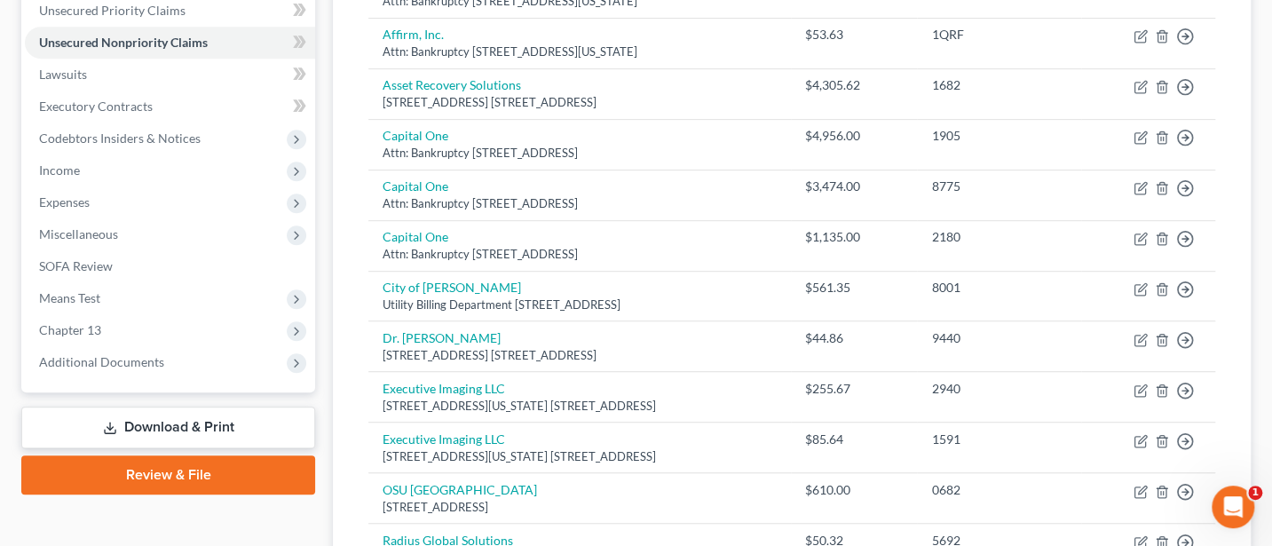
scroll to position [473, 0]
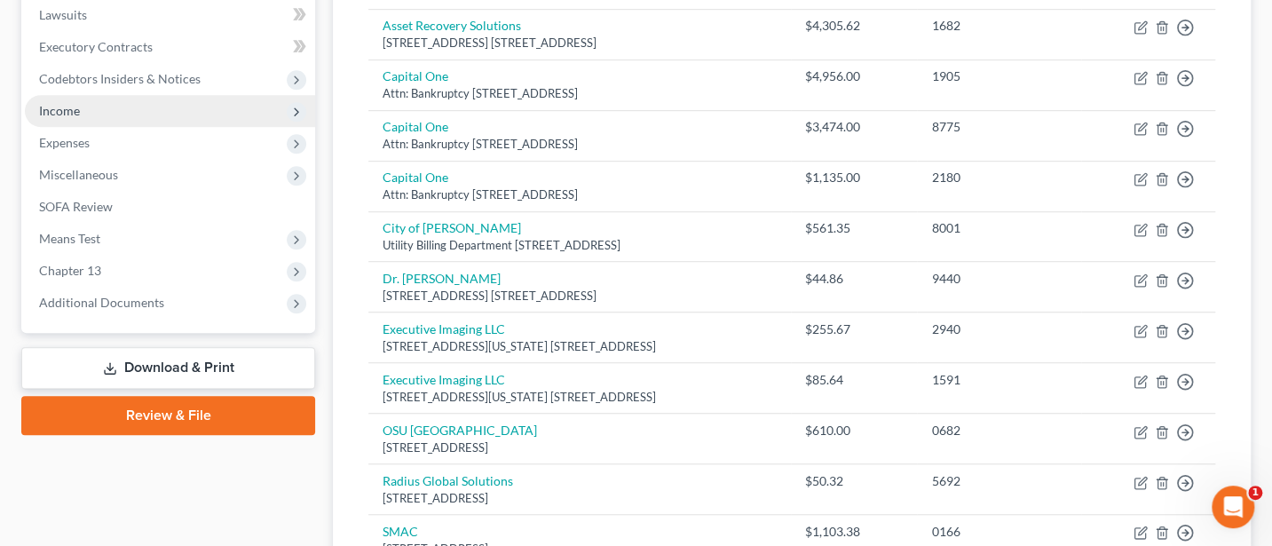
click at [85, 99] on span "Income" at bounding box center [170, 111] width 290 height 32
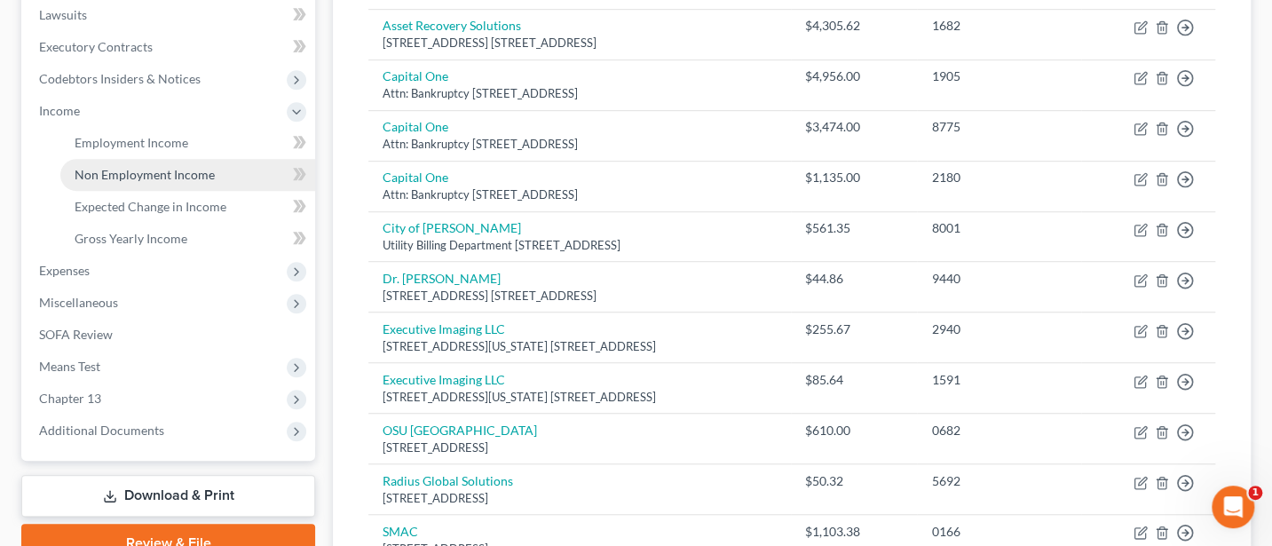
click at [127, 171] on span "Non Employment Income" at bounding box center [145, 174] width 140 height 15
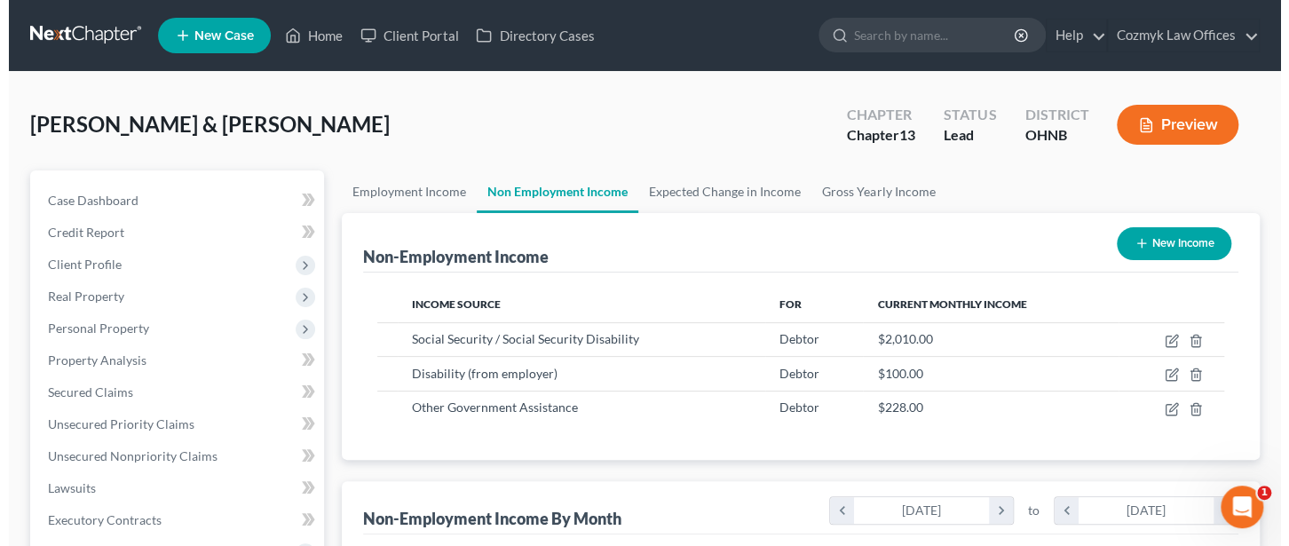
scroll to position [316, 514]
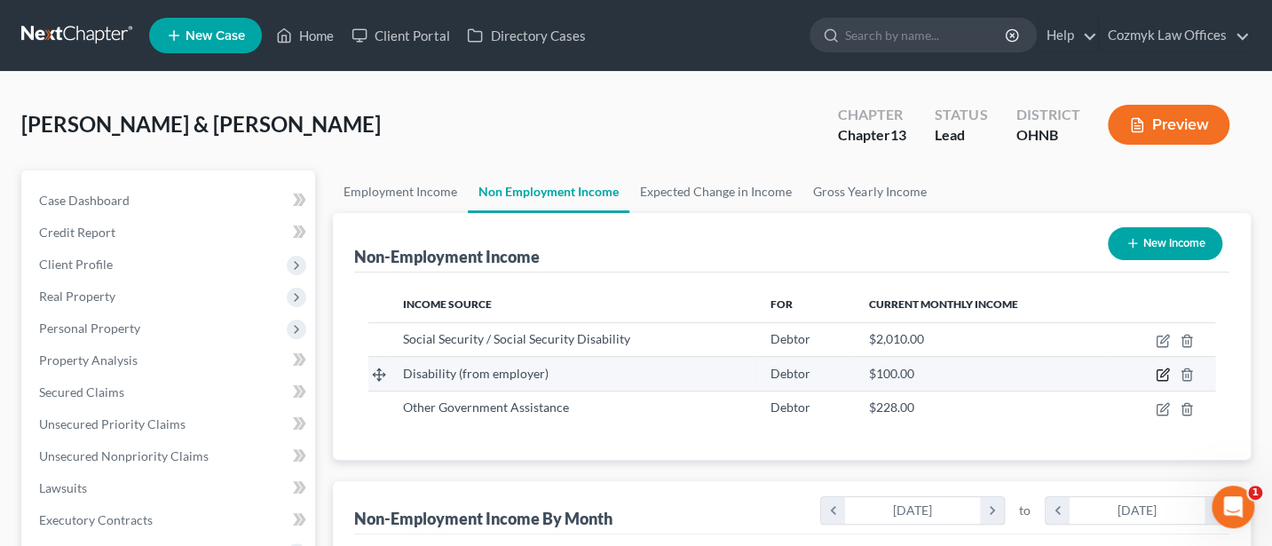
click at [1164, 370] on icon "button" at bounding box center [1164, 373] width 8 height 8
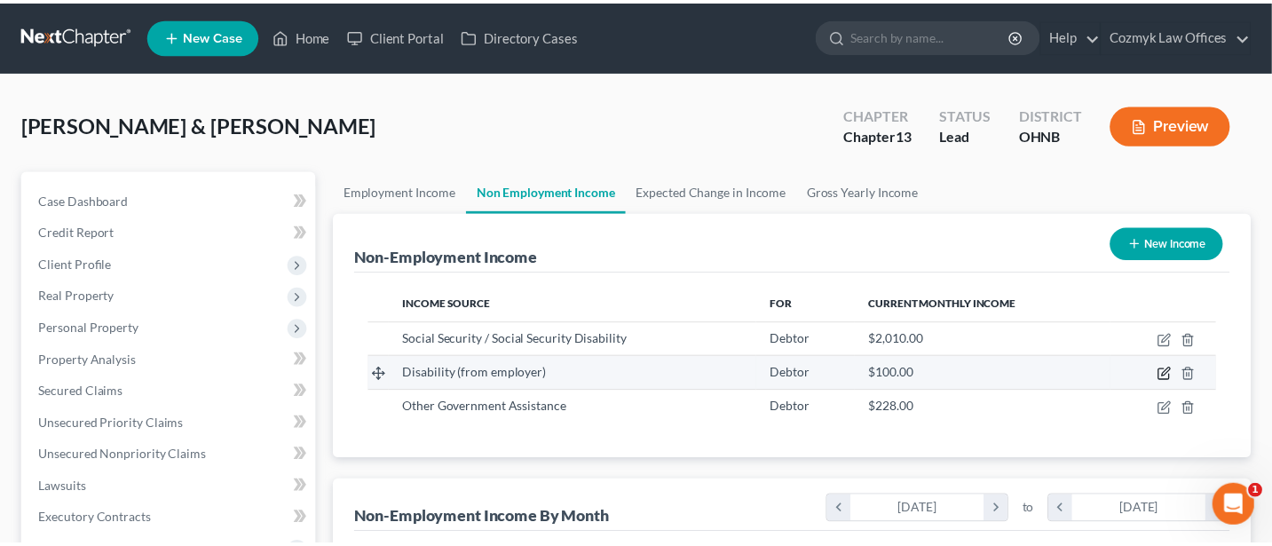
scroll to position [316, 522]
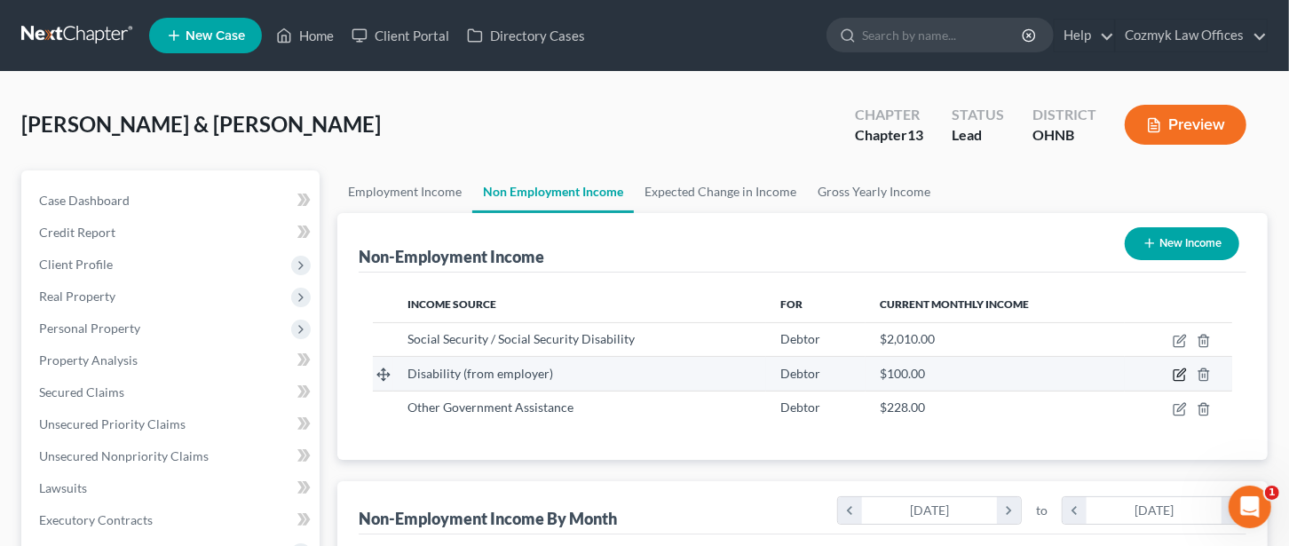
select select "1"
select select "0"
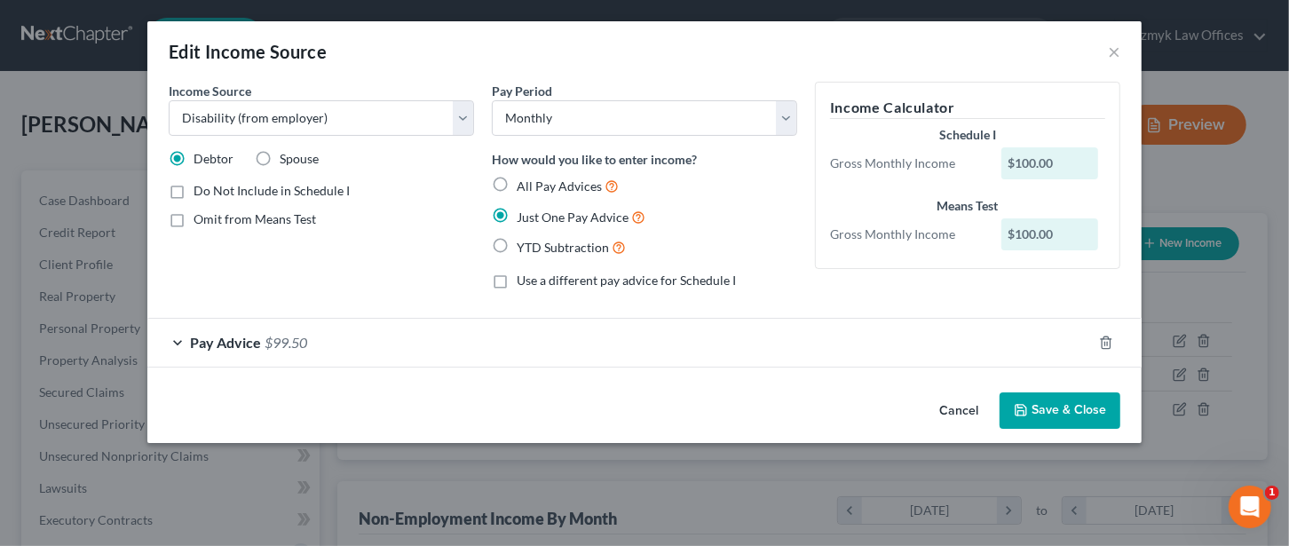
click at [1072, 403] on button "Save & Close" at bounding box center [1060, 410] width 121 height 37
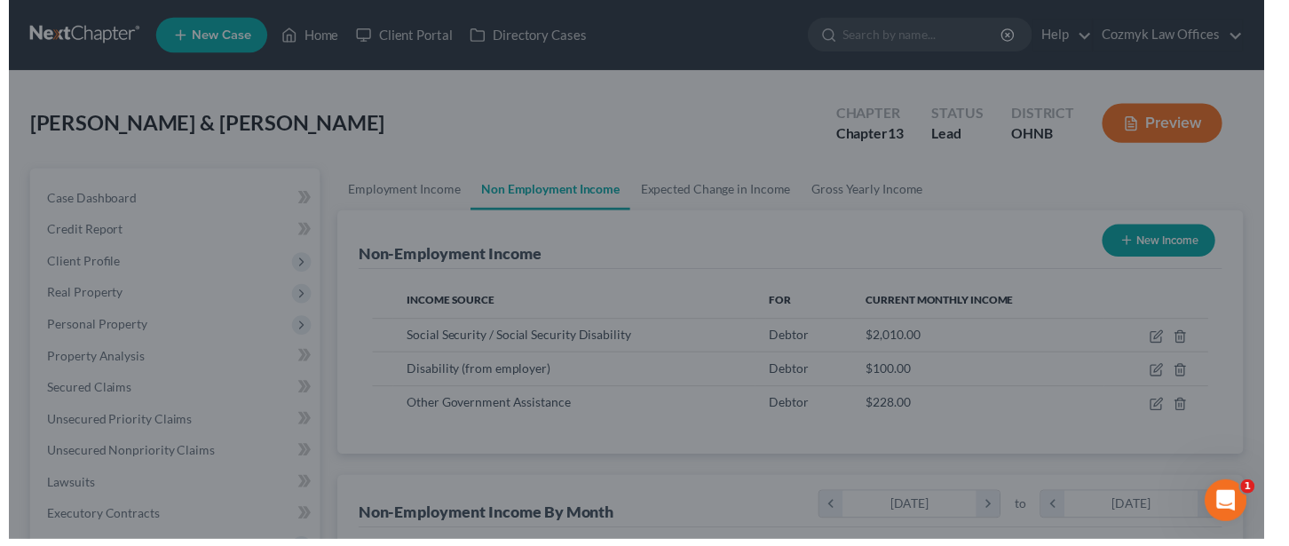
scroll to position [887376, 887178]
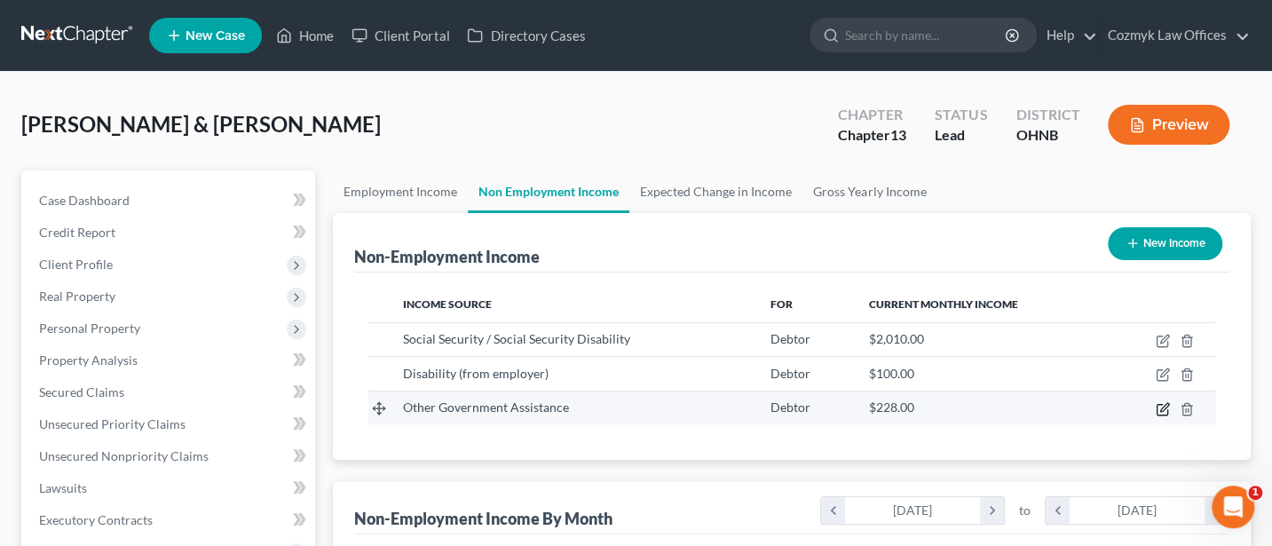
click at [1160, 407] on icon "button" at bounding box center [1163, 409] width 14 height 14
select select "5"
select select "0"
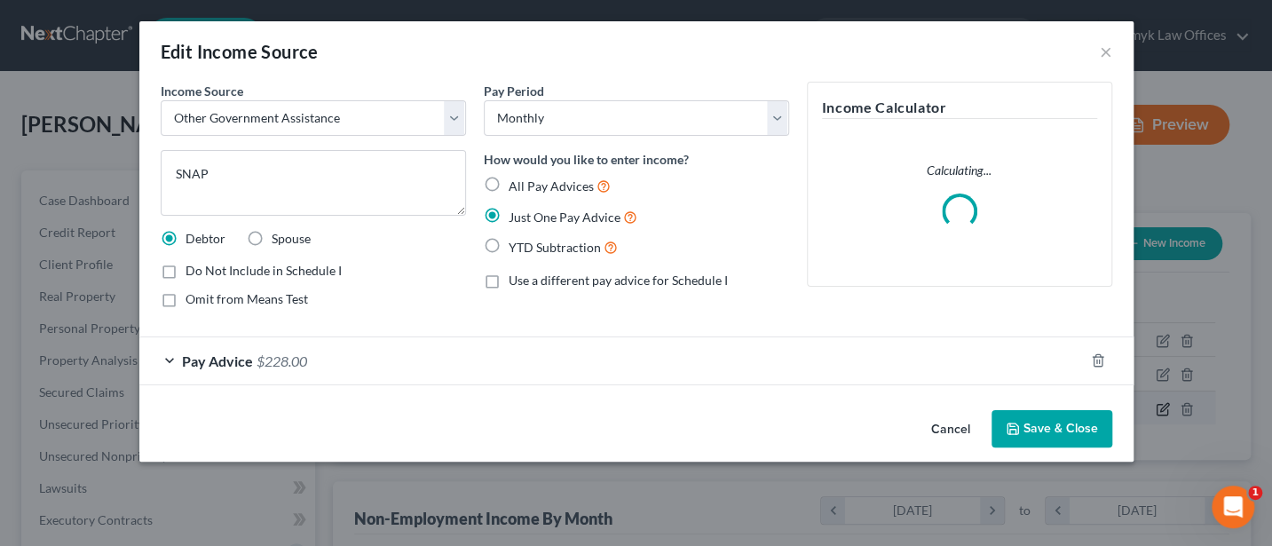
scroll to position [316, 522]
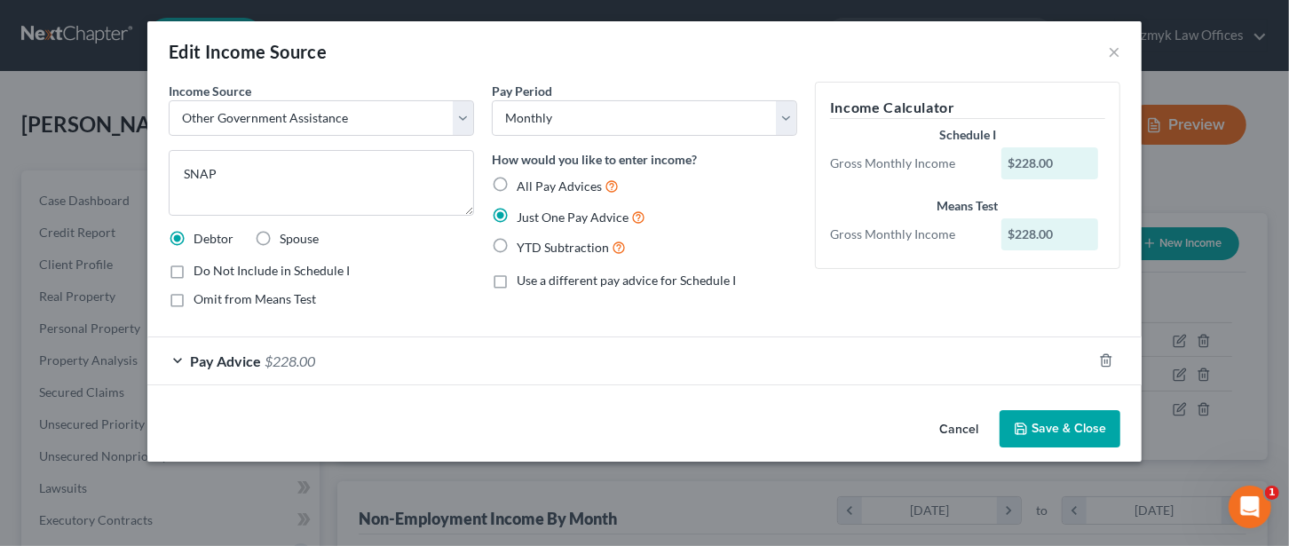
click at [1052, 429] on button "Save & Close" at bounding box center [1060, 428] width 121 height 37
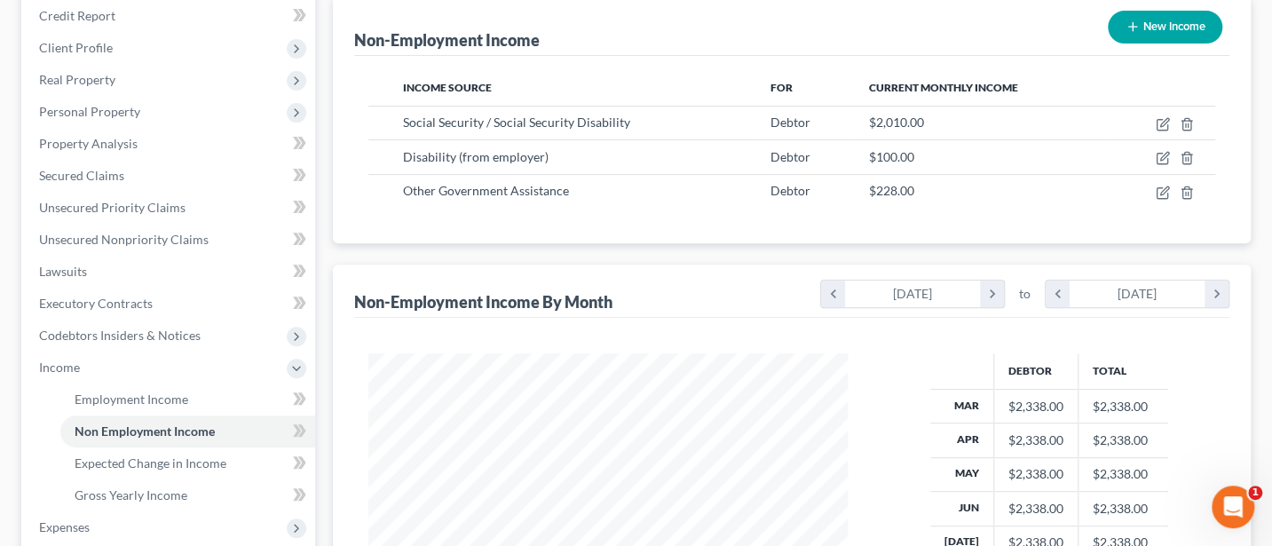
scroll to position [236, 0]
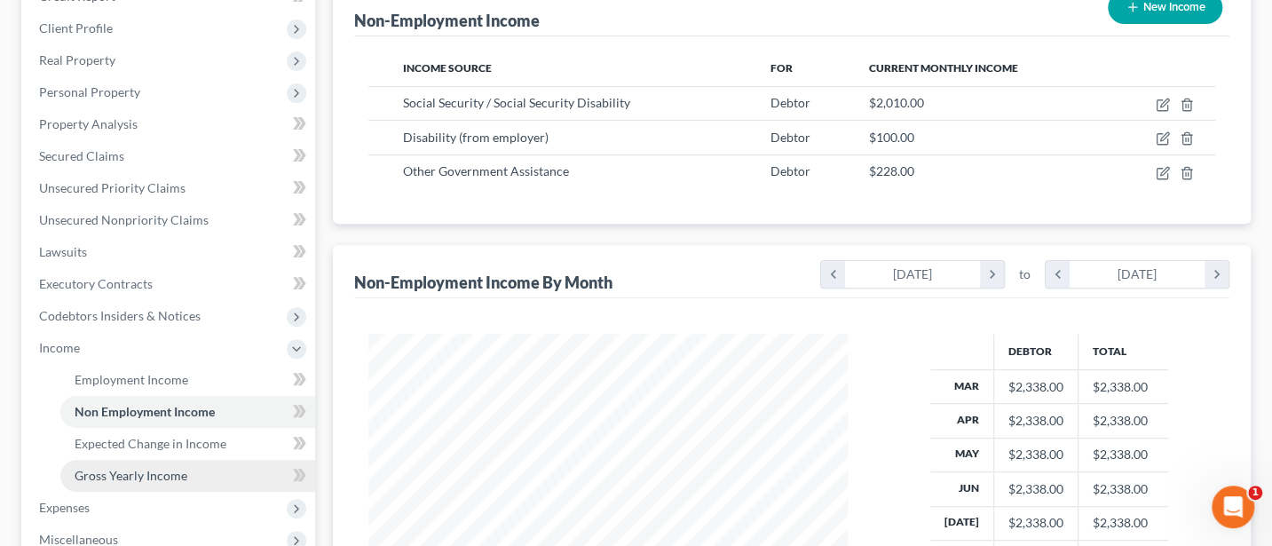
click at [114, 468] on span "Gross Yearly Income" at bounding box center [131, 475] width 113 height 15
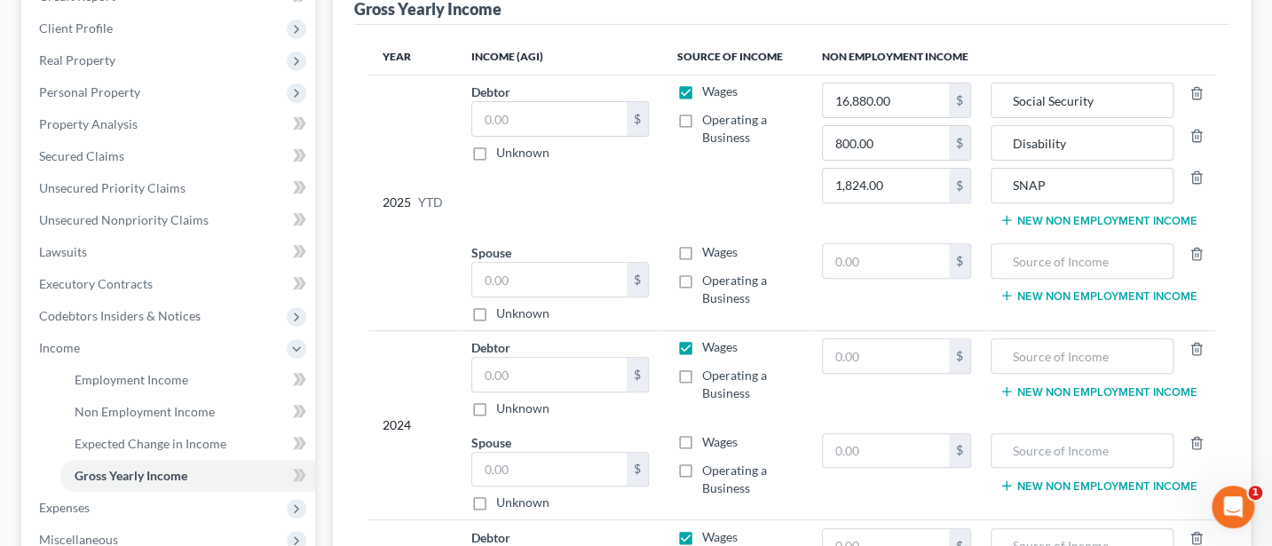
scroll to position [473, 0]
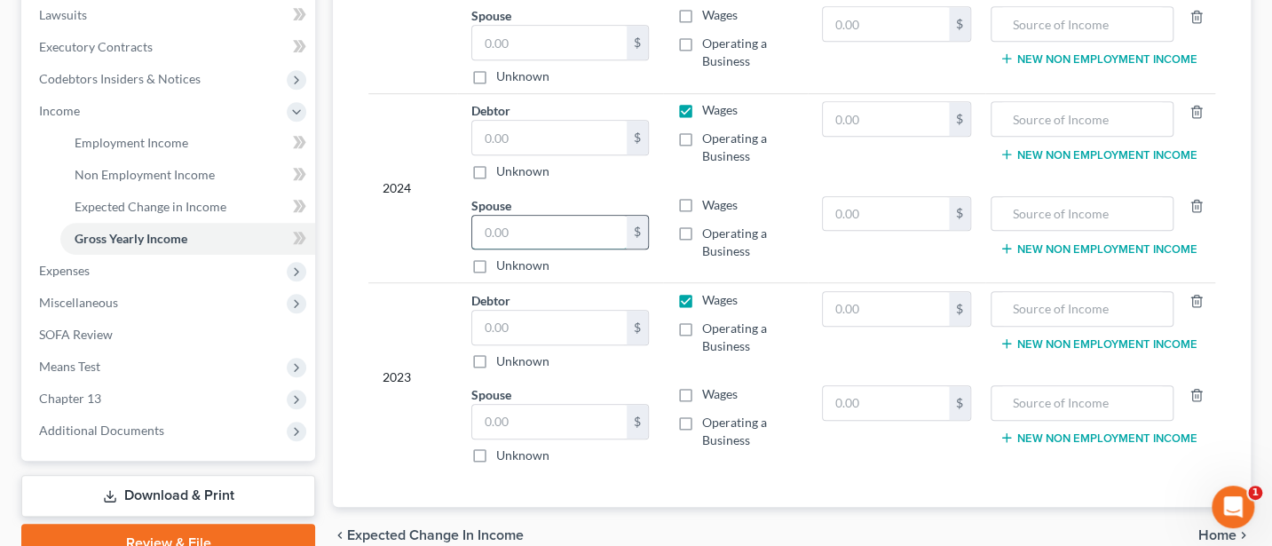
click at [513, 220] on input "text" at bounding box center [549, 233] width 154 height 34
click at [505, 126] on input "text" at bounding box center [549, 138] width 154 height 34
type input "15,000"
click at [498, 322] on input "text" at bounding box center [549, 328] width 154 height 34
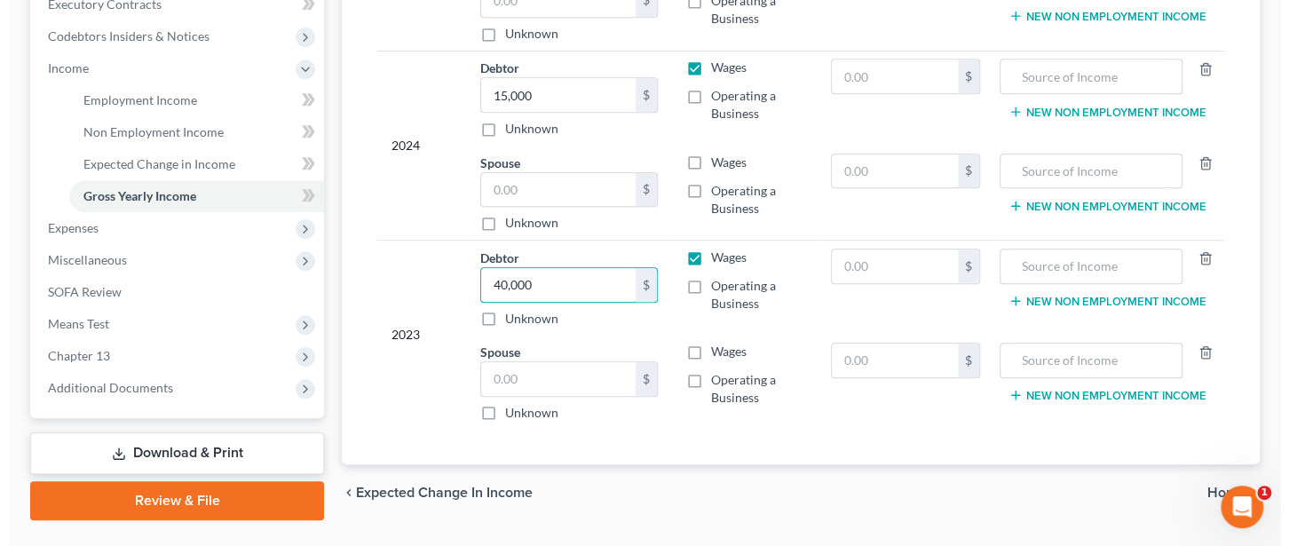
scroll to position [555, 0]
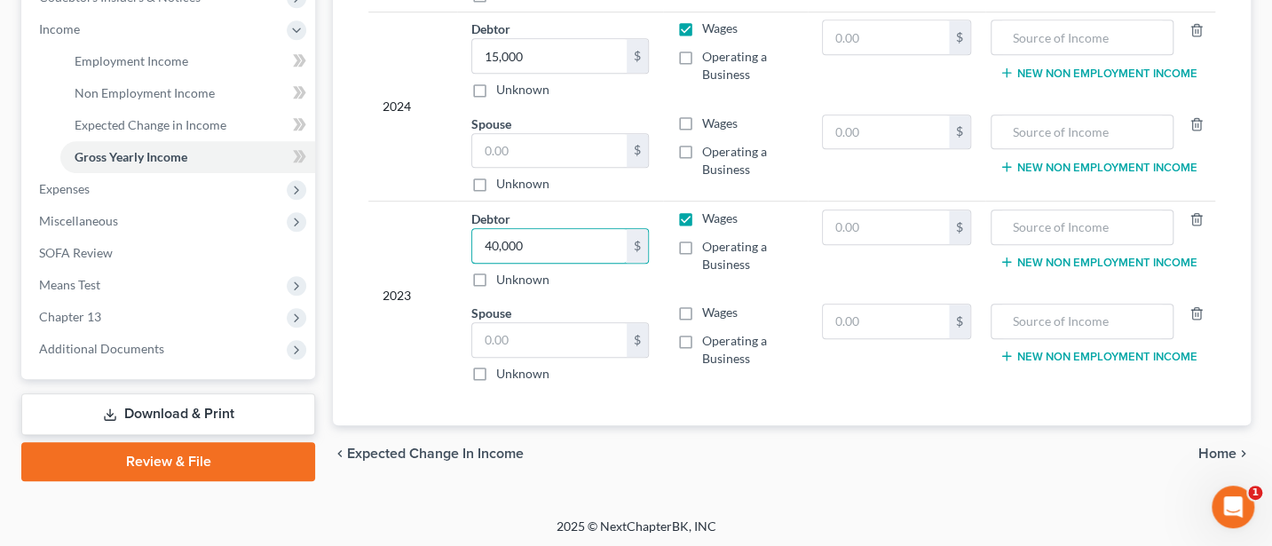
type input "40,000"
click at [94, 350] on span "Additional Documents" at bounding box center [101, 348] width 125 height 15
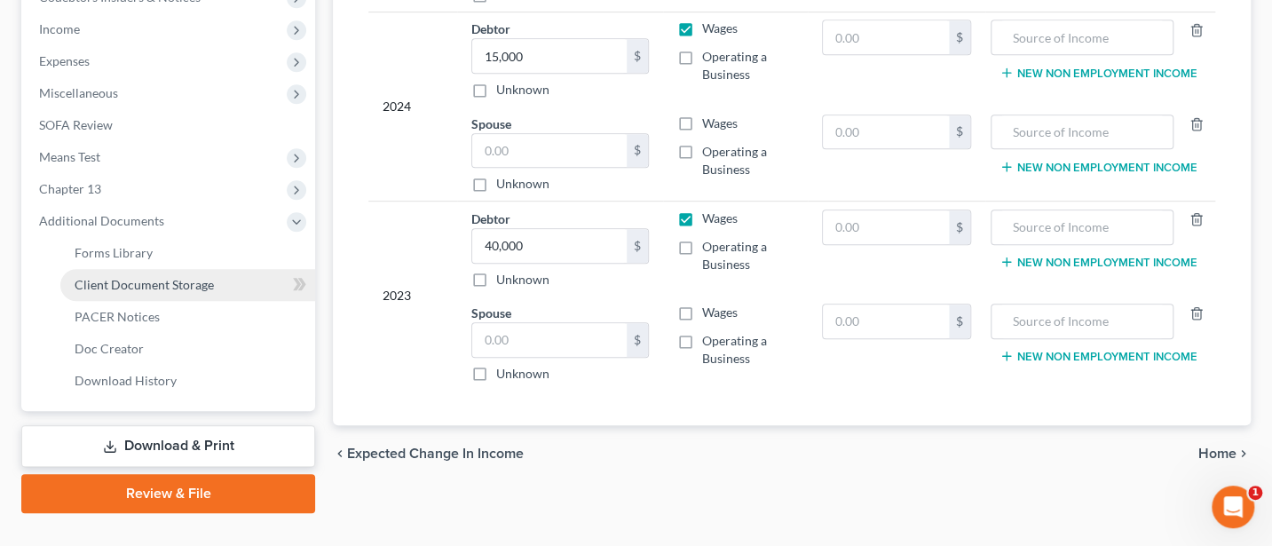
click at [134, 277] on span "Client Document Storage" at bounding box center [144, 284] width 139 height 15
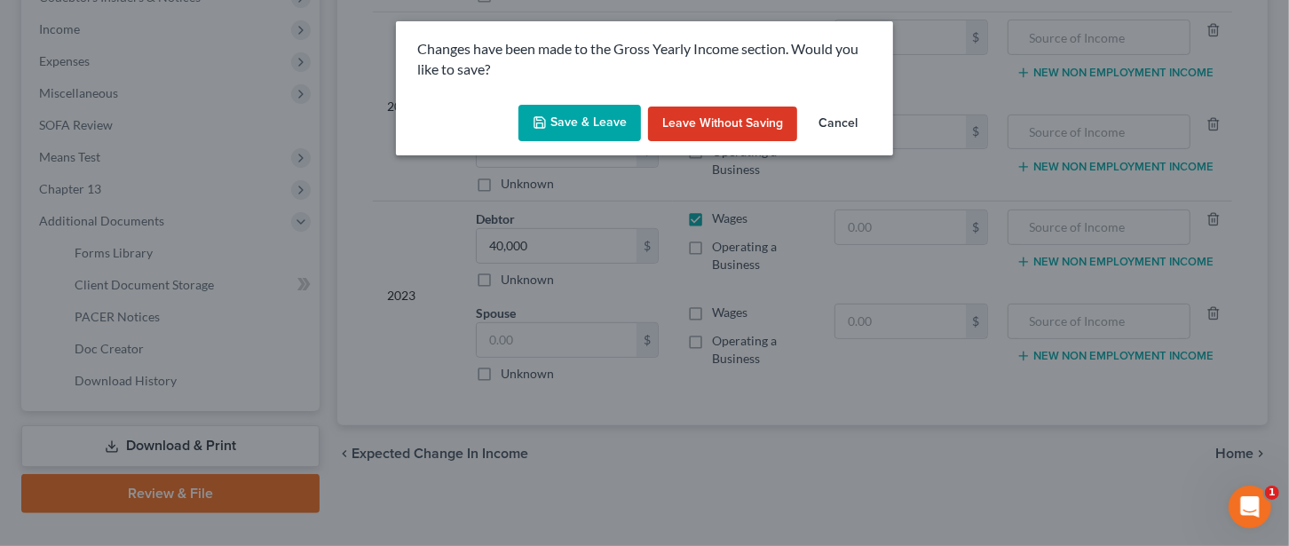
click at [576, 109] on button "Save & Leave" at bounding box center [579, 123] width 123 height 37
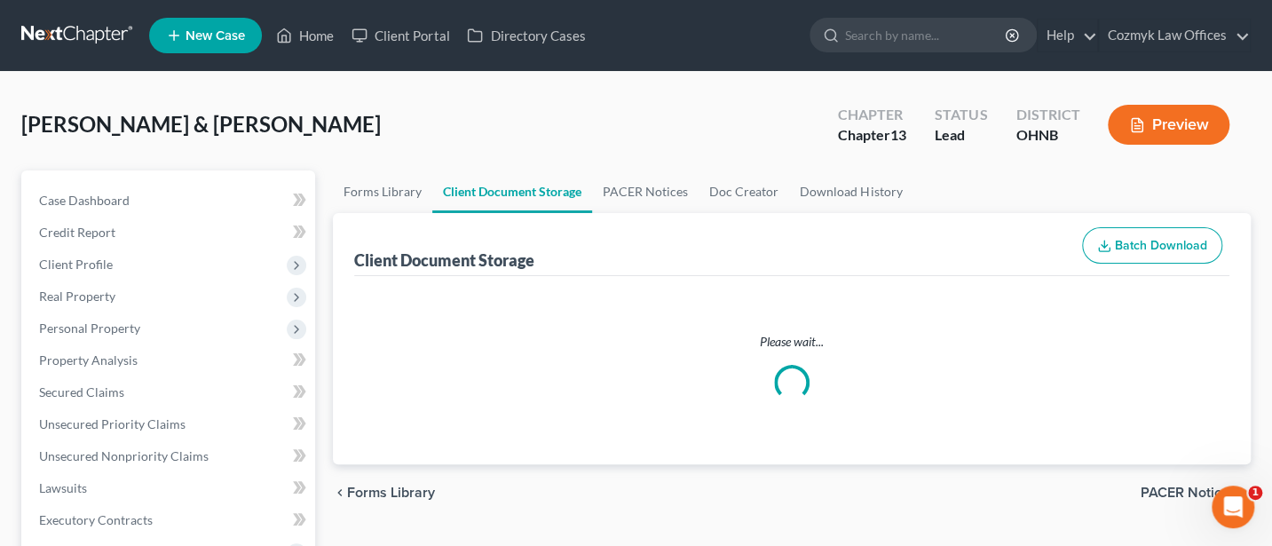
select select "5"
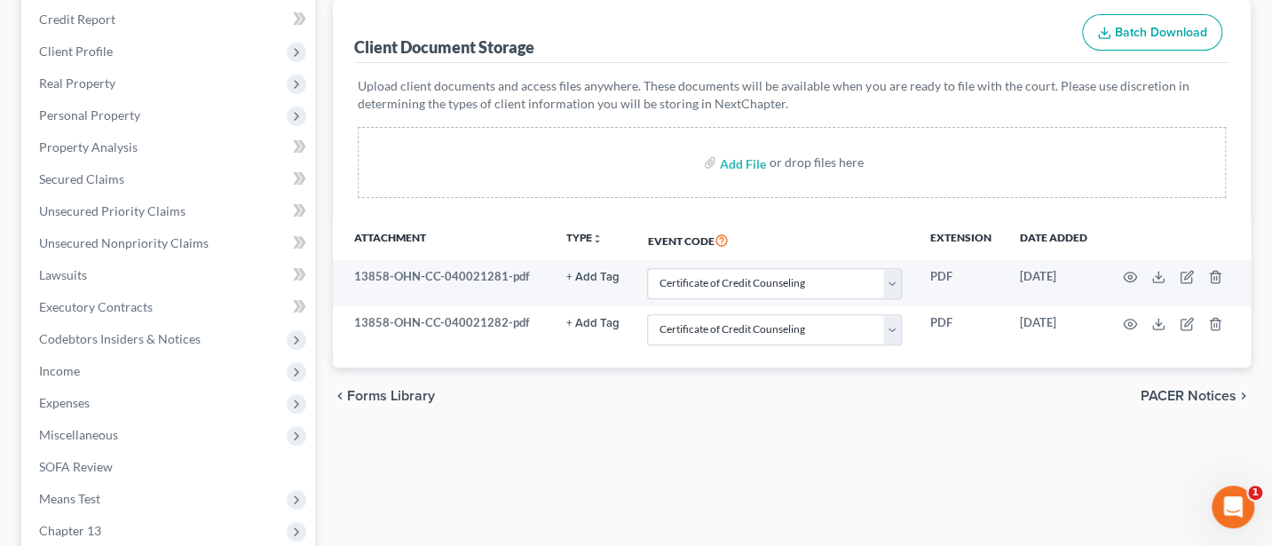
scroll to position [236, 0]
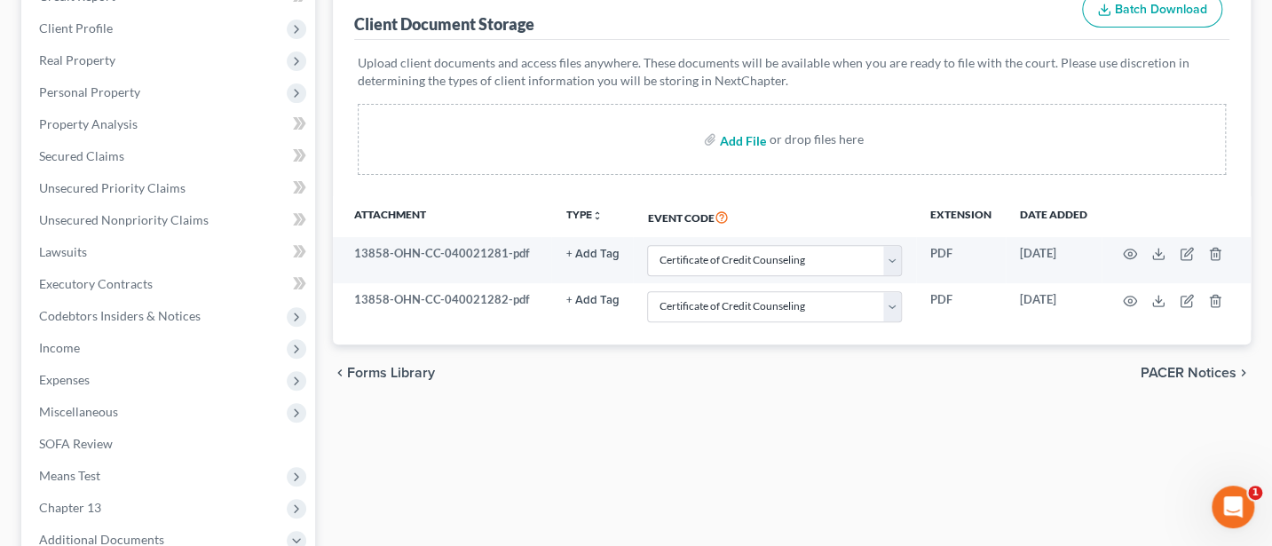
click at [744, 138] on input "file" at bounding box center [741, 139] width 43 height 32
type input "C:\fakepath\COS - Original Plan.pdf"
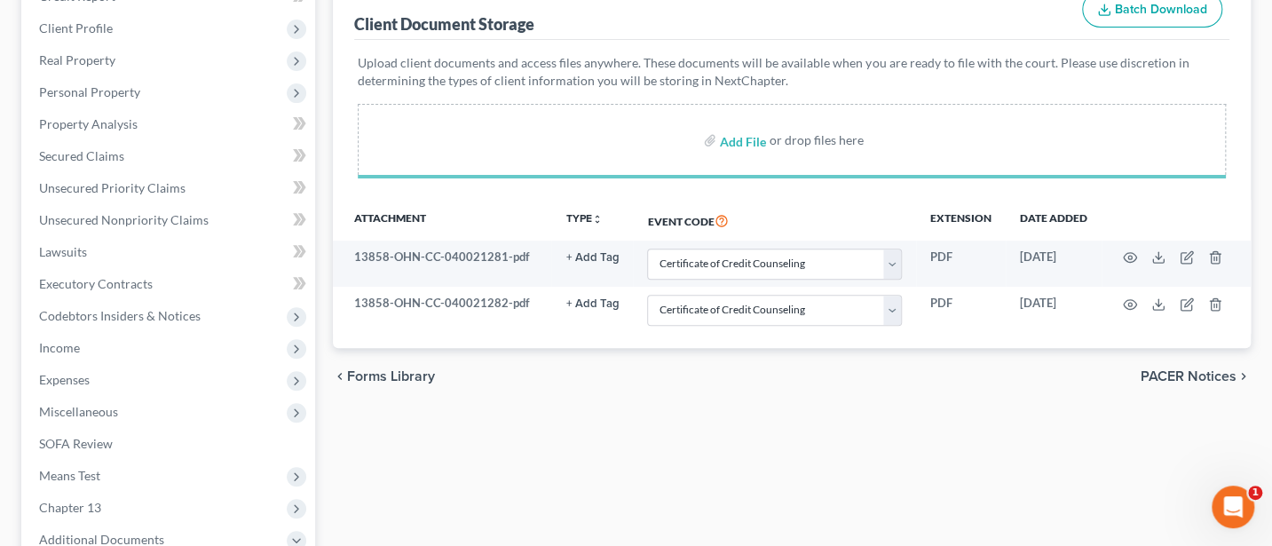
select select "5"
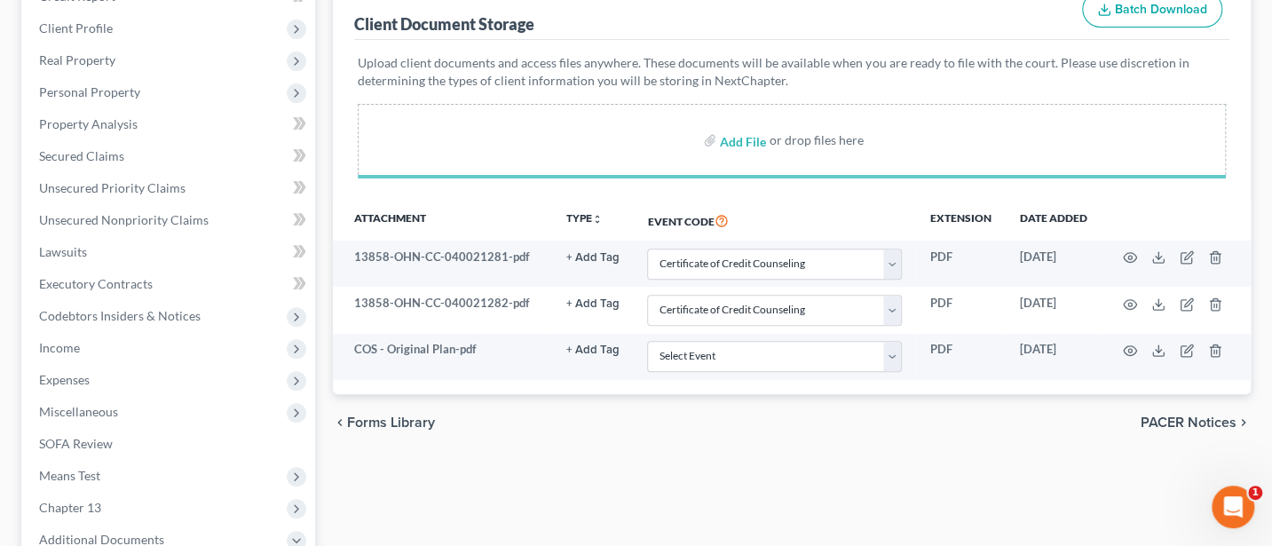
select select "5"
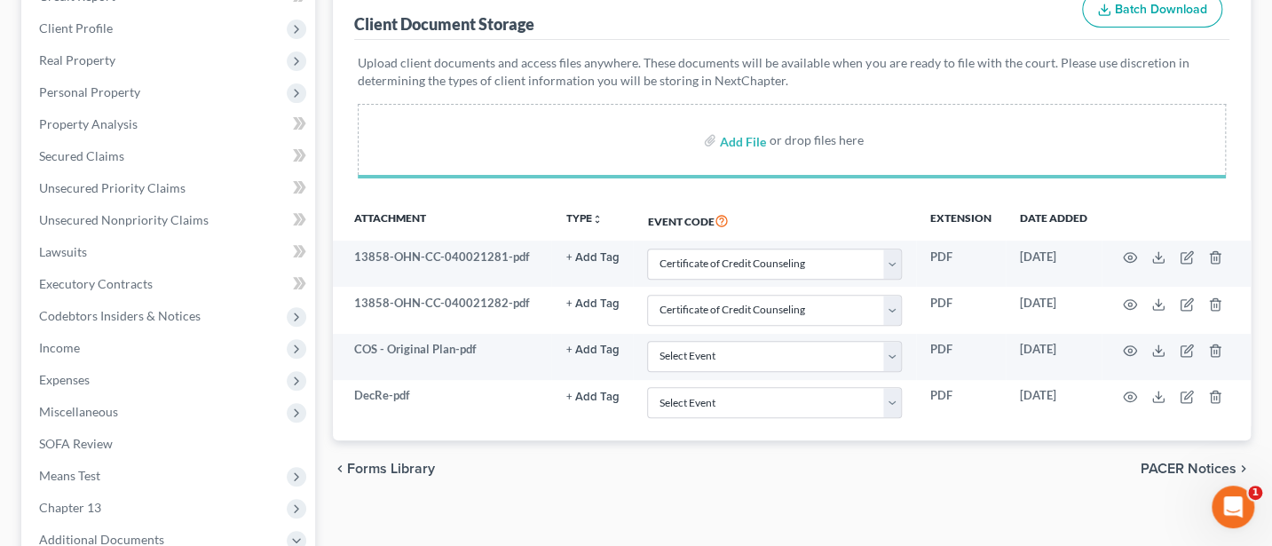
select select "5"
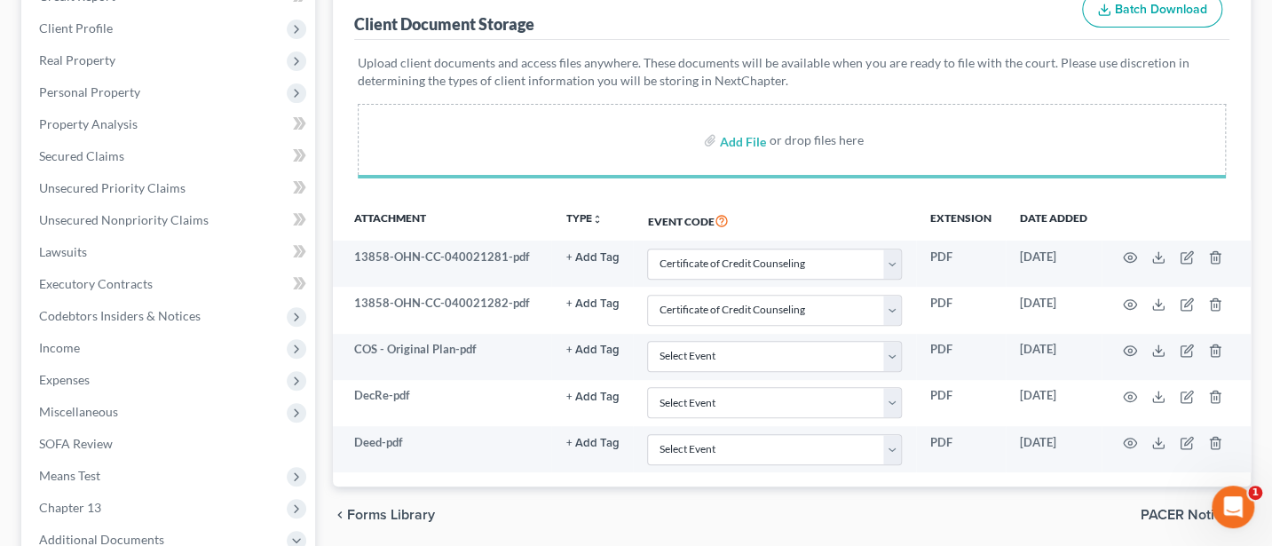
select select "5"
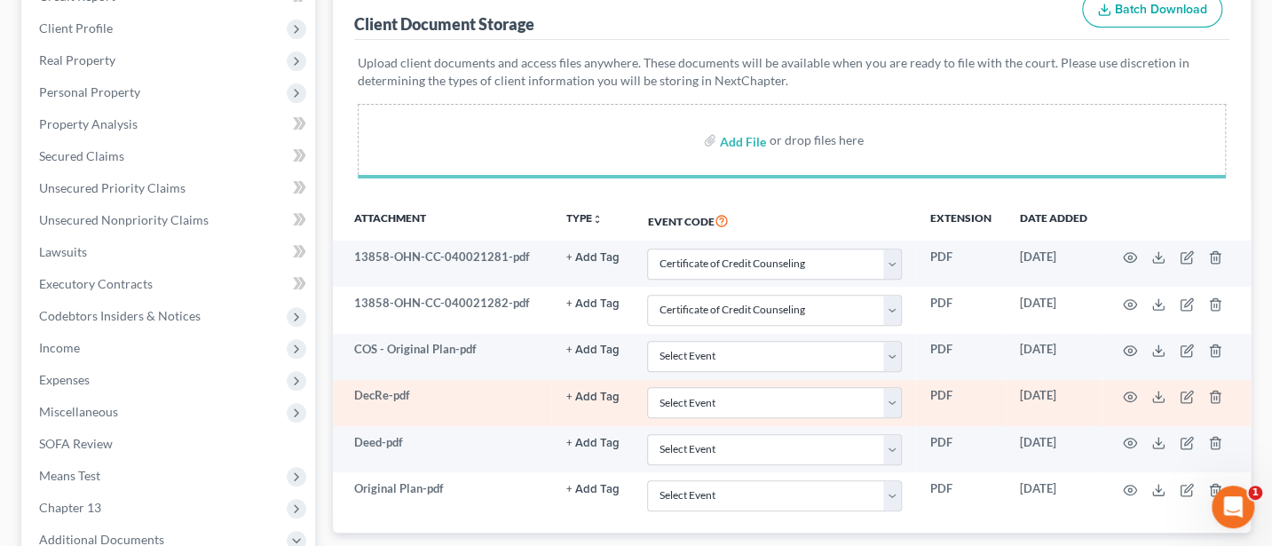
select select "5"
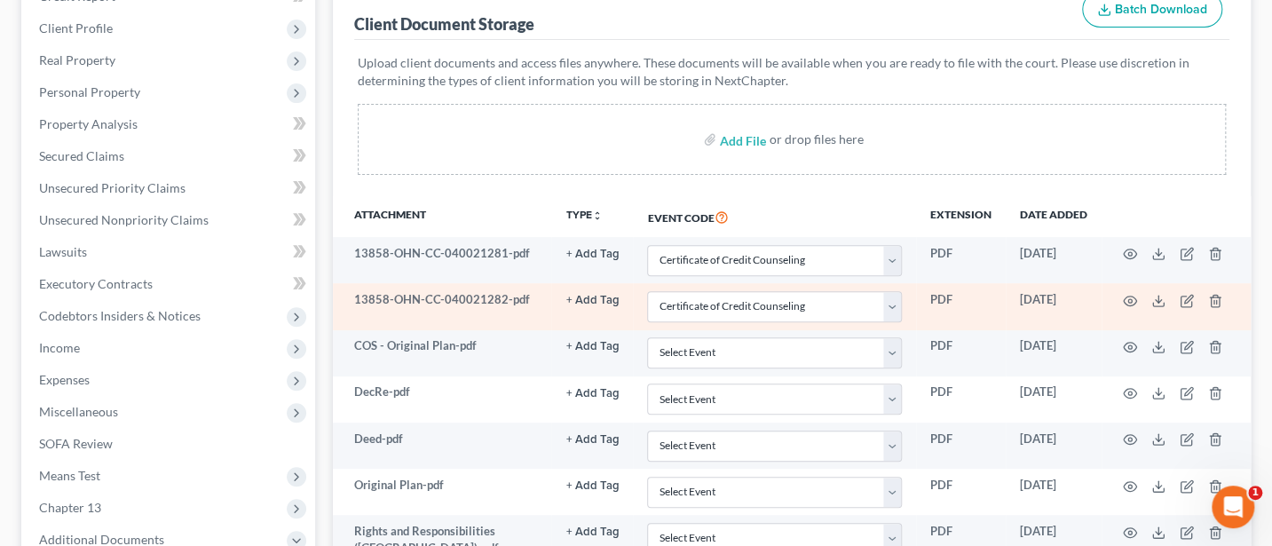
select select "5"
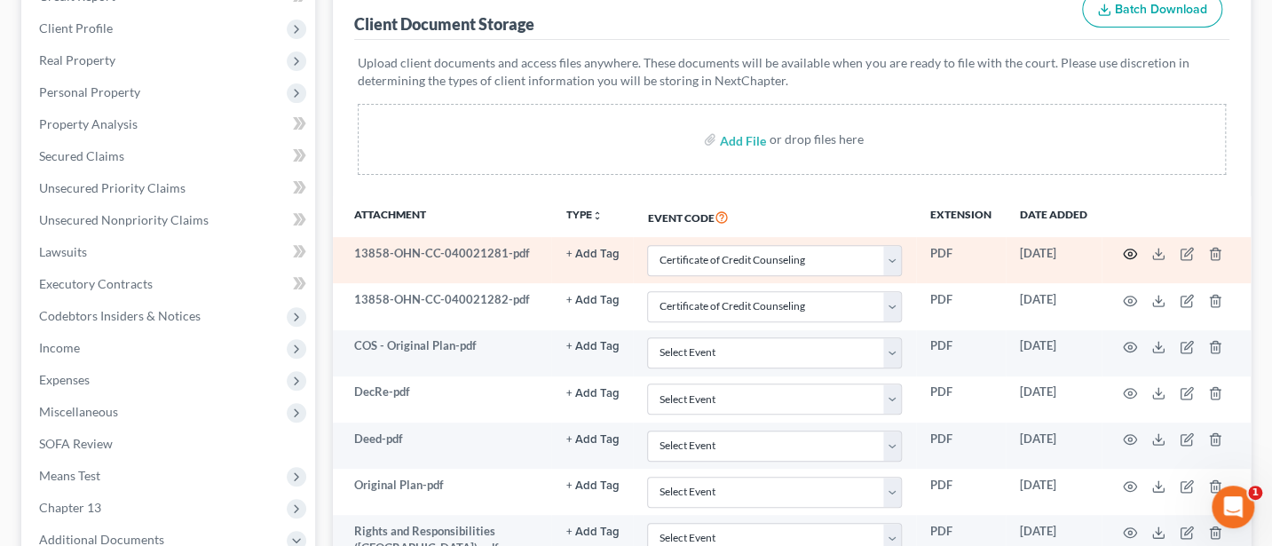
click at [1131, 252] on circle "button" at bounding box center [1130, 254] width 4 height 4
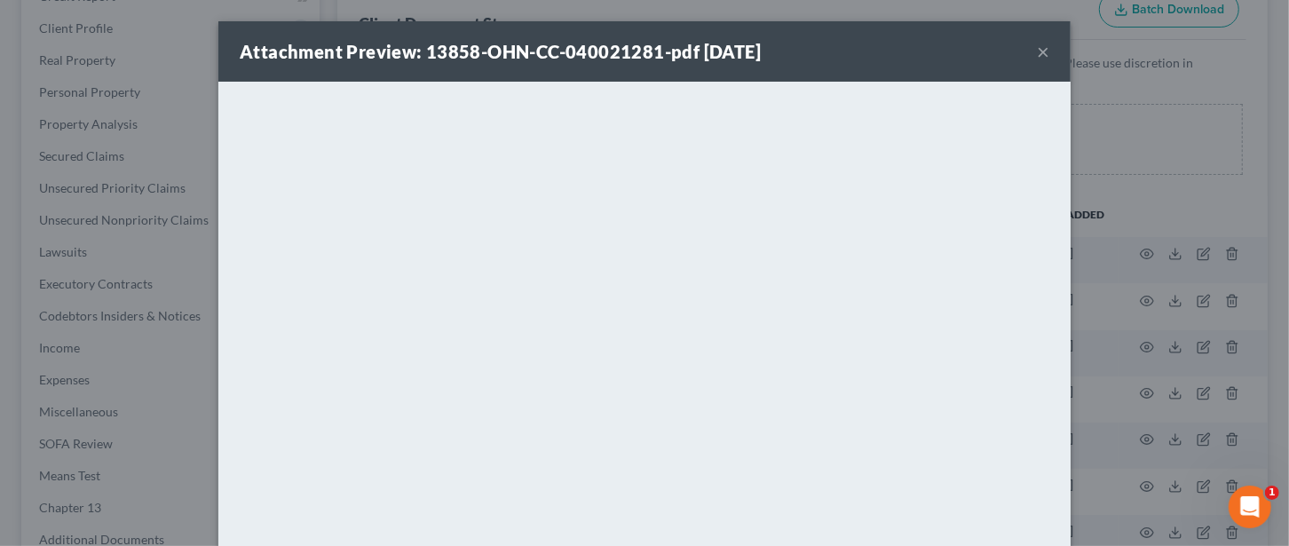
click at [1037, 55] on button "×" at bounding box center [1043, 51] width 12 height 21
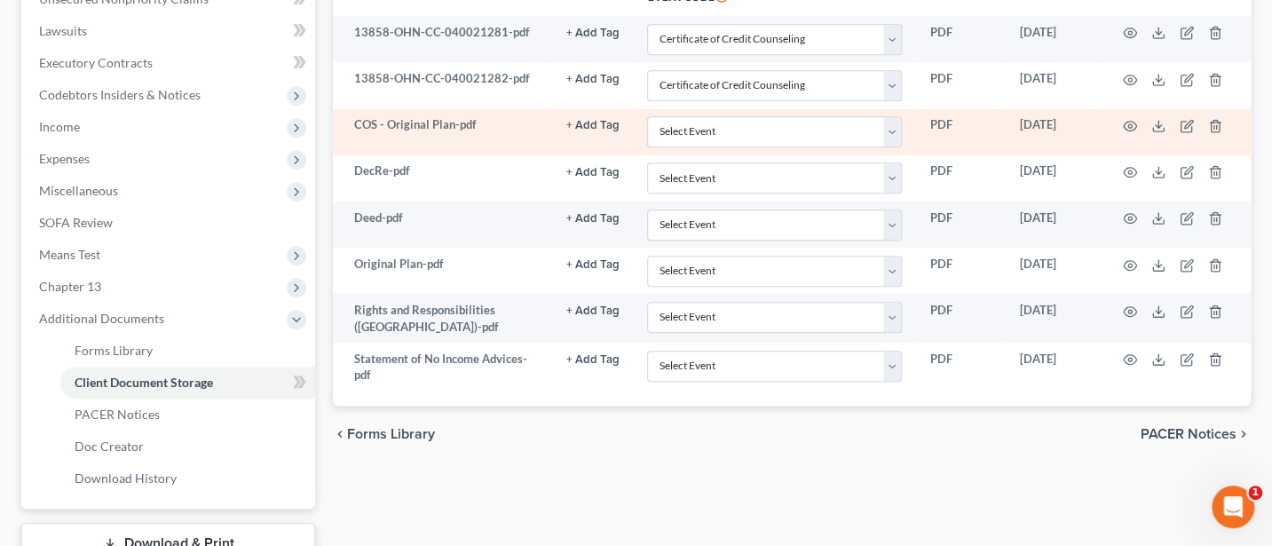
scroll to position [473, 0]
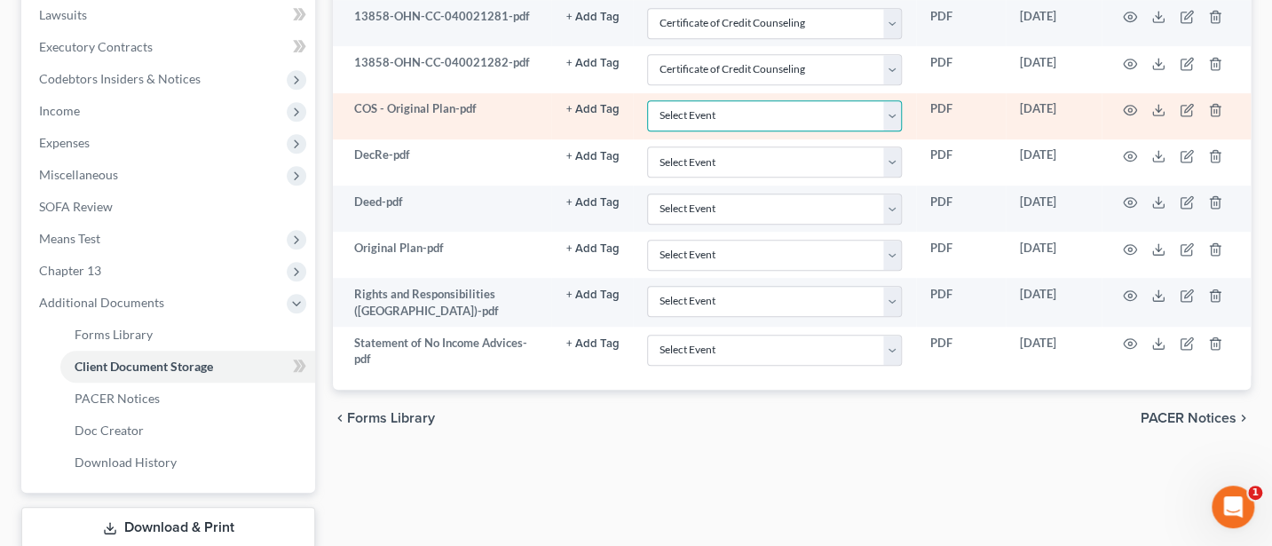
click at [892, 110] on select "Select Event 20 Largest Unsecured Creditors Amended List of Creditors (Fee) Ame…" at bounding box center [774, 115] width 255 height 31
select select "6"
click at [647, 100] on select "Select Event 20 Largest Unsecured Creditors Amended List of Creditors (Fee) Ame…" at bounding box center [774, 115] width 255 height 31
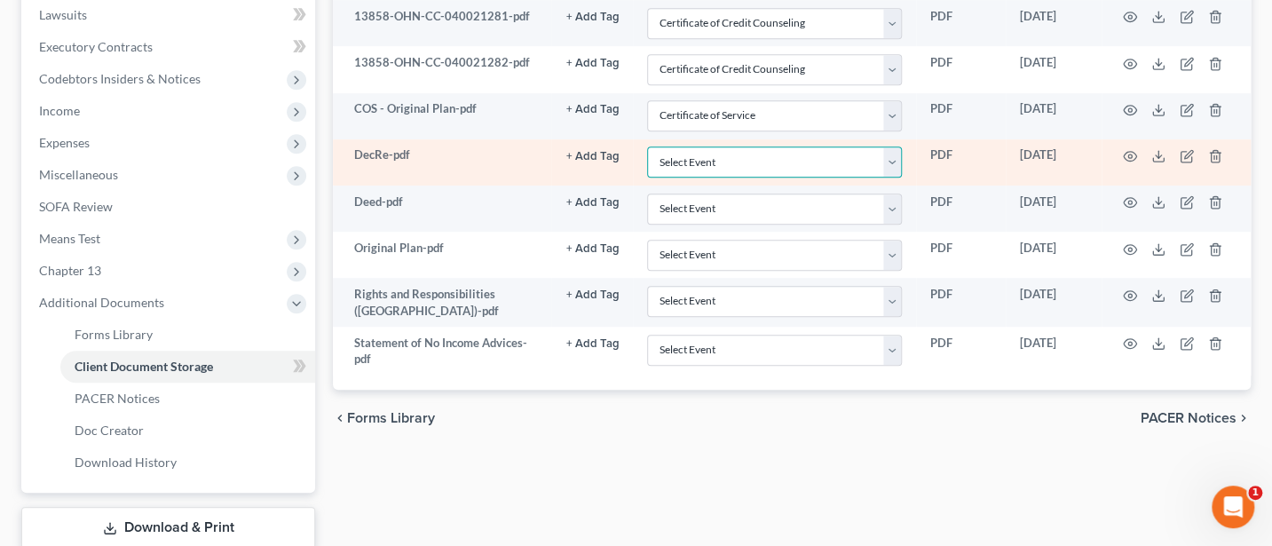
click at [889, 156] on select "Select Event 20 Largest Unsecured Creditors Amended List of Creditors (Fee) Ame…" at bounding box center [774, 161] width 255 height 31
select select "16"
click at [647, 146] on select "Select Event 20 Largest Unsecured Creditors Amended List of Creditors (Fee) Ame…" at bounding box center [774, 161] width 255 height 31
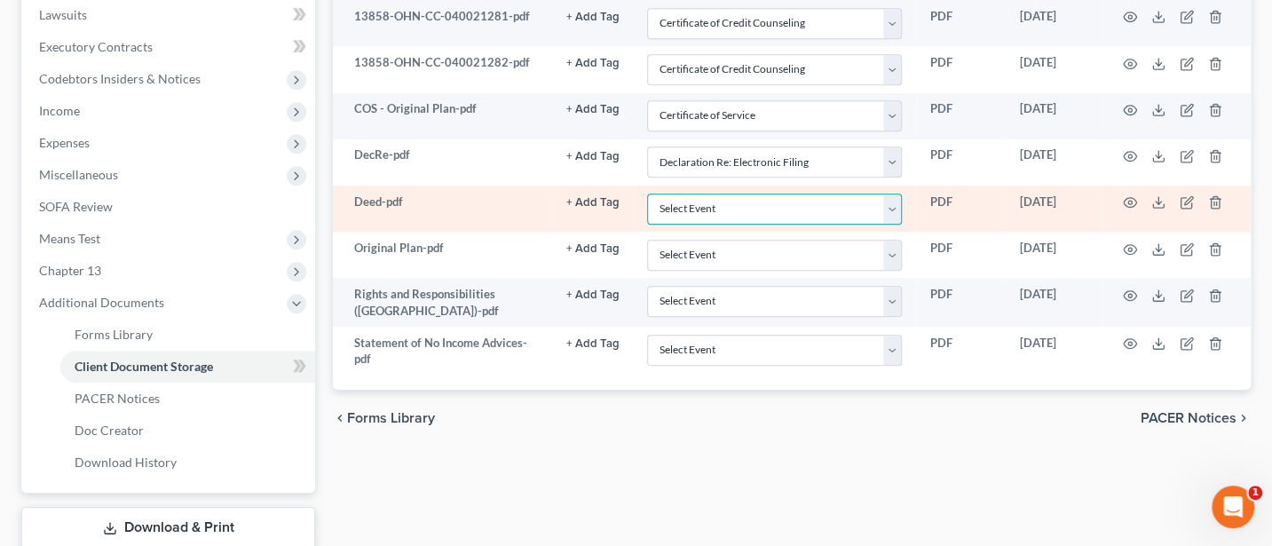
click at [894, 209] on select "Select Event 20 Largest Unsecured Creditors Amended List of Creditors (Fee) Ame…" at bounding box center [774, 209] width 255 height 31
select select "22"
click at [647, 194] on select "Select Event 20 Largest Unsecured Creditors Amended List of Creditors (Fee) Ame…" at bounding box center [774, 209] width 255 height 31
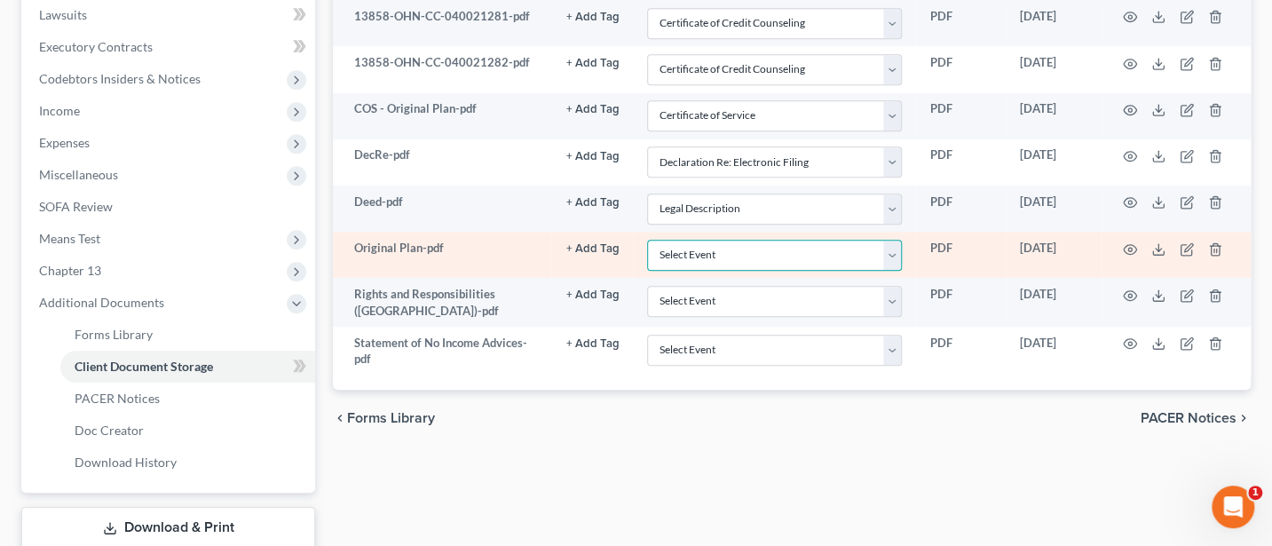
click at [889, 250] on select "Select Event 20 Largest Unsecured Creditors Amended List of Creditors (Fee) Ame…" at bounding box center [774, 255] width 255 height 31
select select "11"
click at [647, 240] on select "Select Event 20 Largest Unsecured Creditors Amended List of Creditors (Fee) Ame…" at bounding box center [774, 255] width 255 height 31
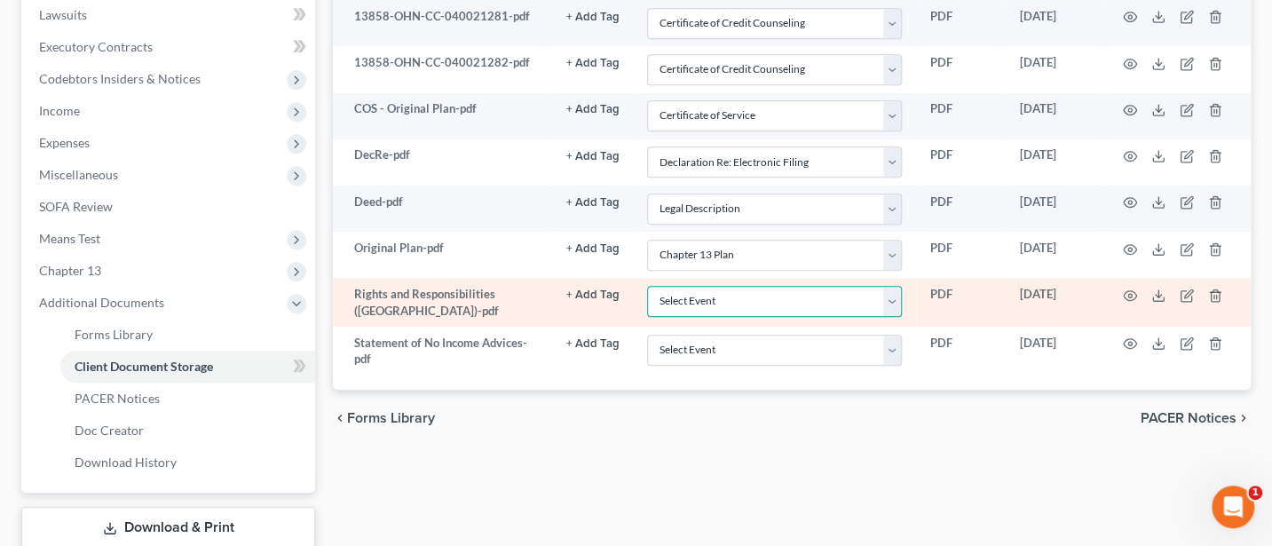
click at [890, 296] on select "Select Event 20 Largest Unsecured Creditors Amended List of Creditors (Fee) Ame…" at bounding box center [774, 301] width 255 height 31
select select "26"
click at [647, 286] on select "Select Event 20 Largest Unsecured Creditors Amended List of Creditors (Fee) Ame…" at bounding box center [774, 301] width 255 height 31
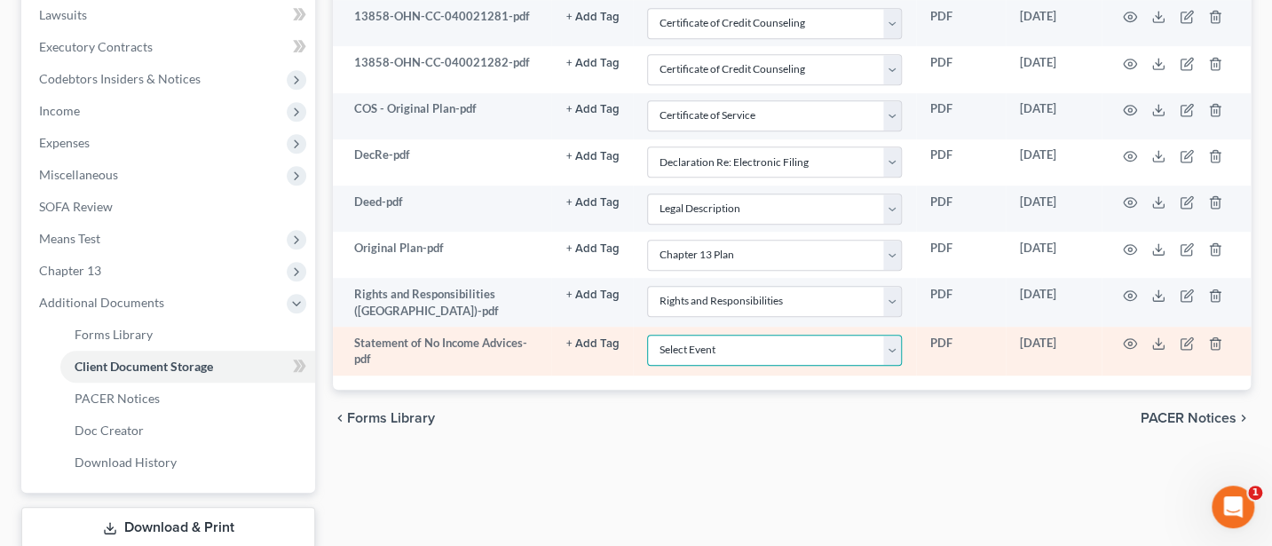
click at [893, 344] on select "Select Event 20 Largest Unsecured Creditors Amended List of Creditors (Fee) Ame…" at bounding box center [774, 350] width 255 height 31
select select "20"
click at [647, 335] on select "Select Event 20 Largest Unsecured Creditors Amended List of Creditors (Fee) Ame…" at bounding box center [774, 350] width 255 height 31
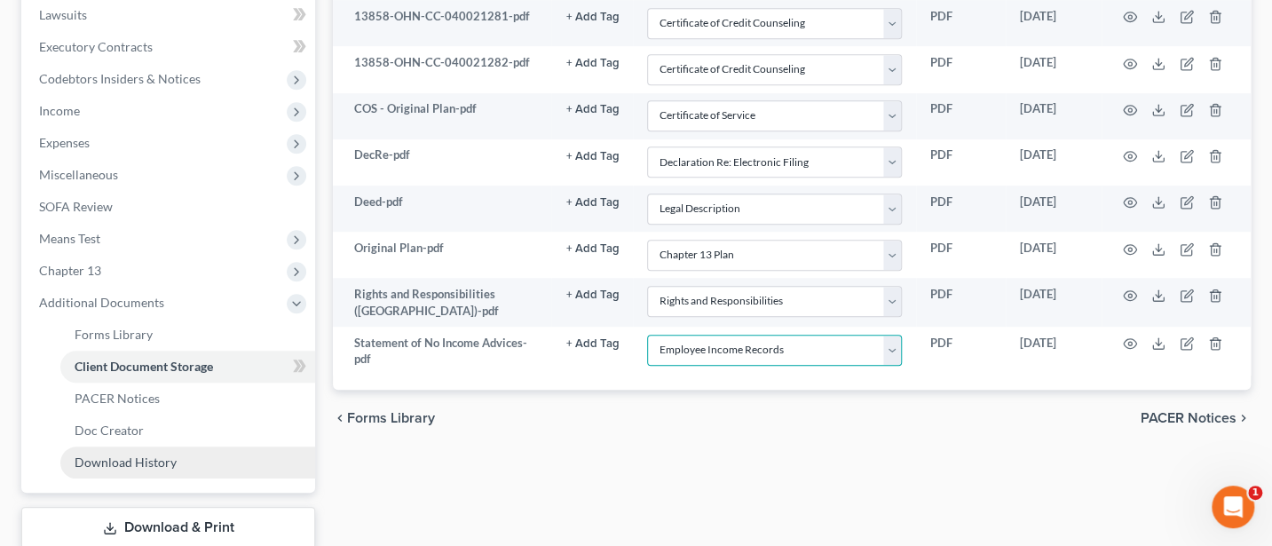
scroll to position [587, 0]
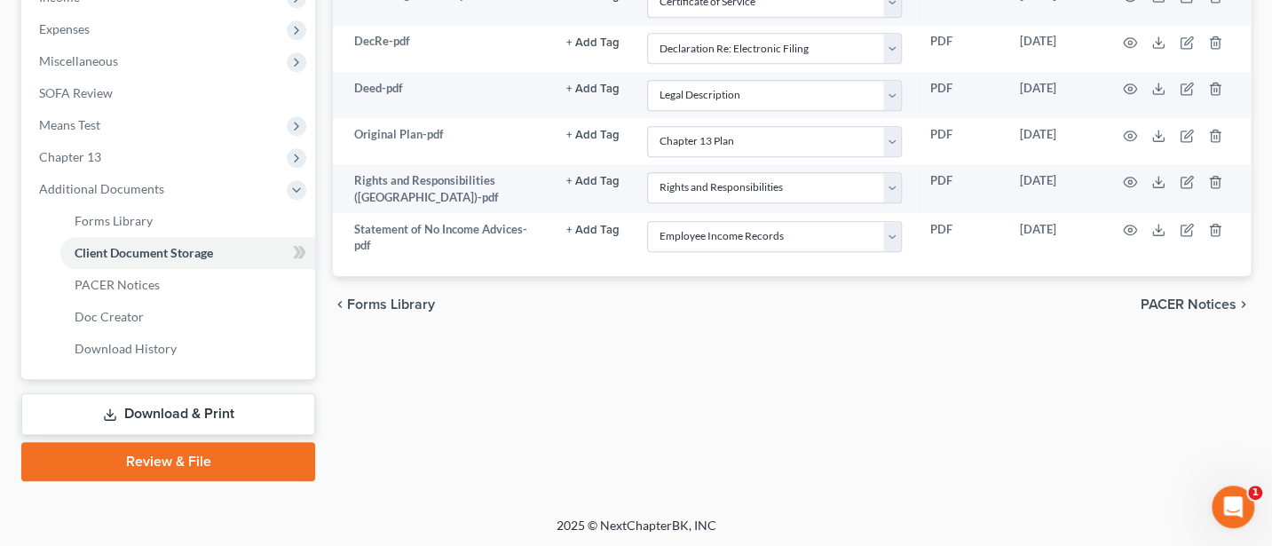
click at [176, 459] on link "Review & File" at bounding box center [168, 461] width 294 height 39
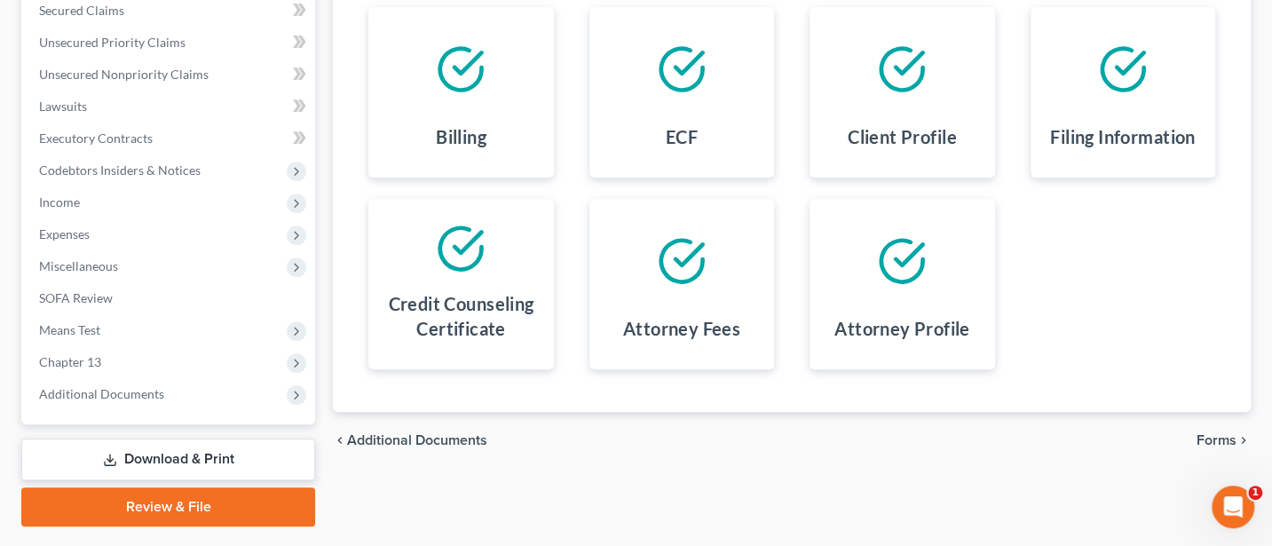
scroll to position [428, 0]
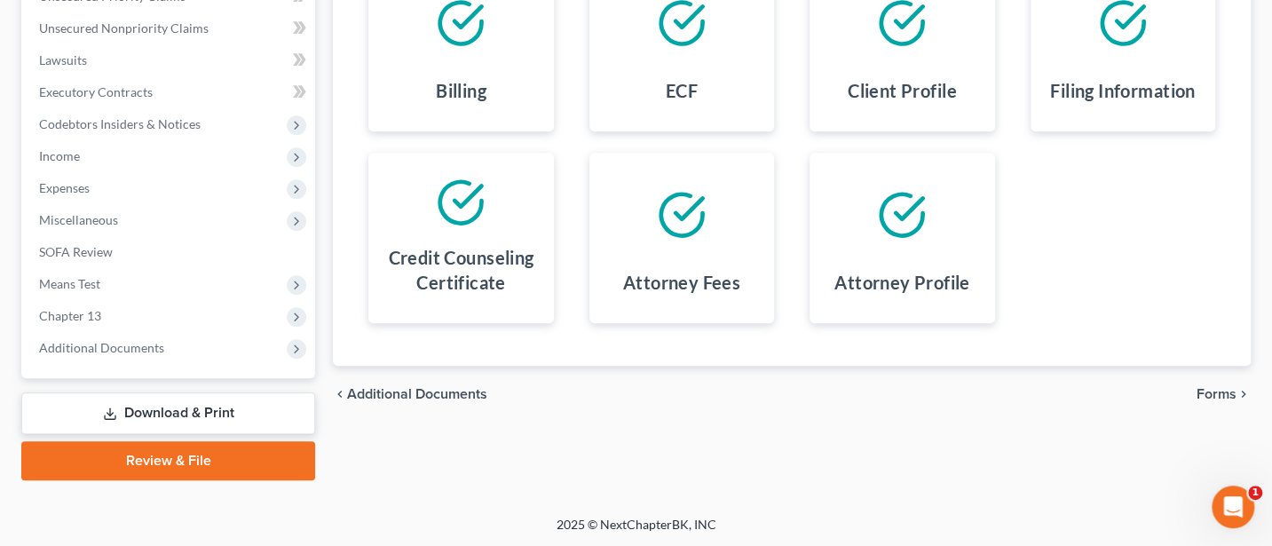
click at [1217, 387] on span "Forms" at bounding box center [1217, 394] width 40 height 14
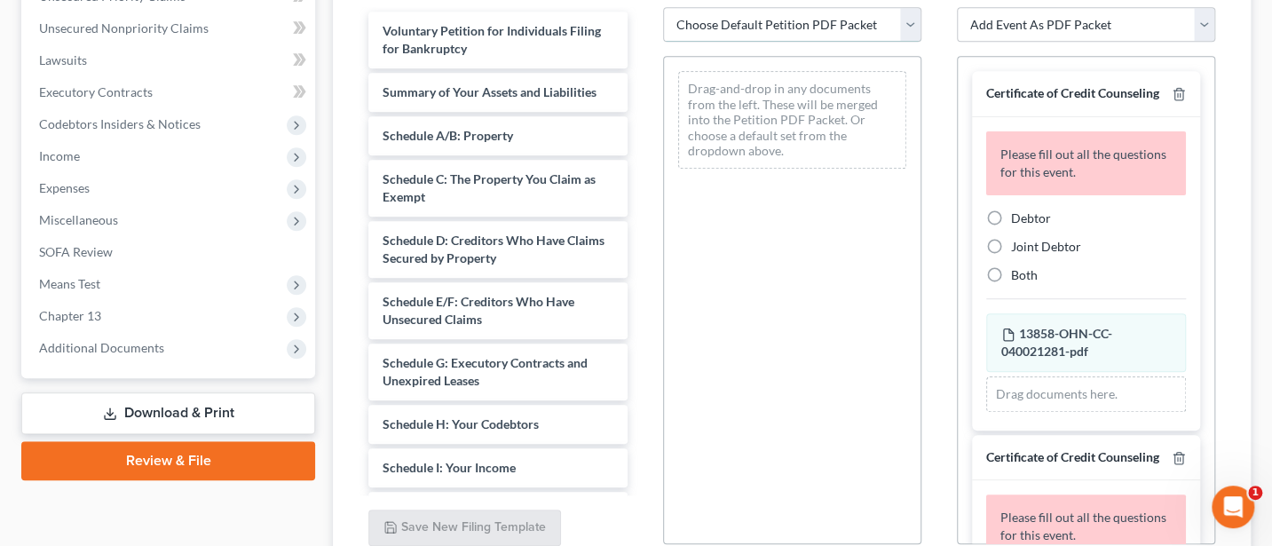
click at [755, 20] on select "Choose Default Petition PDF Packet Complete Bankruptcy Petition (all forms and …" at bounding box center [792, 25] width 258 height 36
select select "0"
click at [663, 7] on select "Choose Default Petition PDF Packet Complete Bankruptcy Petition (all forms and …" at bounding box center [792, 25] width 258 height 36
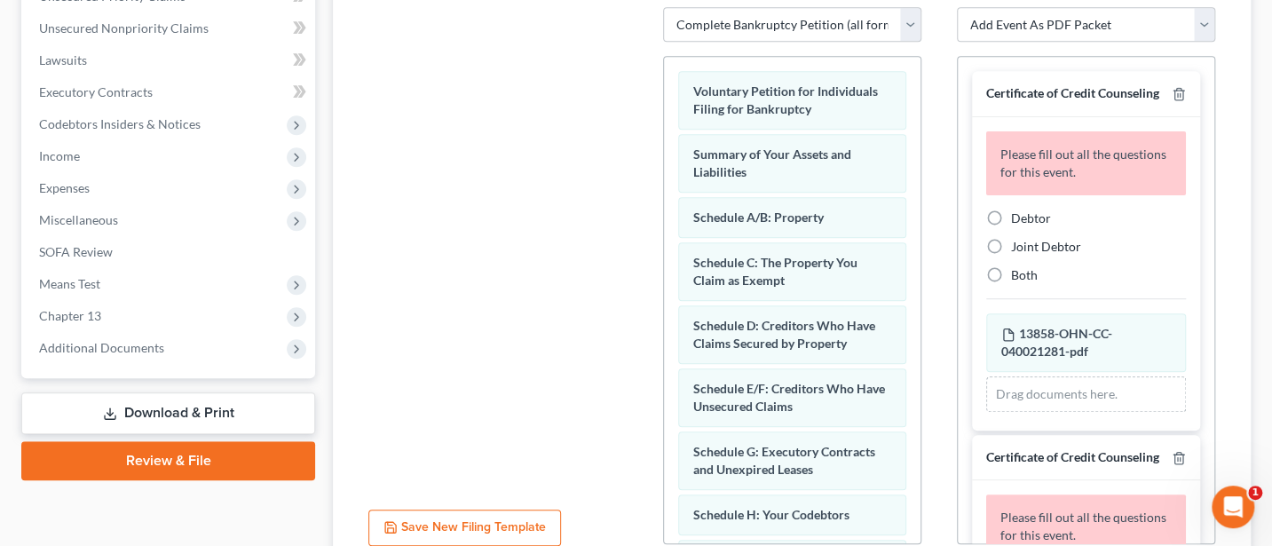
click at [1011, 227] on label "Debtor" at bounding box center [1031, 218] width 40 height 18
click at [1018, 221] on input "Debtor" at bounding box center [1024, 215] width 12 height 12
radio input "true"
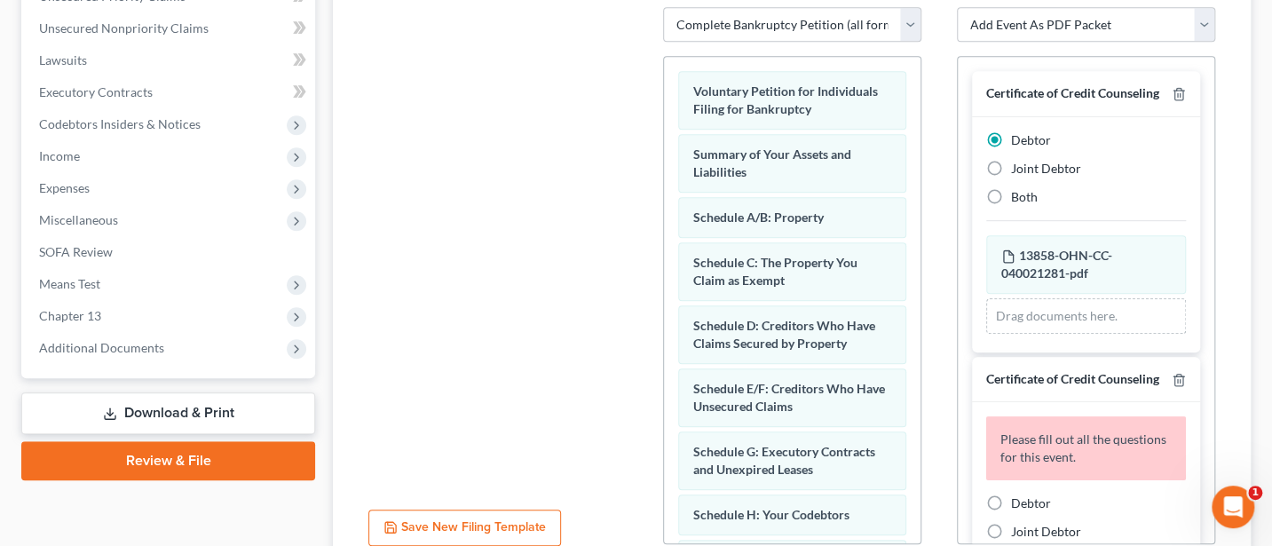
scroll to position [236, 0]
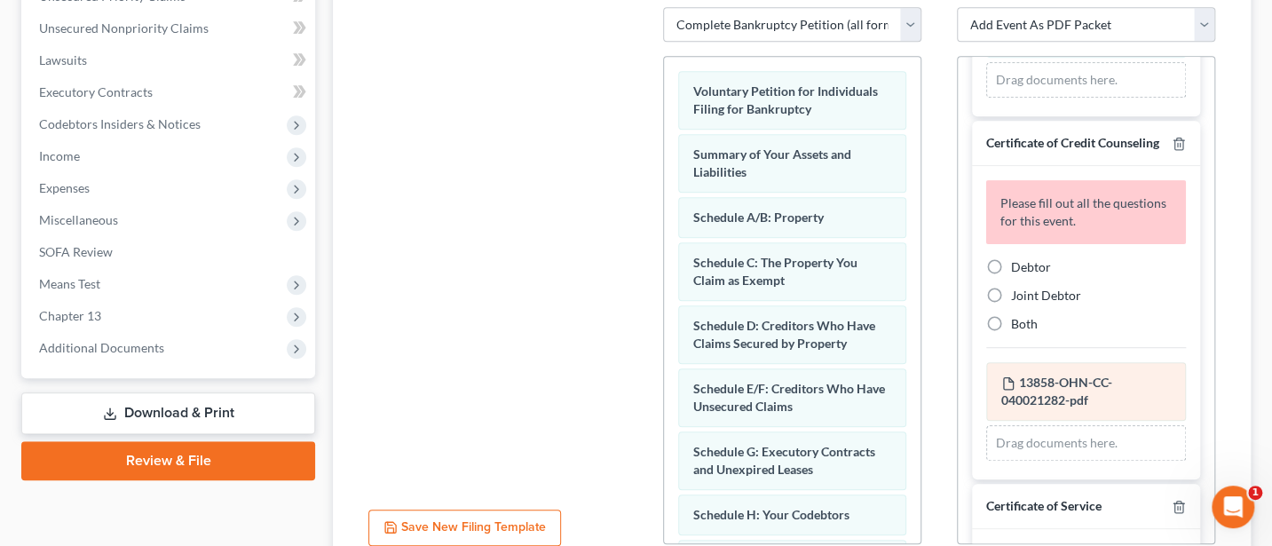
click at [1011, 304] on label "Joint Debtor" at bounding box center [1046, 296] width 70 height 18
click at [1018, 298] on input "Joint Debtor" at bounding box center [1024, 293] width 12 height 12
radio input "true"
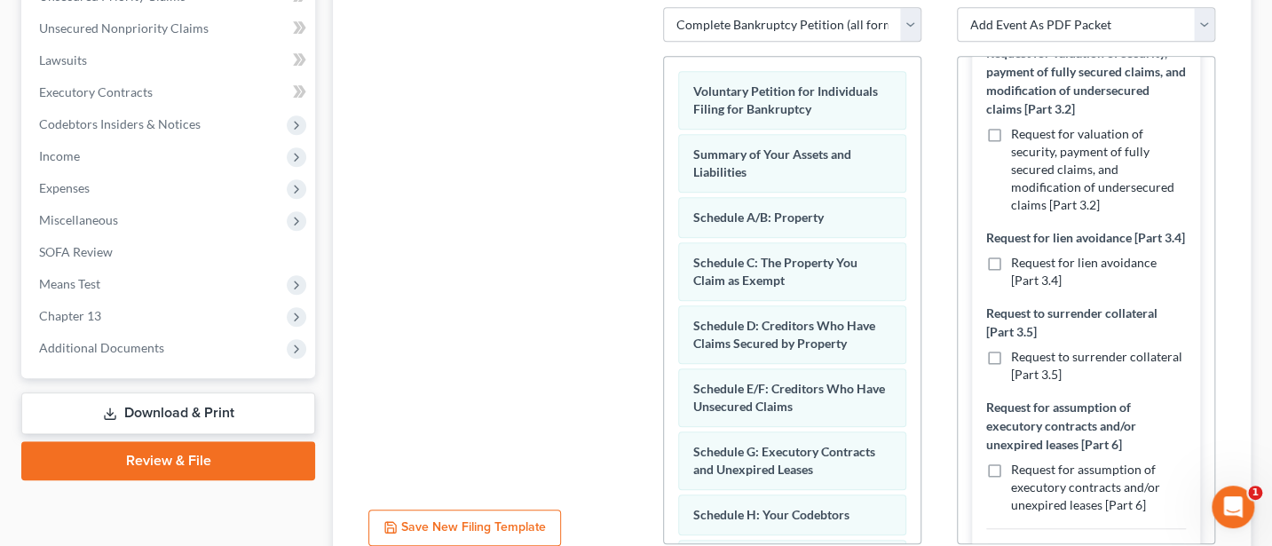
scroll to position [1183, 0]
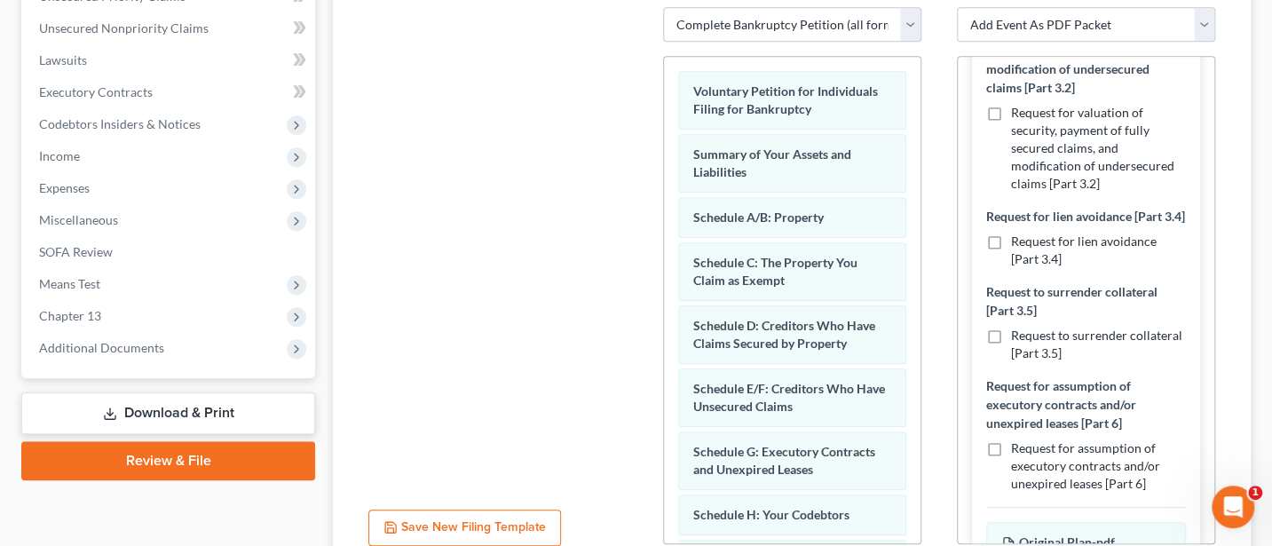
click at [1011, 154] on label "Request for valuation of security, payment of fully secured claims, and modific…" at bounding box center [1098, 148] width 175 height 89
click at [1018, 115] on input "Request for valuation of security, payment of fully secured claims, and modific…" at bounding box center [1024, 110] width 12 height 12
checkbox input "true"
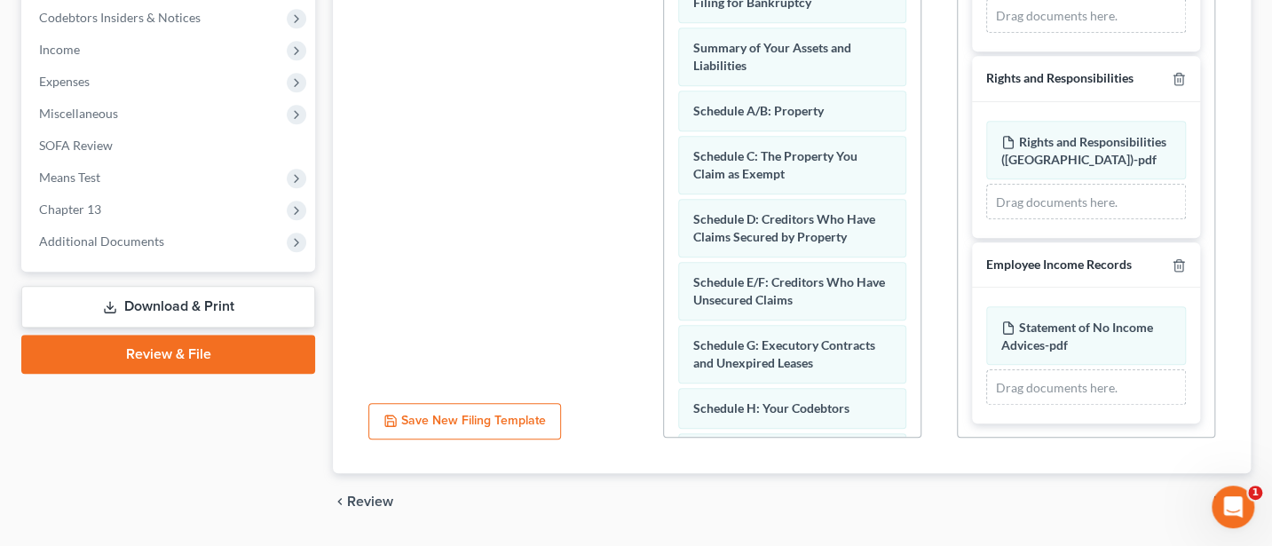
scroll to position [584, 0]
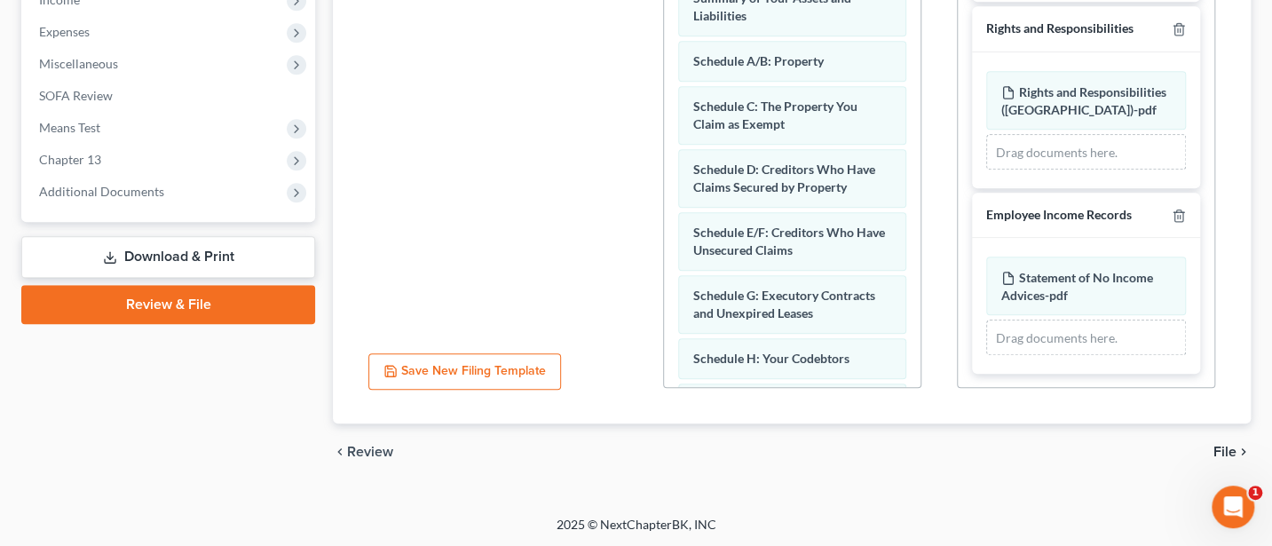
click at [1226, 451] on span "File" at bounding box center [1224, 452] width 23 height 14
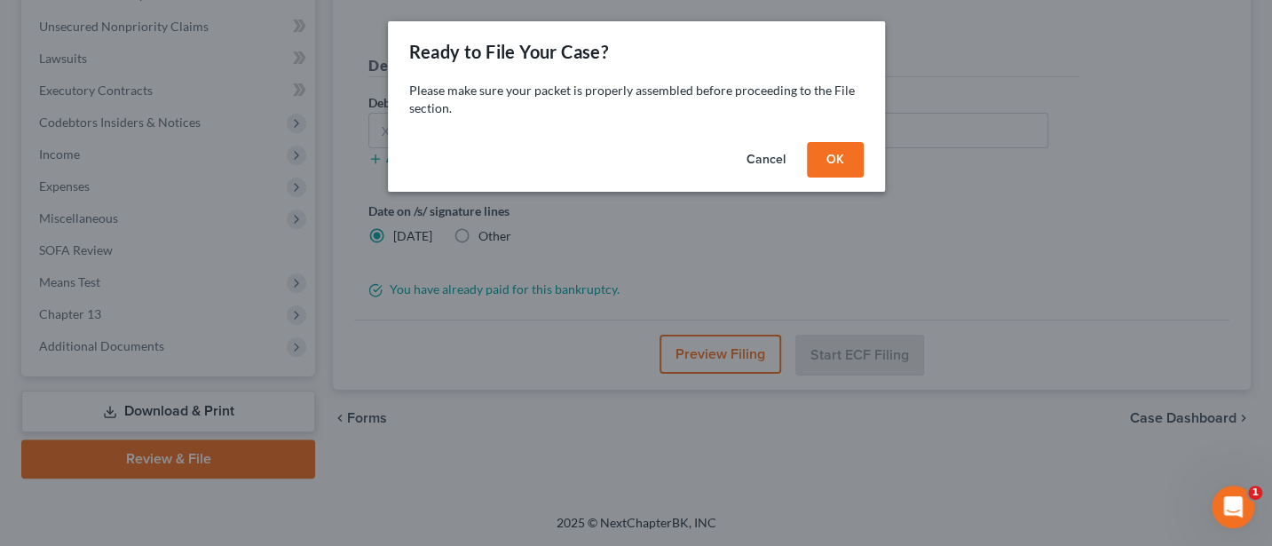
scroll to position [428, 0]
click at [842, 148] on button "OK" at bounding box center [843, 160] width 57 height 36
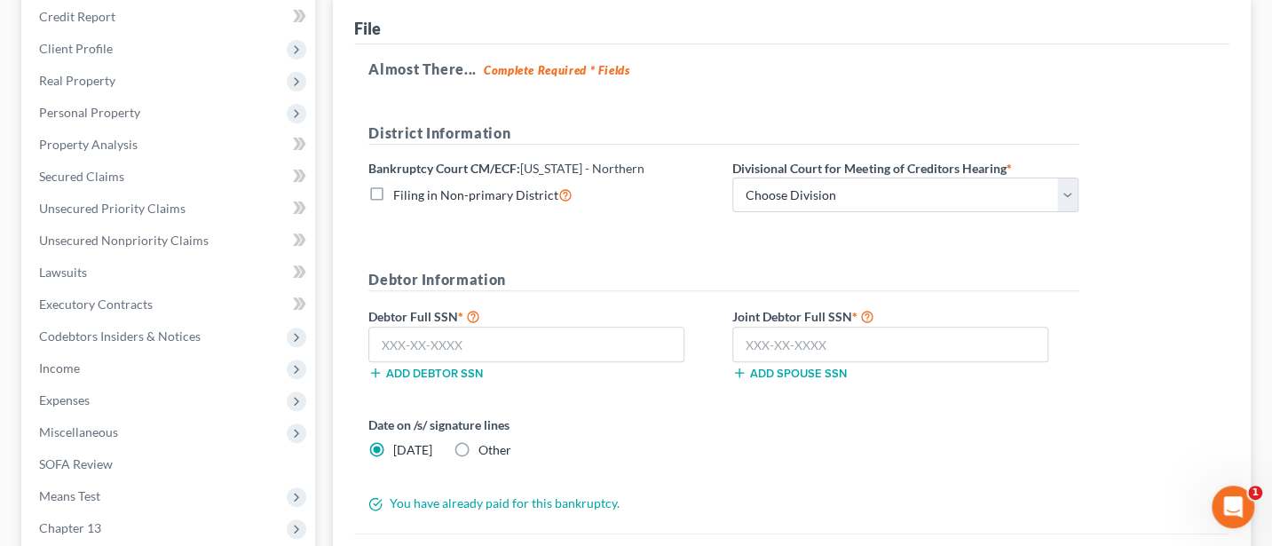
scroll to position [191, 0]
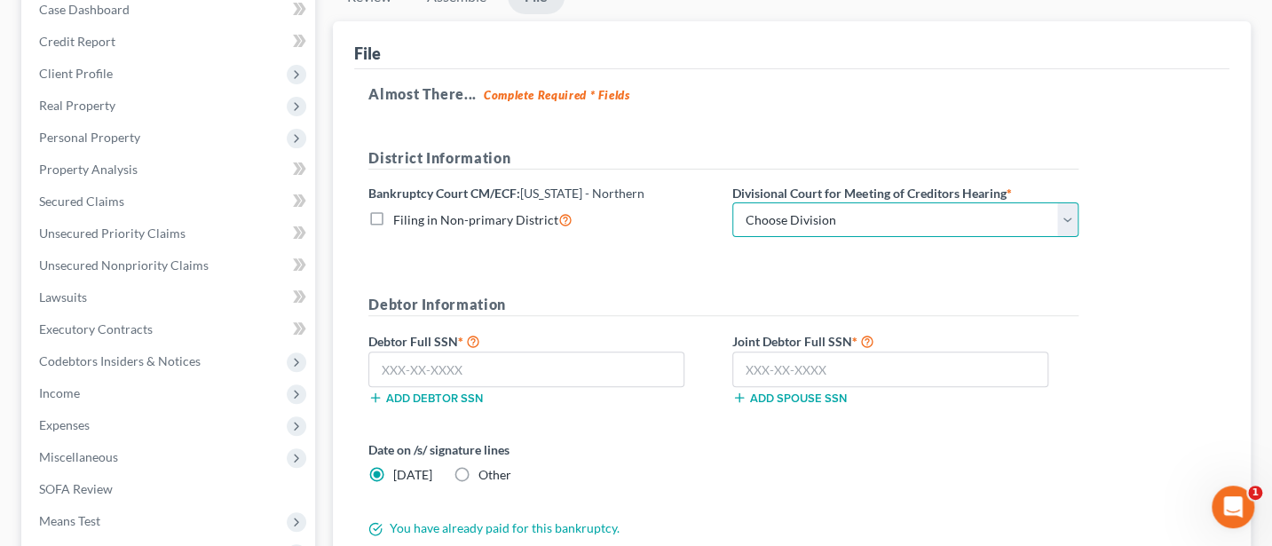
click at [825, 215] on select "Choose Division Akron [GEOGRAPHIC_DATA] [GEOGRAPHIC_DATA] [GEOGRAPHIC_DATA] [GE…" at bounding box center [905, 220] width 346 height 36
select select "3"
click at [732, 202] on select "Choose Division Akron [GEOGRAPHIC_DATA] [GEOGRAPHIC_DATA] [GEOGRAPHIC_DATA] [GE…" at bounding box center [905, 220] width 346 height 36
click at [365, 360] on div at bounding box center [527, 370] width 334 height 36
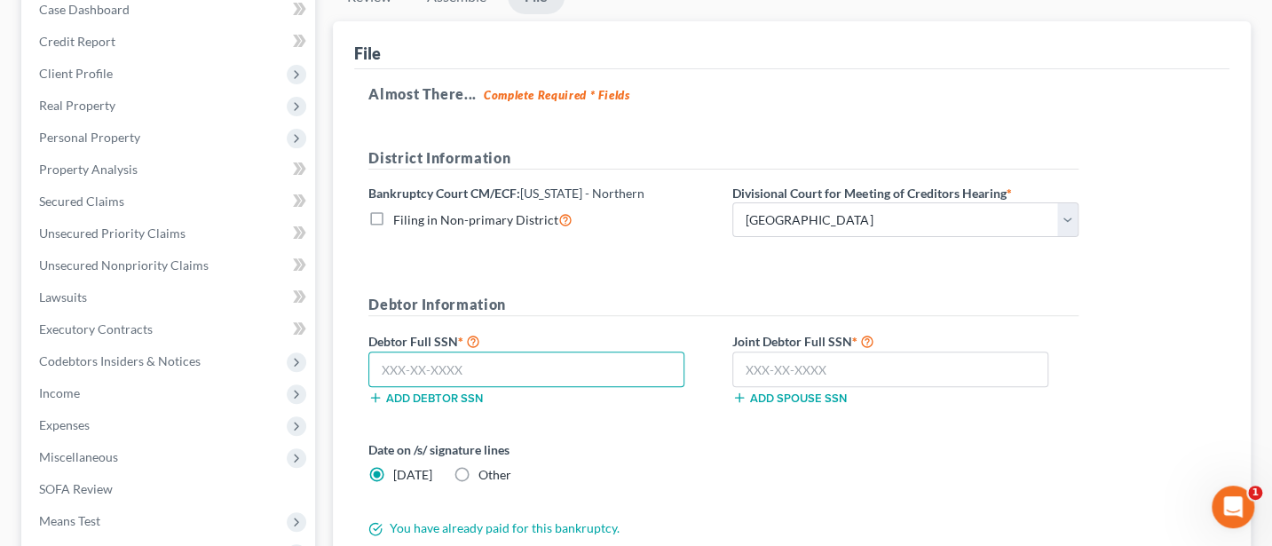
click at [391, 363] on input "text" at bounding box center [526, 370] width 316 height 36
type input "272-86-9921"
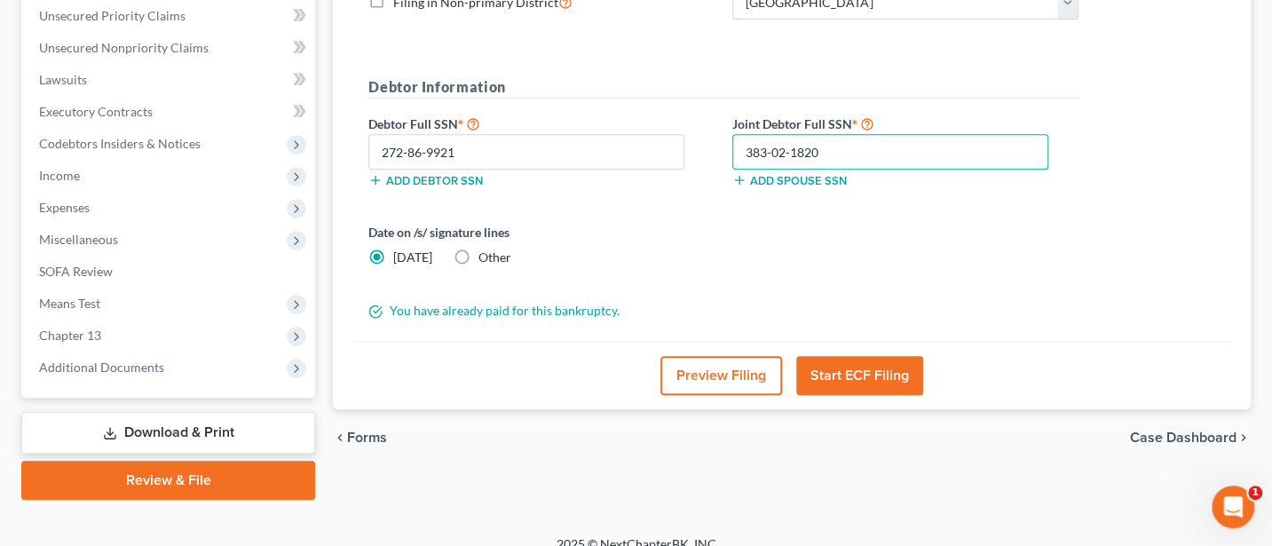
scroll to position [428, 0]
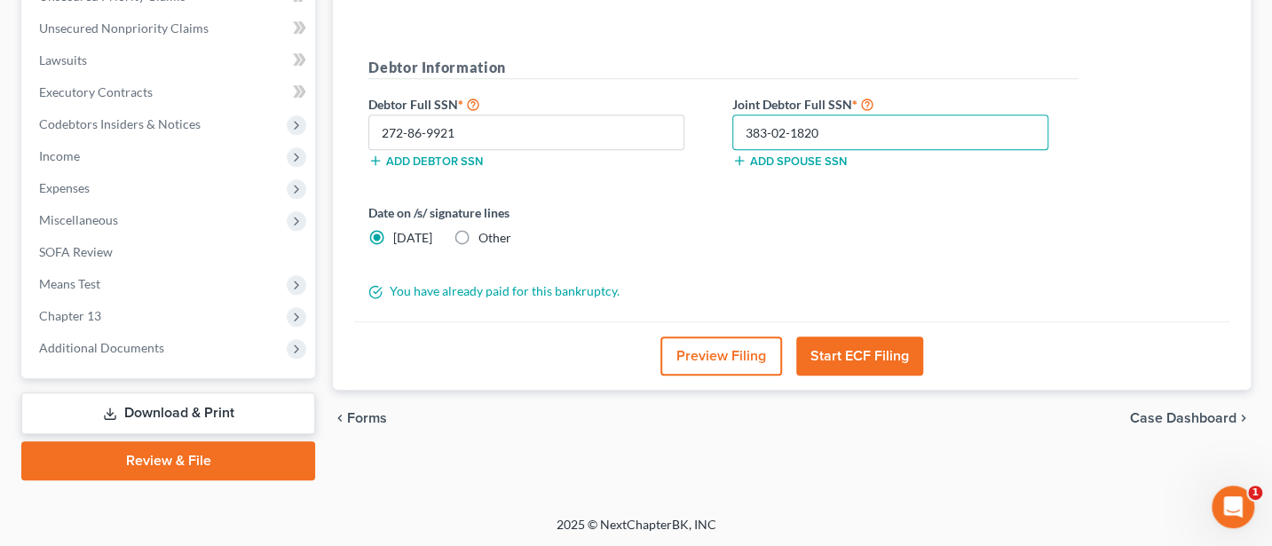
type input "383-02-1820"
click at [859, 347] on button "Start ECF Filing" at bounding box center [859, 355] width 127 height 39
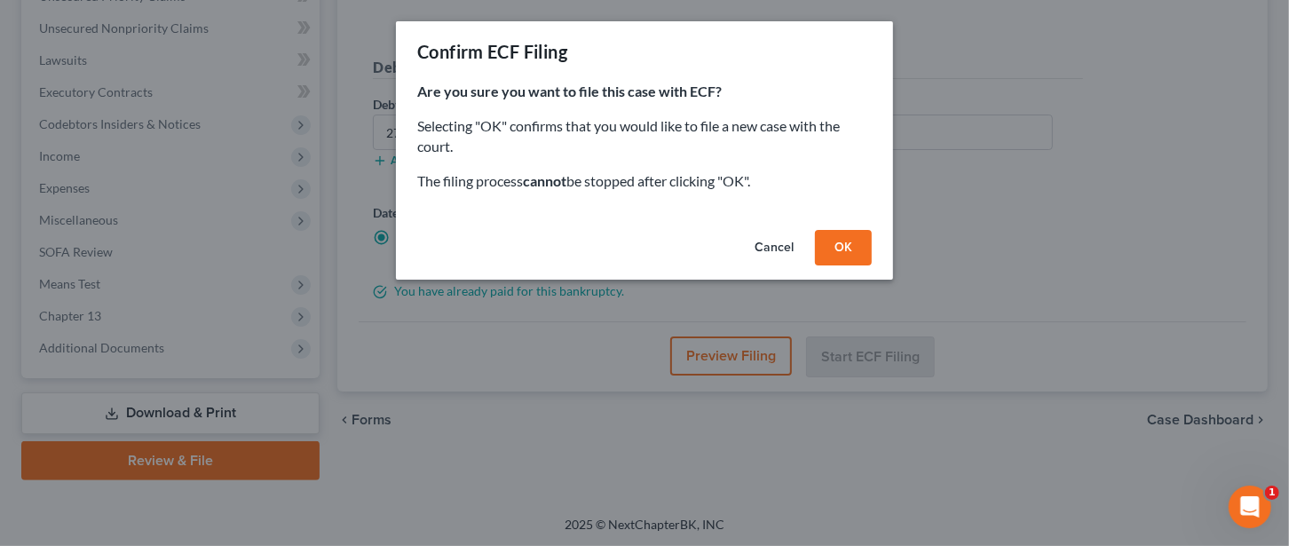
click at [855, 241] on button "OK" at bounding box center [843, 248] width 57 height 36
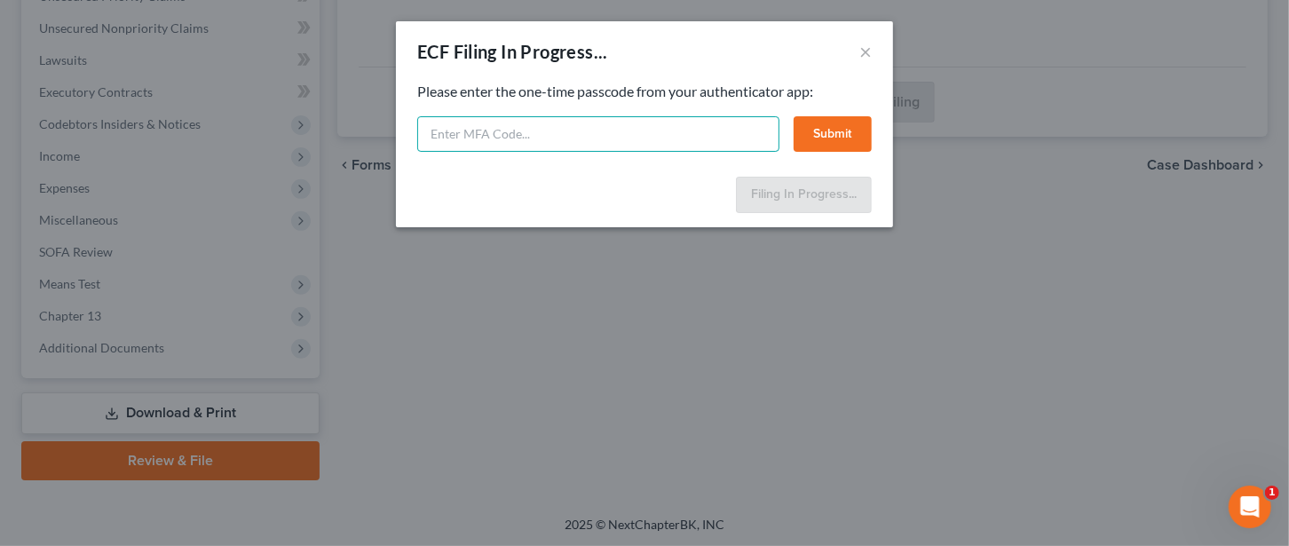
click at [522, 138] on input "text" at bounding box center [598, 134] width 362 height 36
type input "194057"
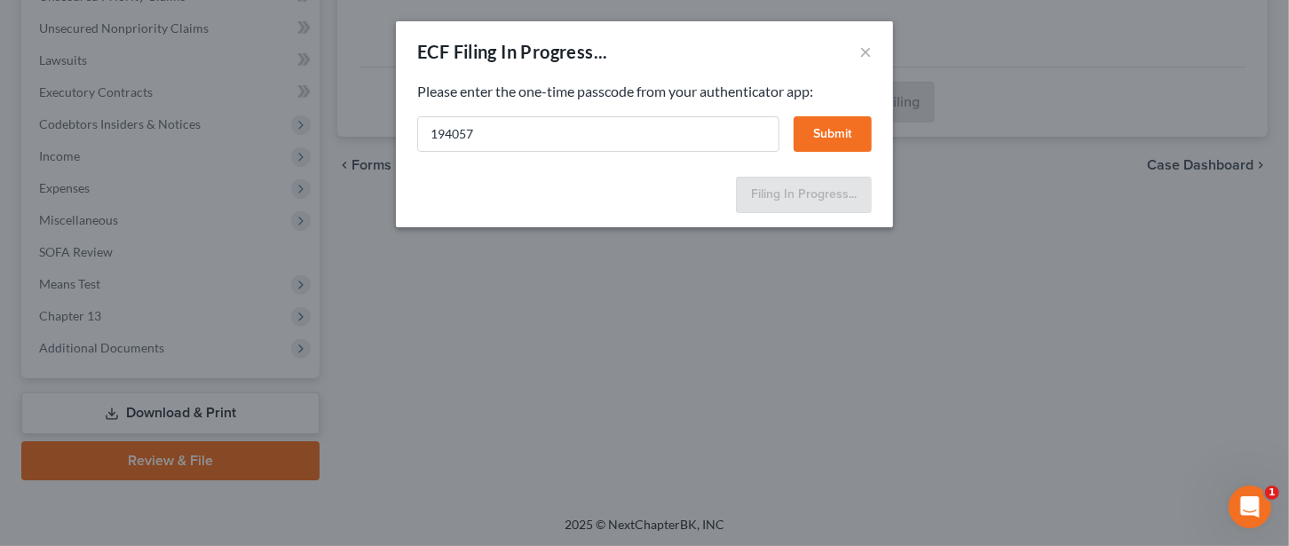
click at [845, 131] on button "Submit" at bounding box center [833, 134] width 78 height 36
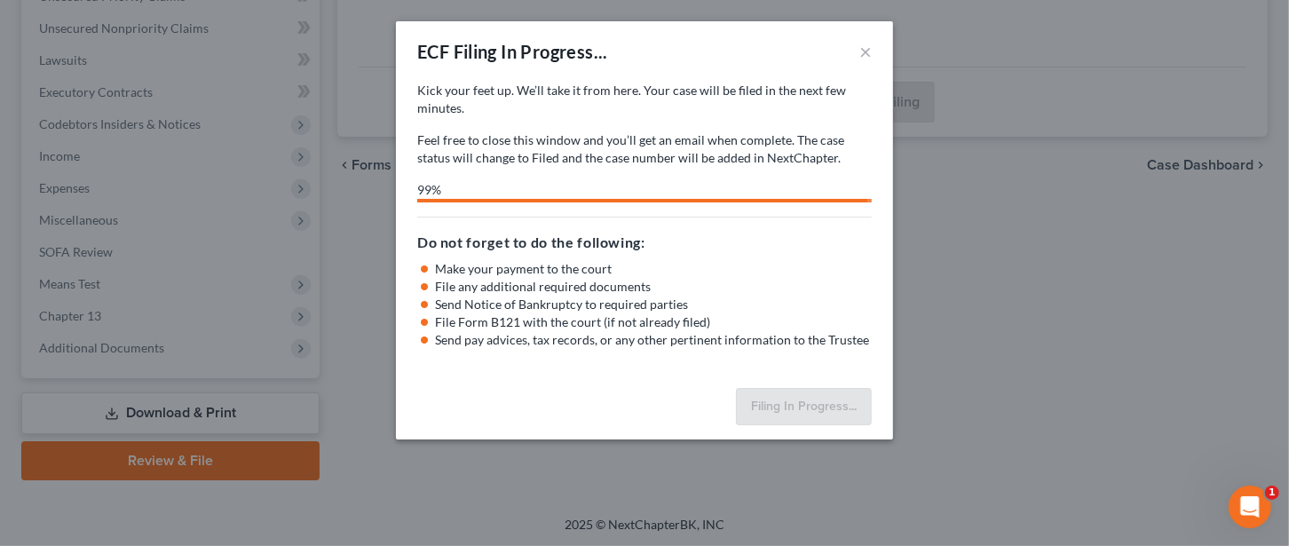
select select "3"
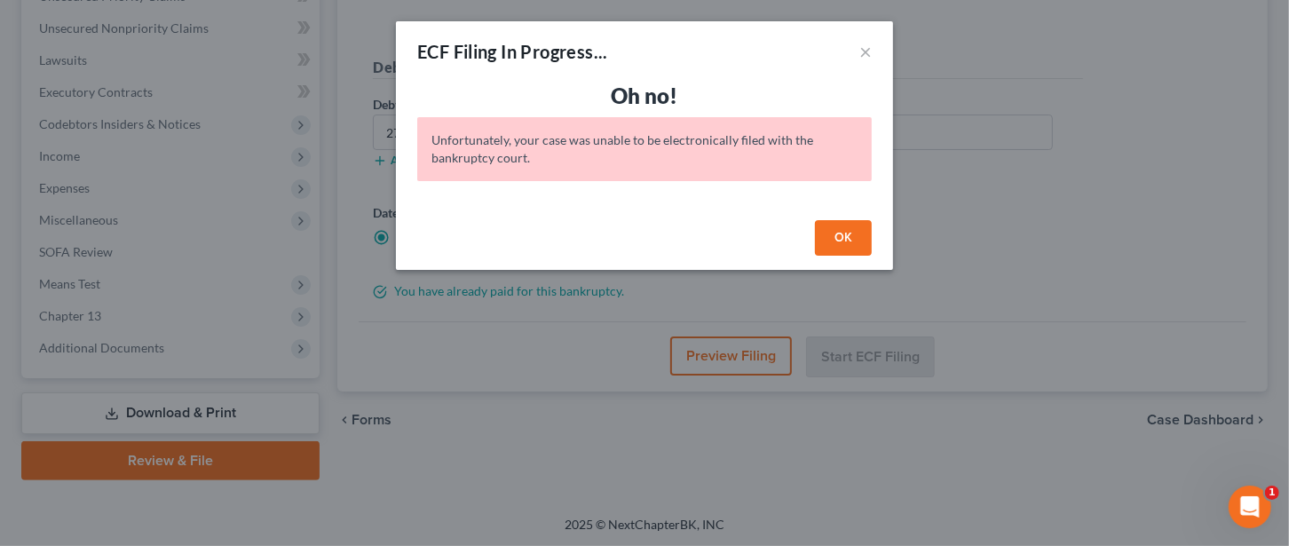
click at [847, 240] on button "OK" at bounding box center [843, 238] width 57 height 36
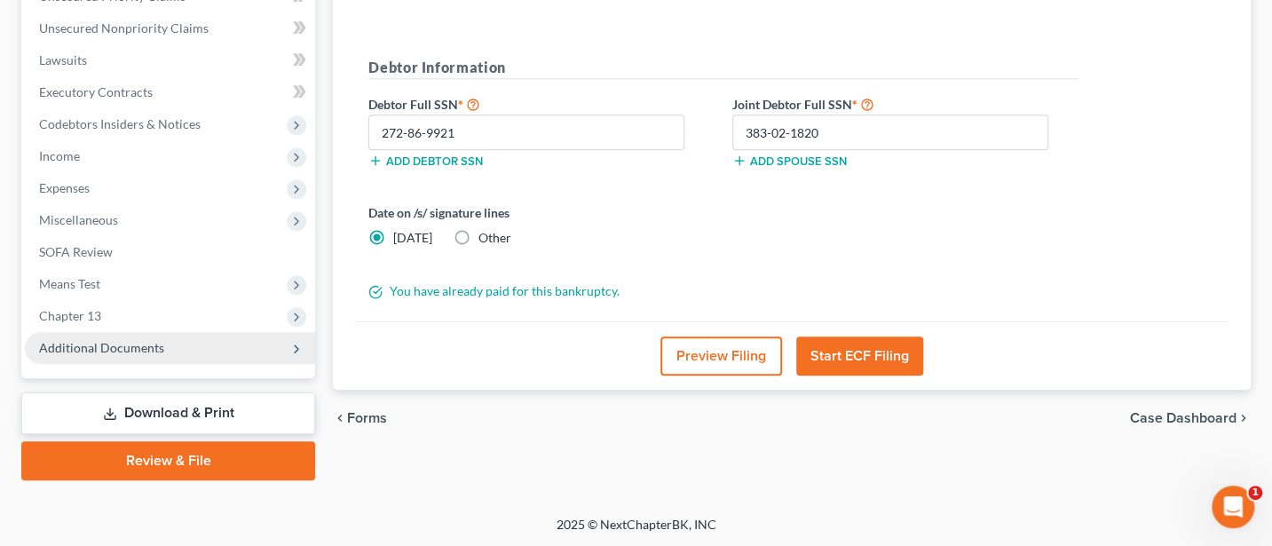
click at [129, 347] on span "Additional Documents" at bounding box center [101, 347] width 125 height 15
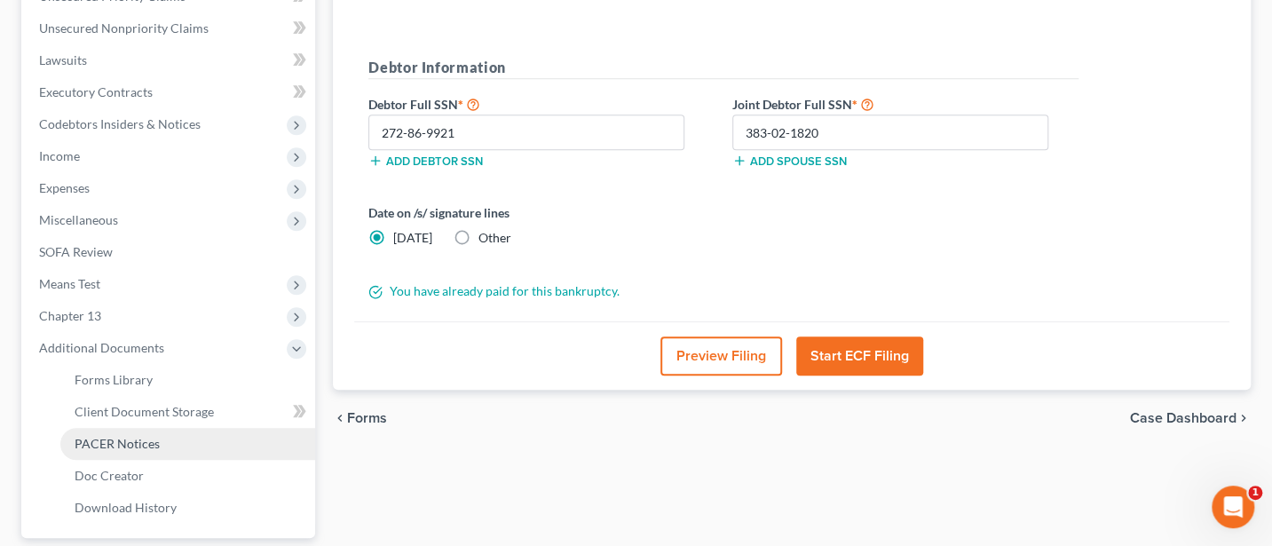
click at [138, 443] on span "PACER Notices" at bounding box center [117, 443] width 85 height 15
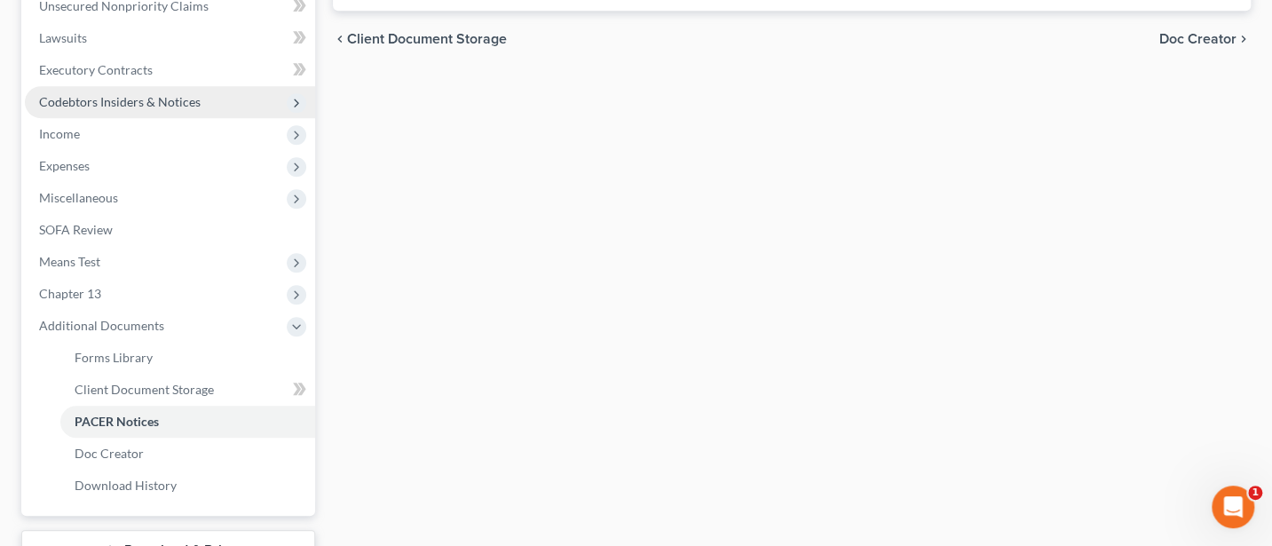
scroll to position [473, 0]
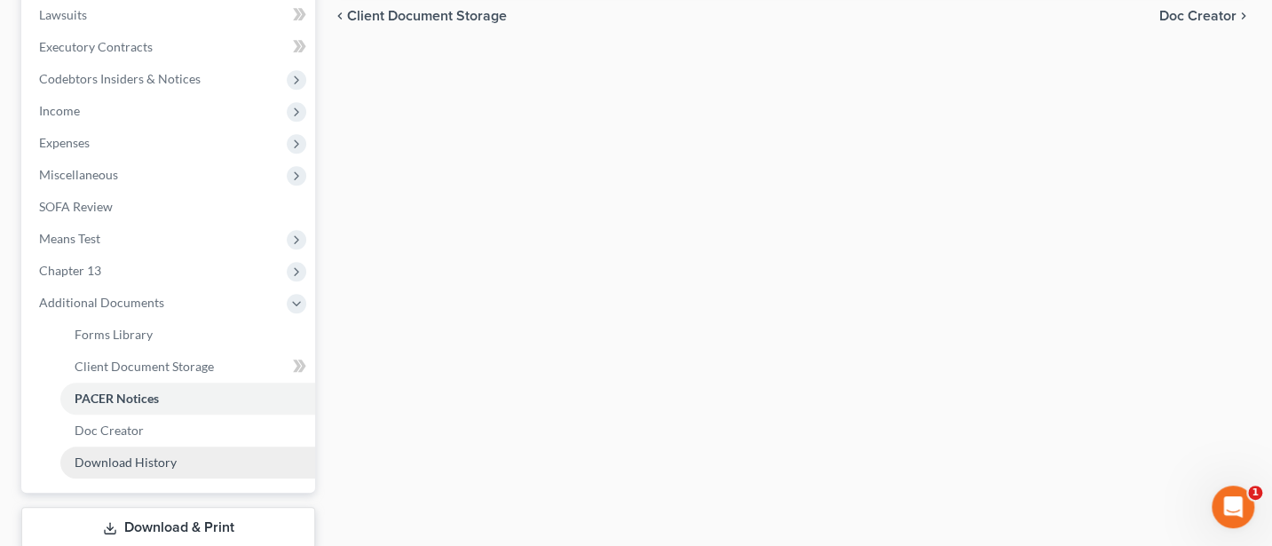
click at [142, 462] on span "Download History" at bounding box center [126, 461] width 102 height 15
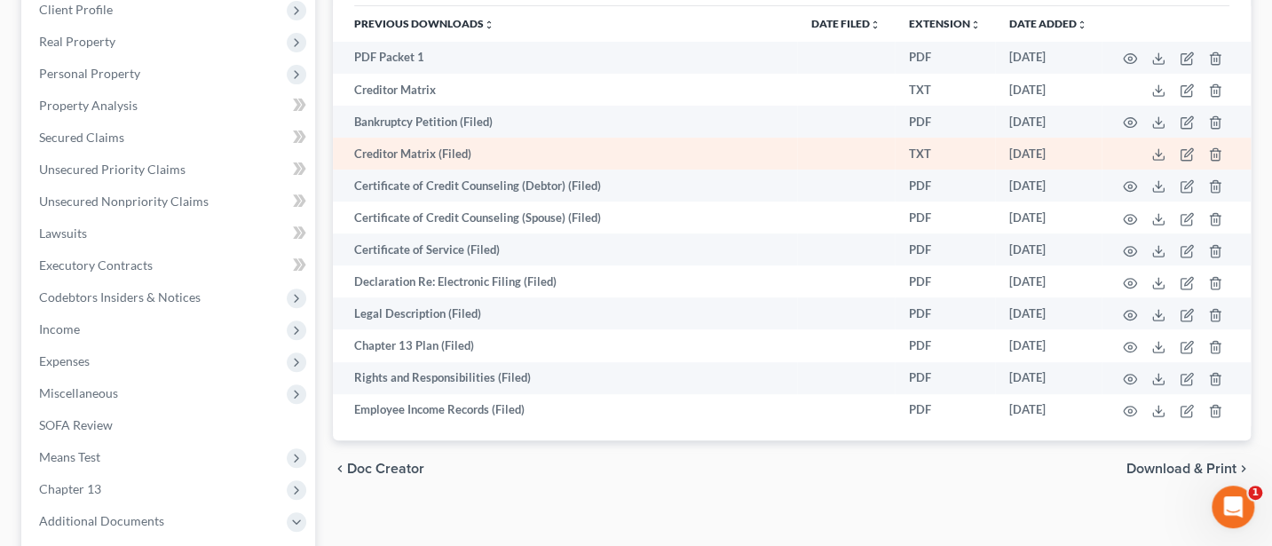
scroll to position [236, 0]
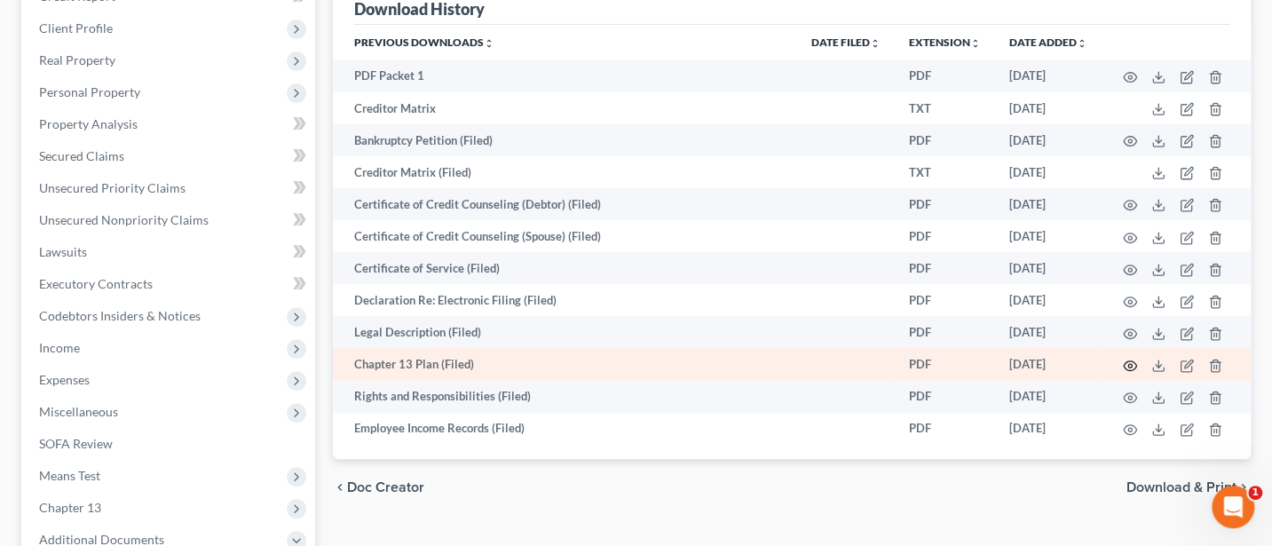
click at [1128, 364] on circle "button" at bounding box center [1130, 366] width 4 height 4
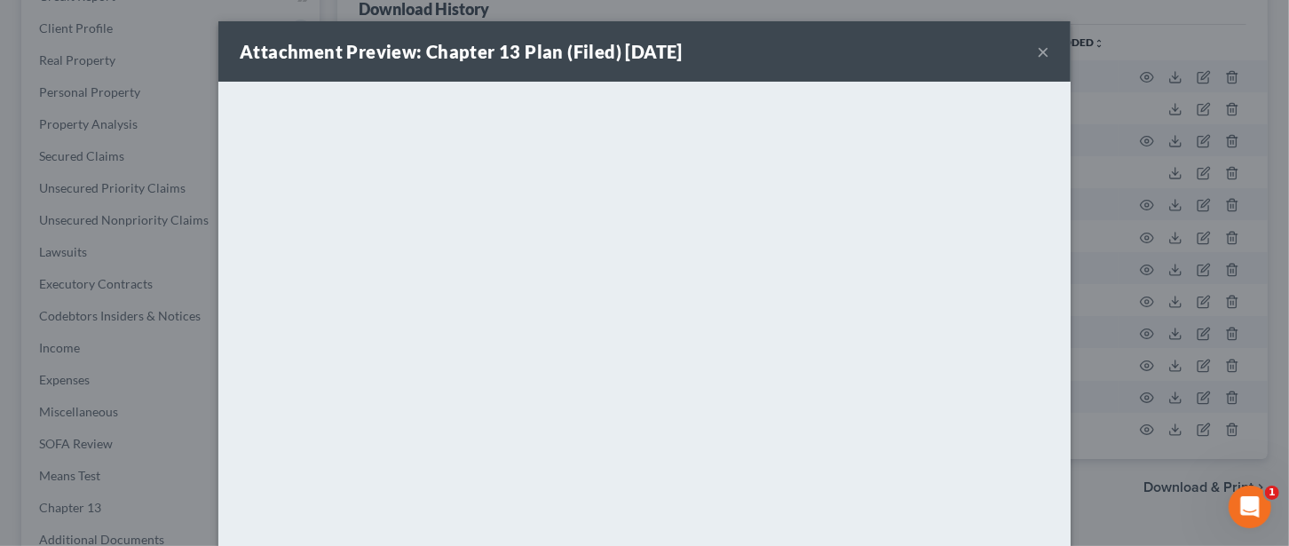
click at [1037, 54] on button "×" at bounding box center [1043, 51] width 12 height 21
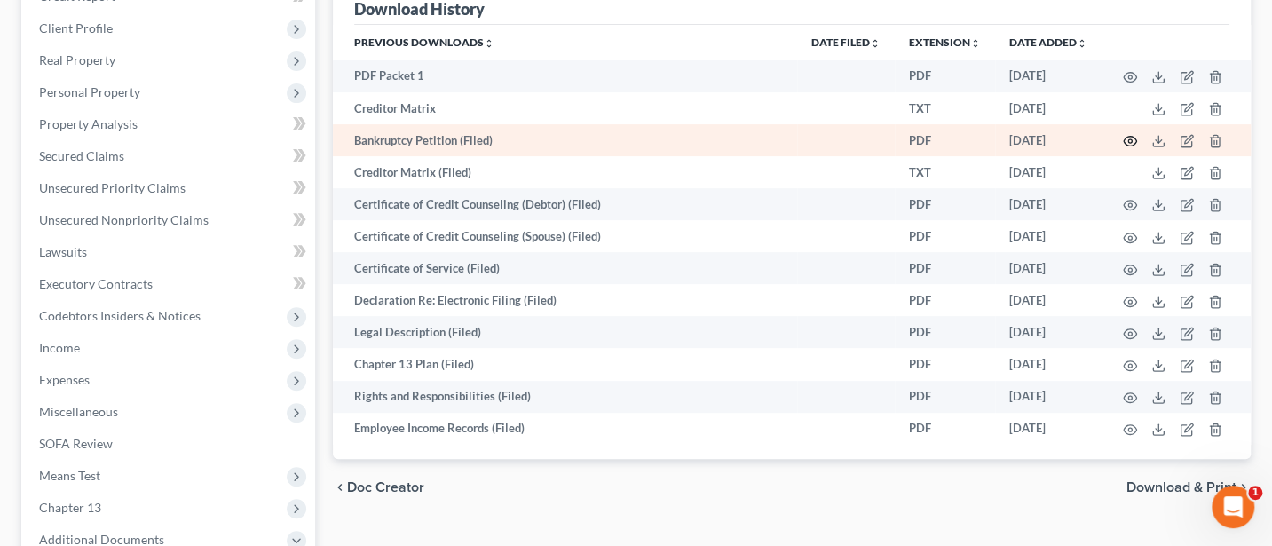
click at [1131, 137] on icon "button" at bounding box center [1130, 141] width 14 height 14
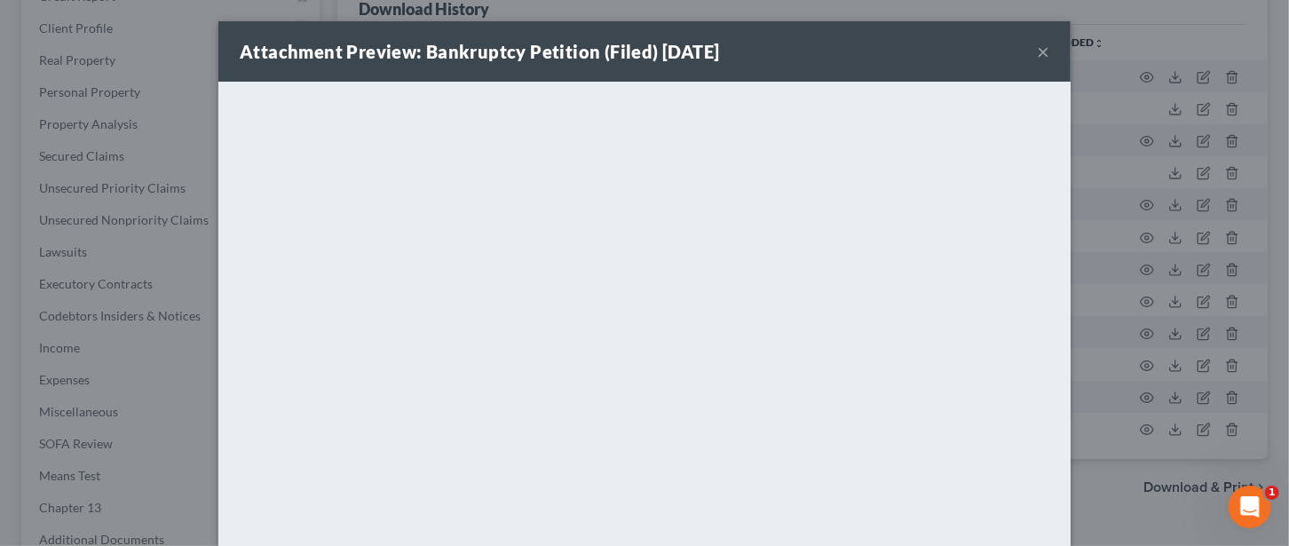
click at [1037, 56] on button "×" at bounding box center [1043, 51] width 12 height 21
